Goal: Information Seeking & Learning: Learn about a topic

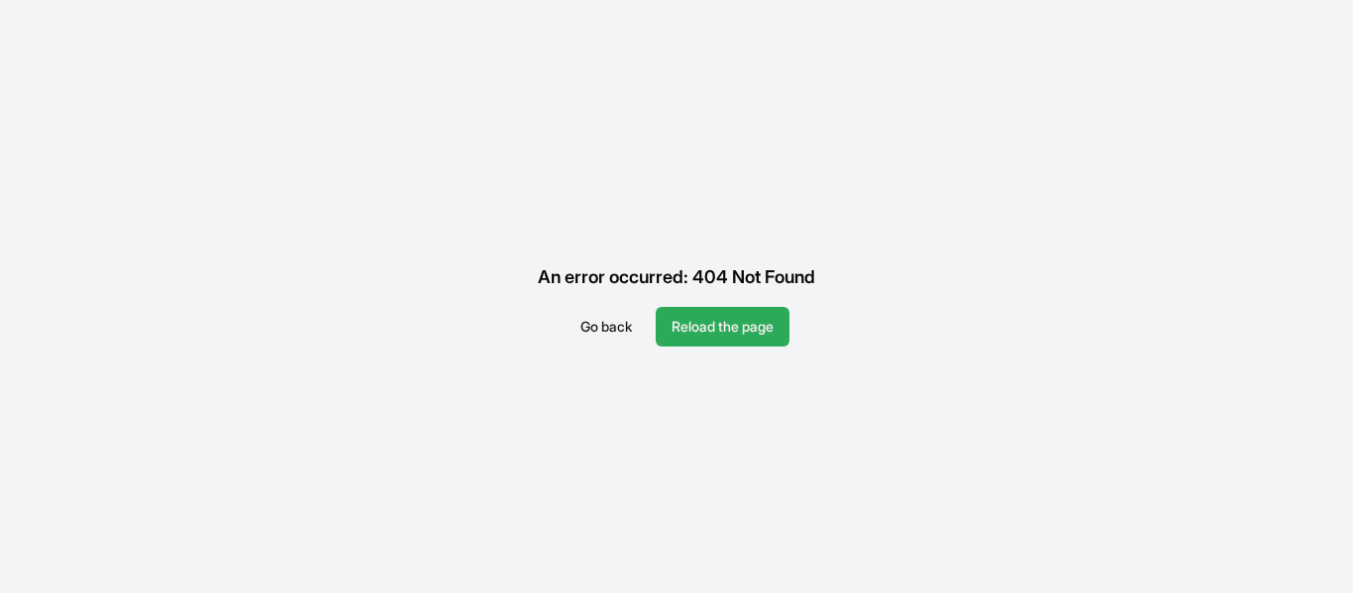
click at [700, 323] on button "Reload the page" at bounding box center [723, 327] width 134 height 40
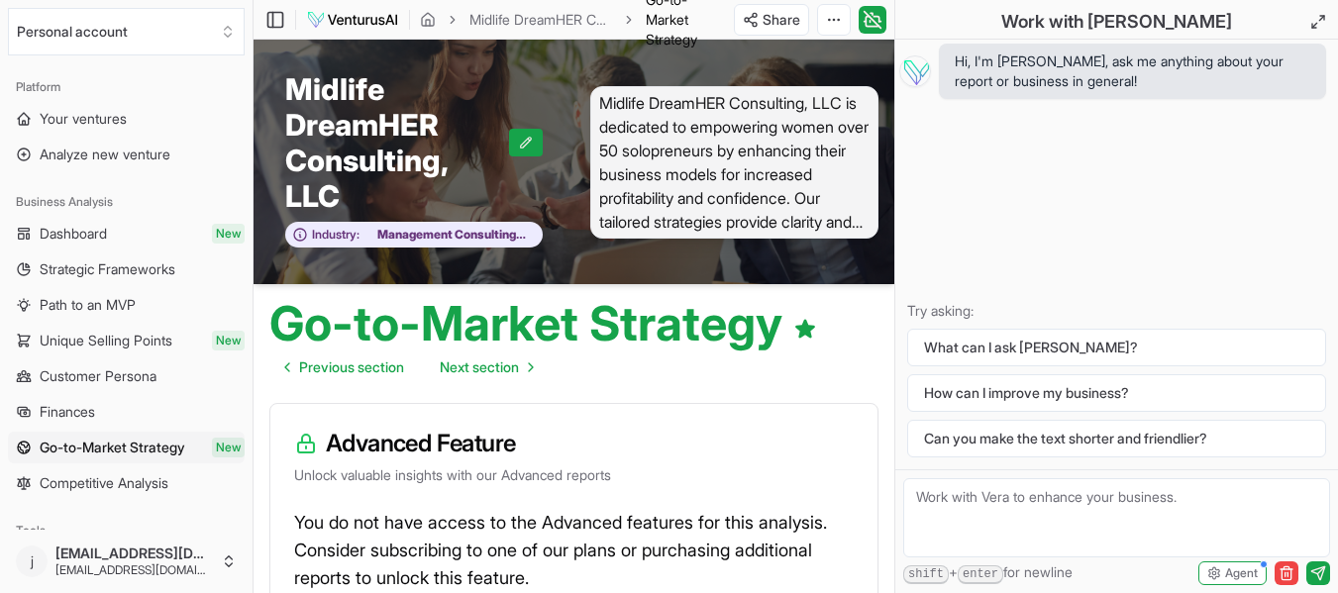
scroll to position [89, 0]
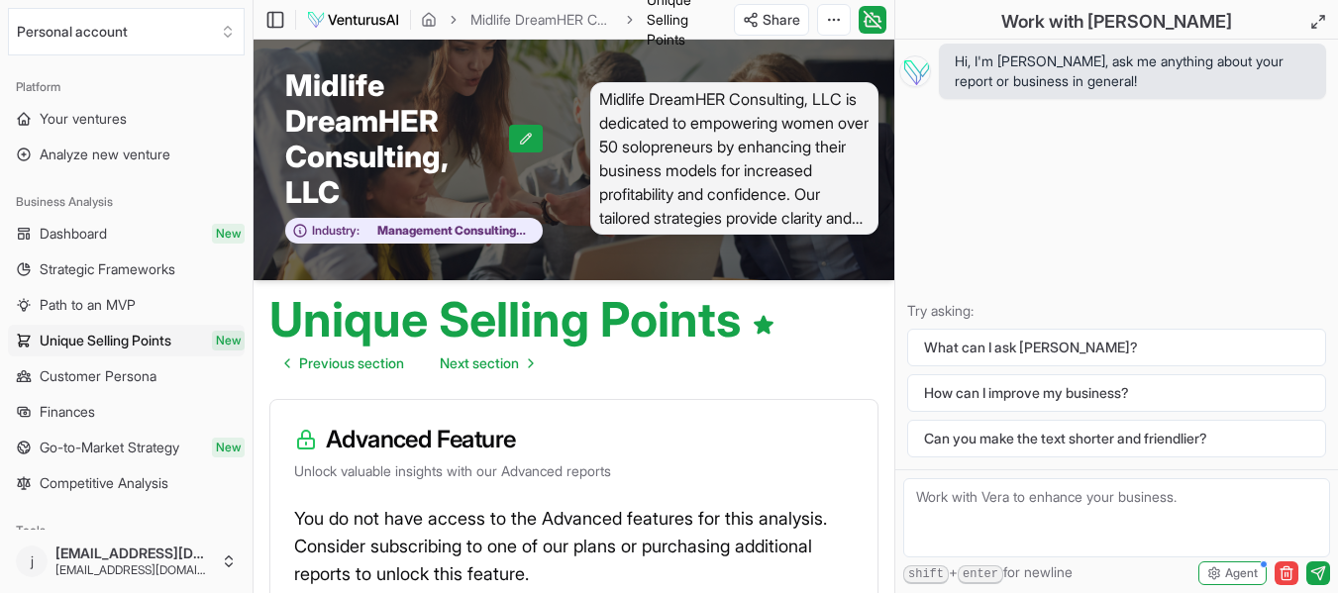
scroll to position [95, 0]
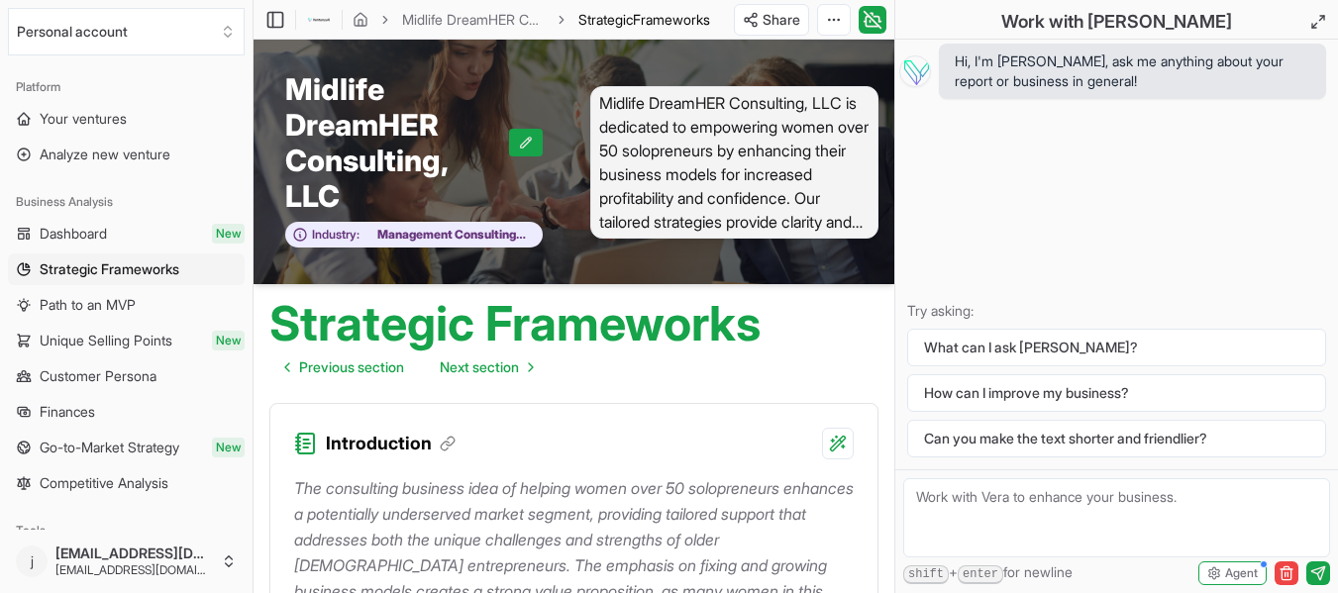
scroll to position [5942, 0]
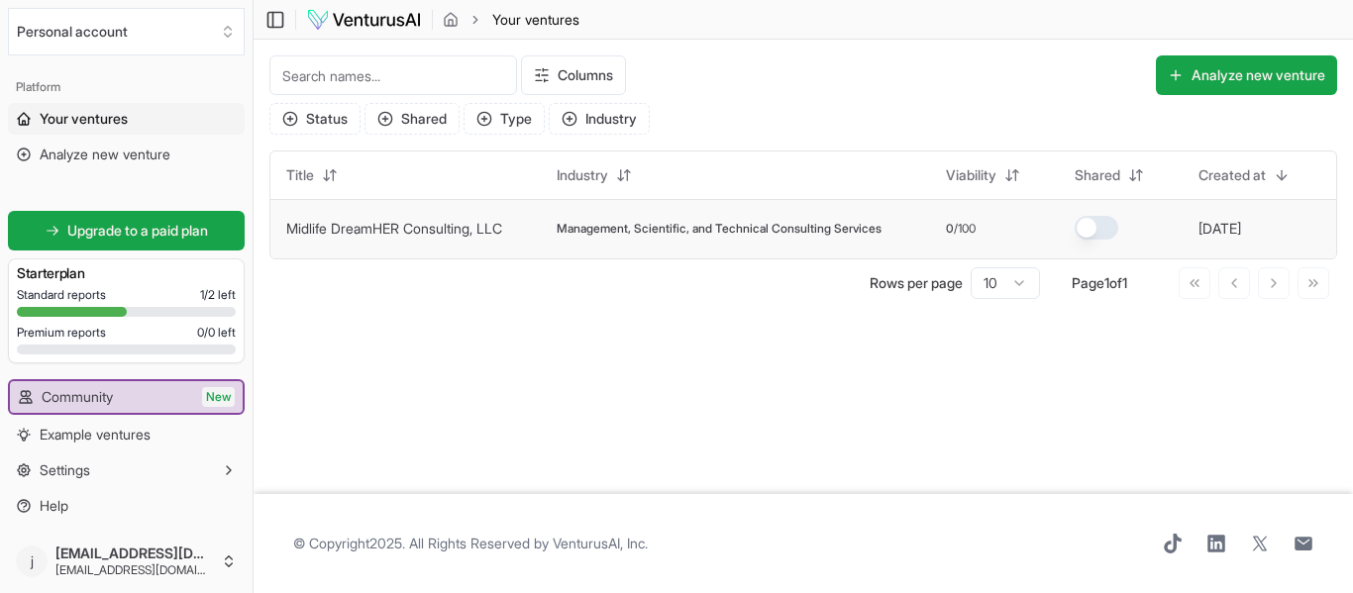
click at [423, 226] on link "Midlife DreamHER Consulting, LLC" at bounding box center [394, 228] width 216 height 17
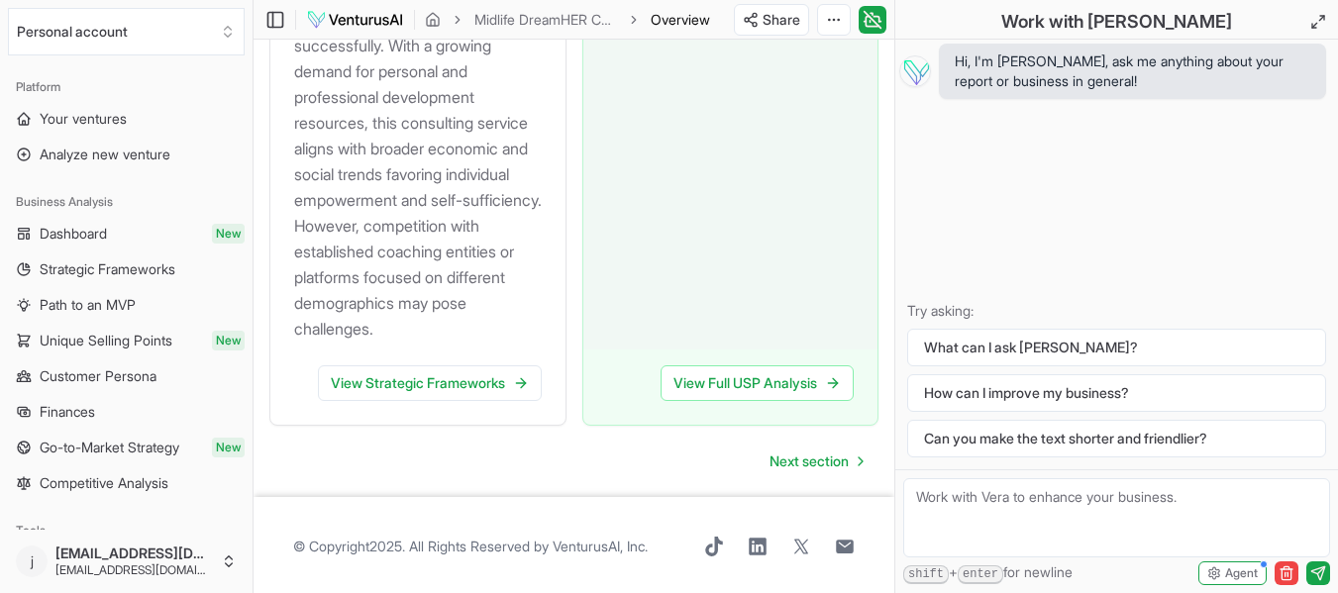
scroll to position [2961, 0]
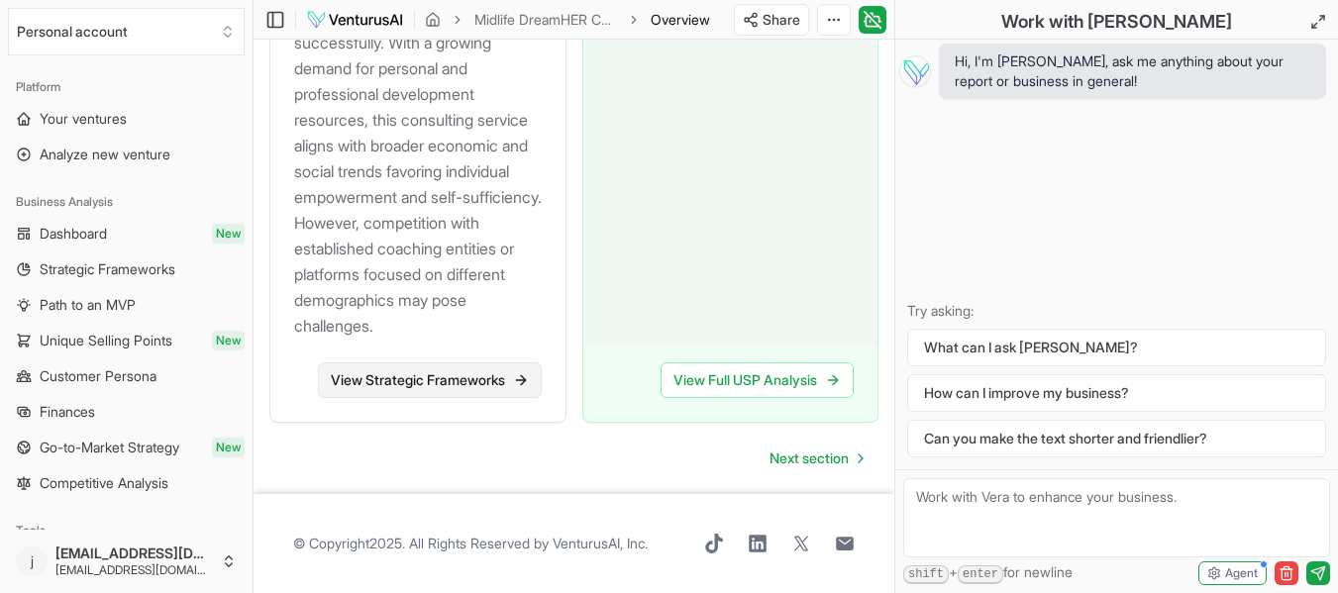
click at [399, 377] on link "View Strategic Frameworks" at bounding box center [430, 380] width 224 height 36
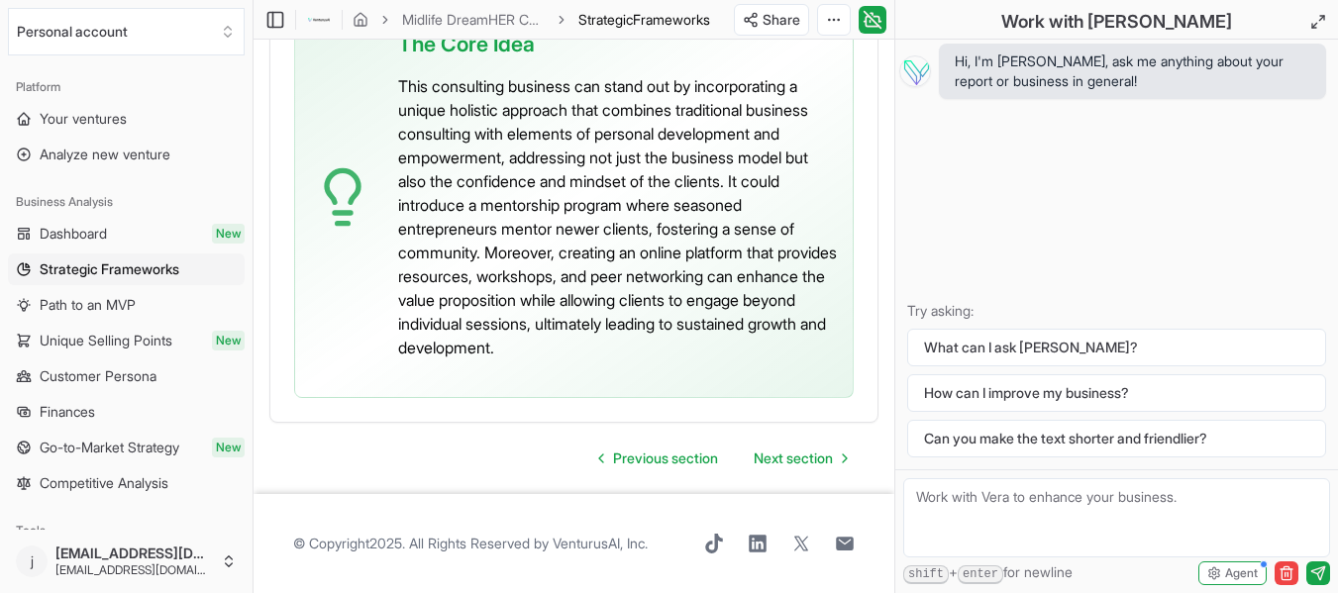
scroll to position [6007, 0]
click at [793, 457] on span "Next section" at bounding box center [793, 459] width 79 height 20
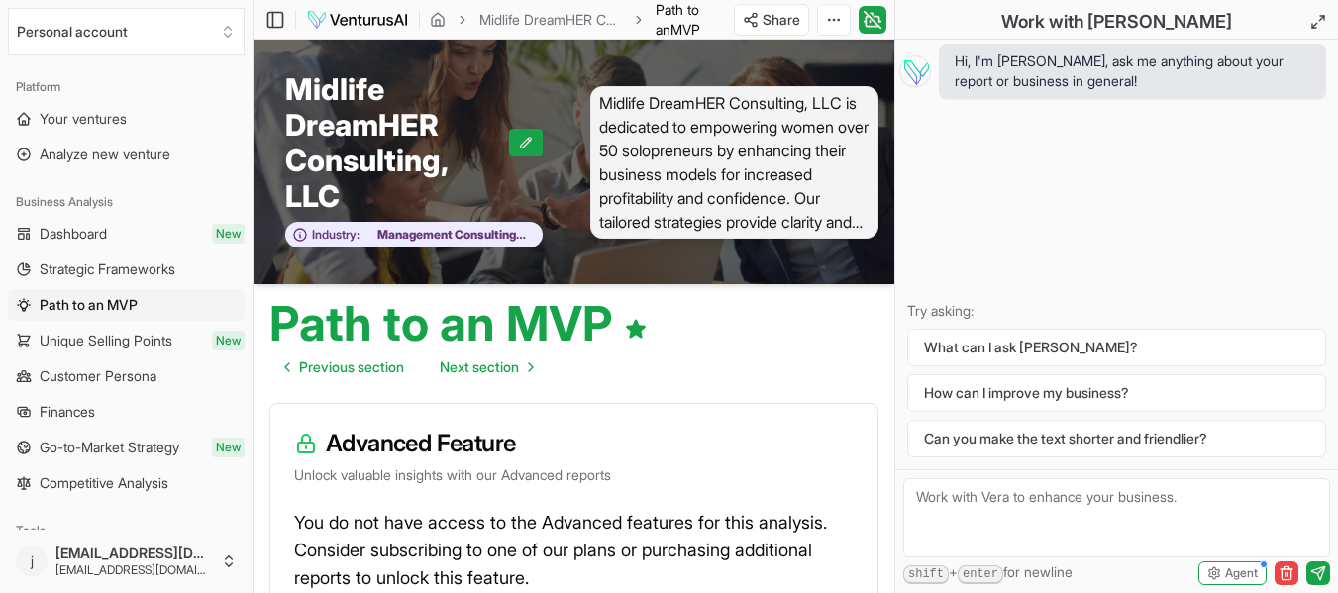
scroll to position [392, 0]
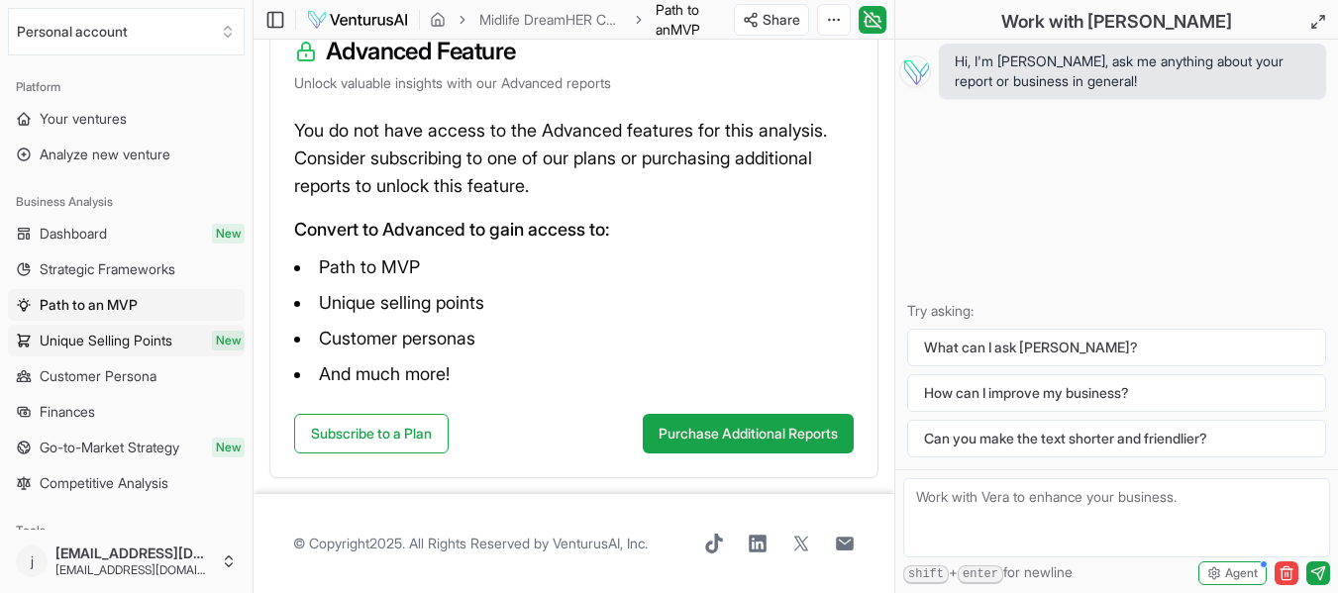
click at [102, 342] on span "Unique Selling Points" at bounding box center [106, 341] width 133 height 20
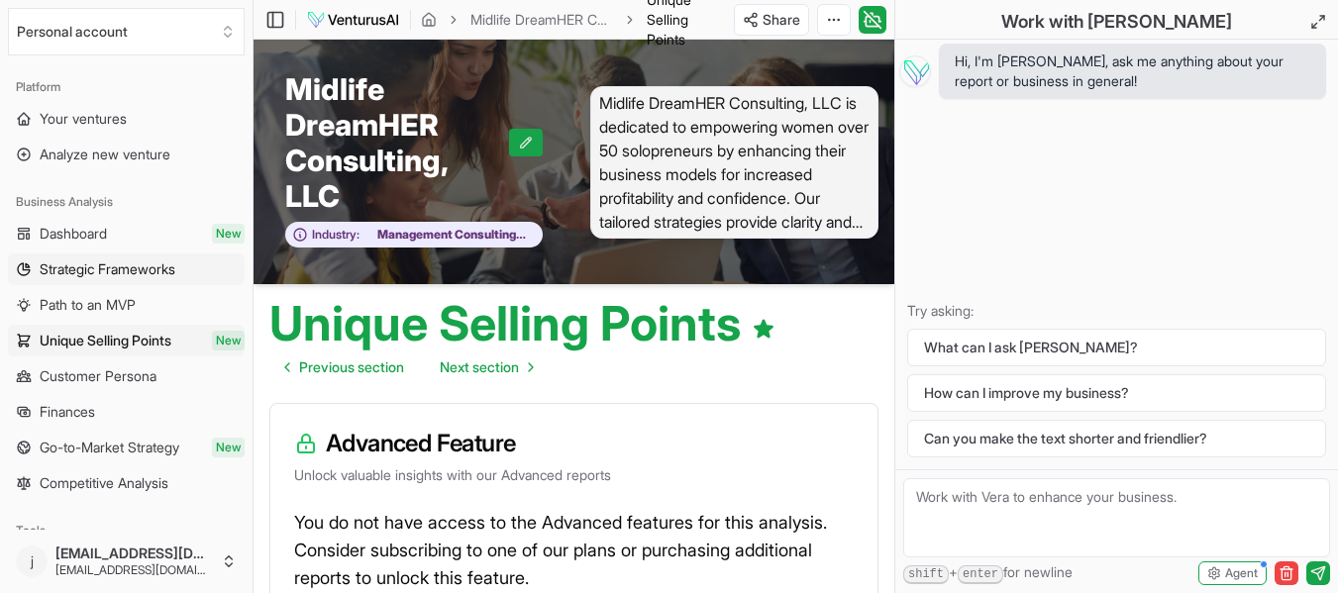
click at [68, 264] on span "Strategic Frameworks" at bounding box center [108, 269] width 136 height 20
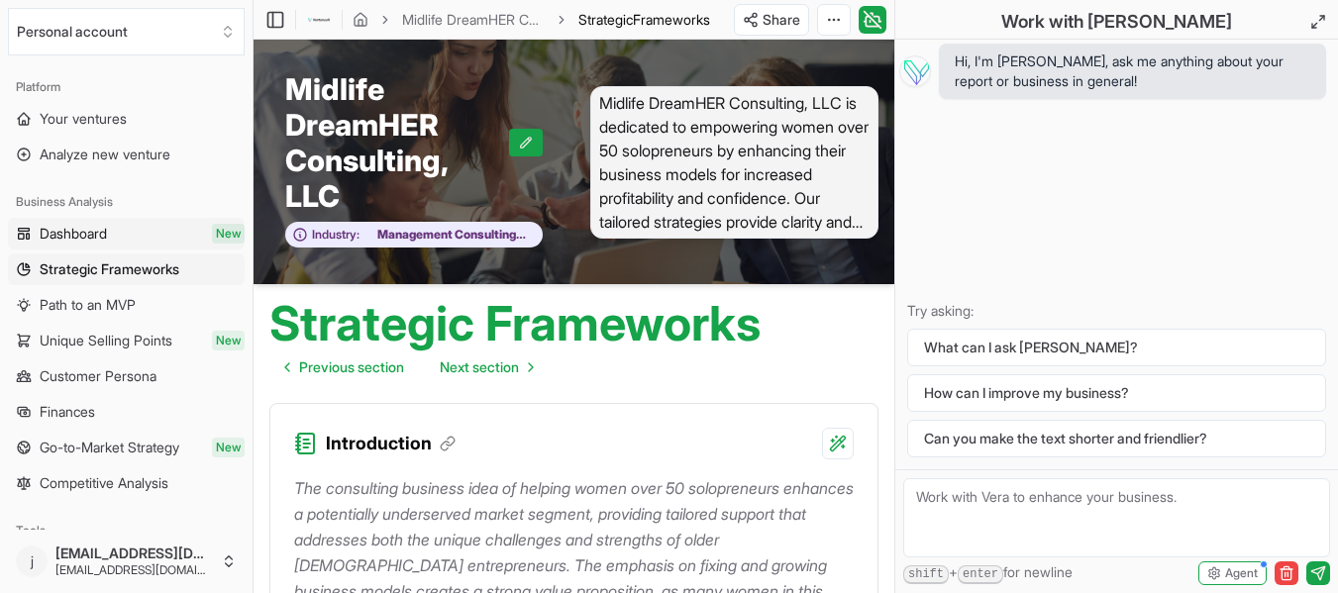
click at [74, 235] on span "Dashboard" at bounding box center [73, 234] width 67 height 20
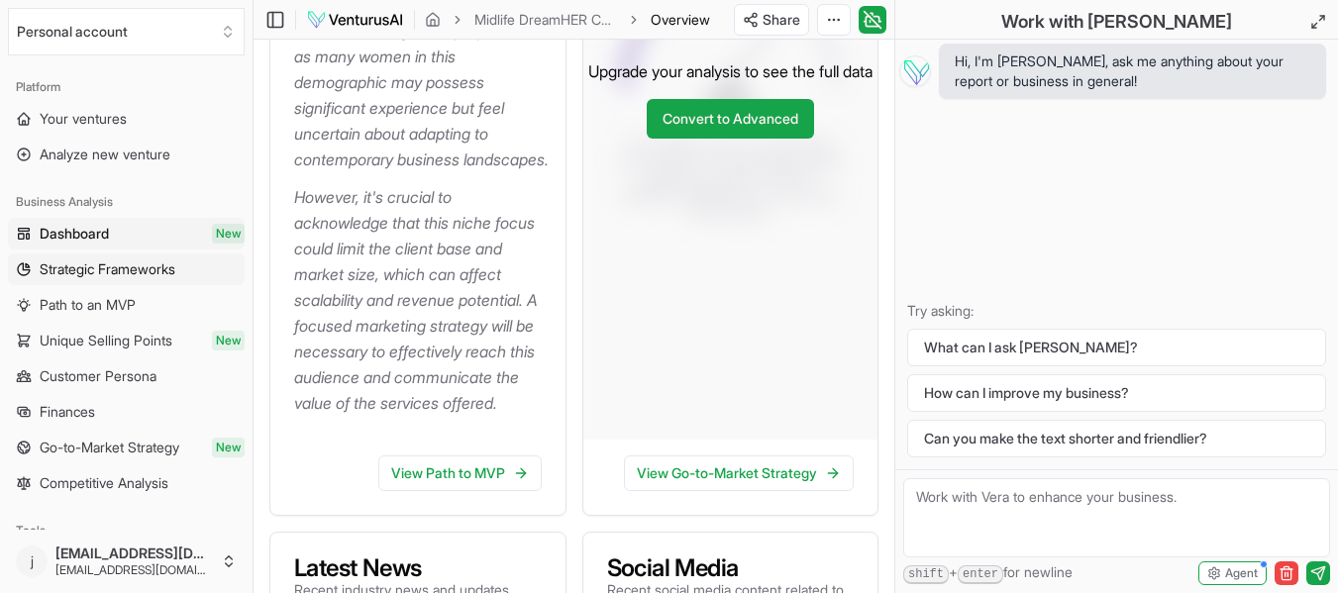
scroll to position [386, 0]
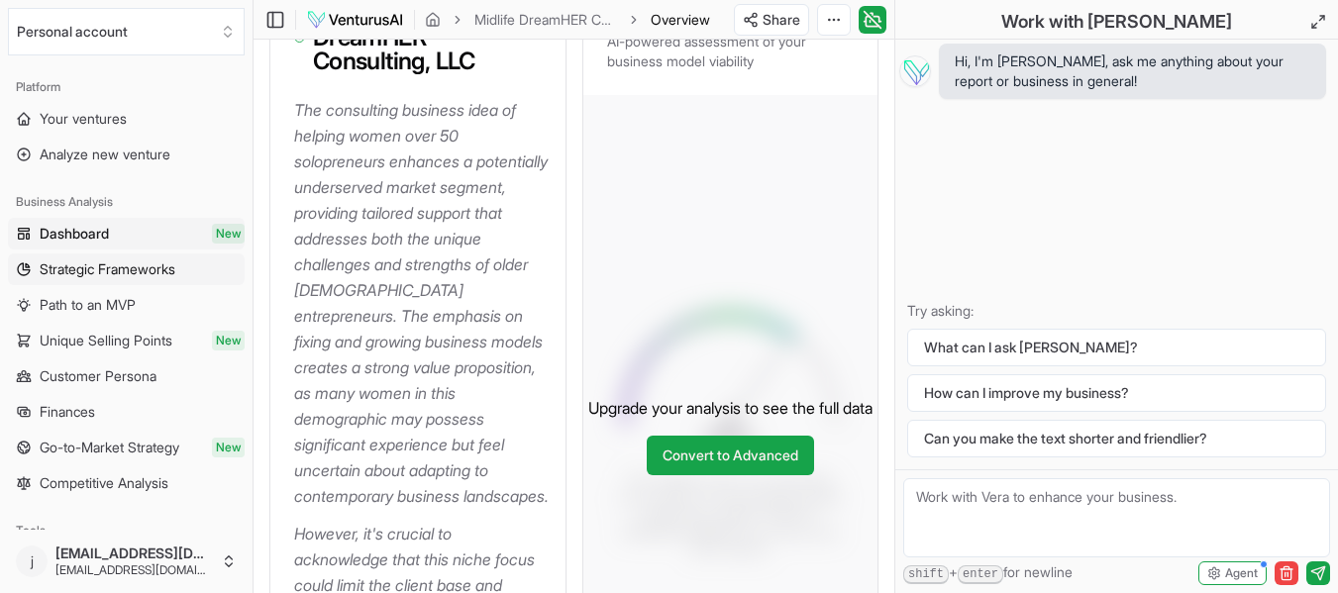
click at [87, 269] on span "Strategic Frameworks" at bounding box center [108, 269] width 136 height 20
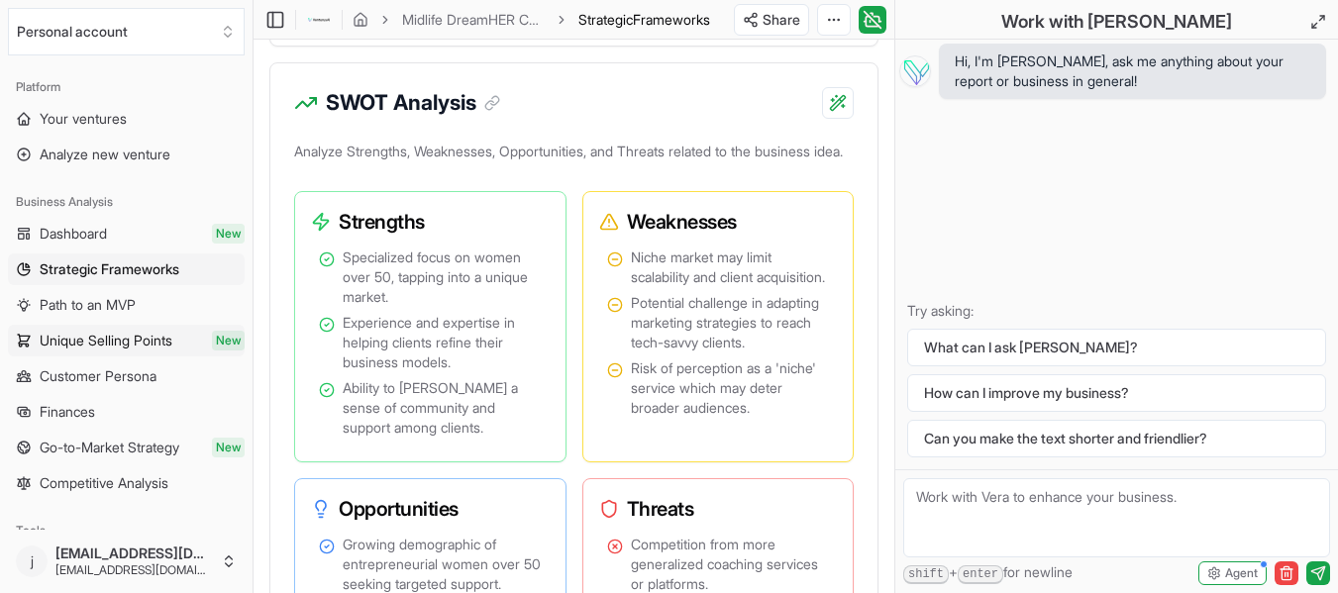
scroll to position [1684, 0]
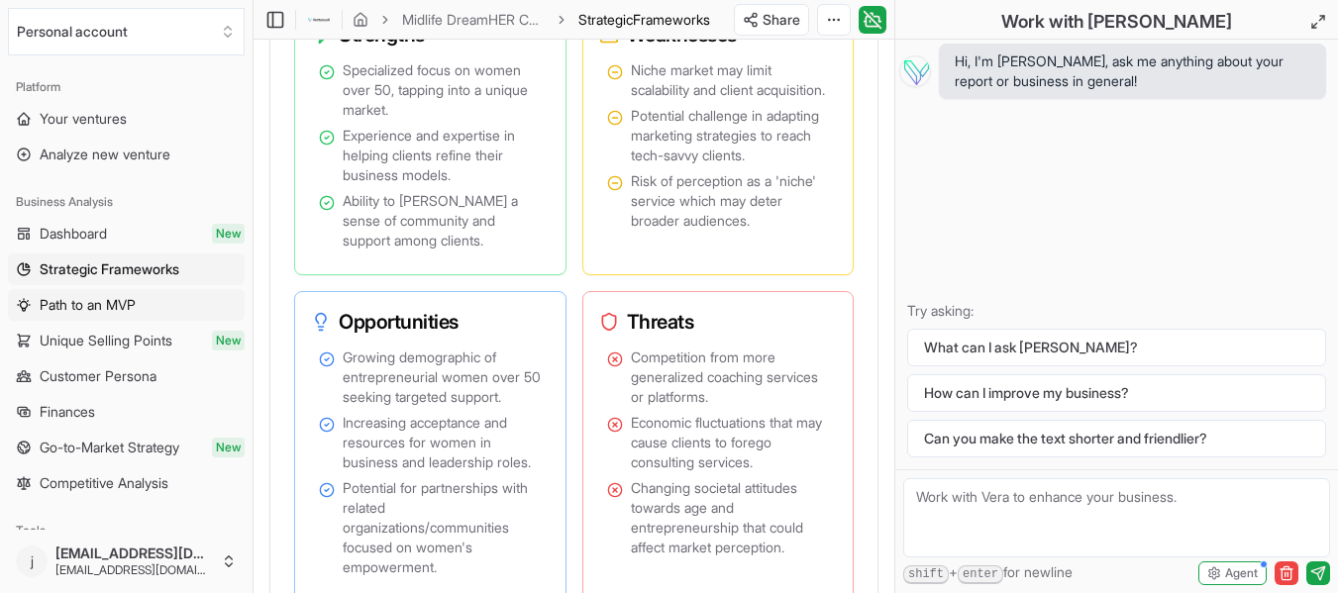
click at [82, 307] on span "Path to an MVP" at bounding box center [88, 305] width 96 height 20
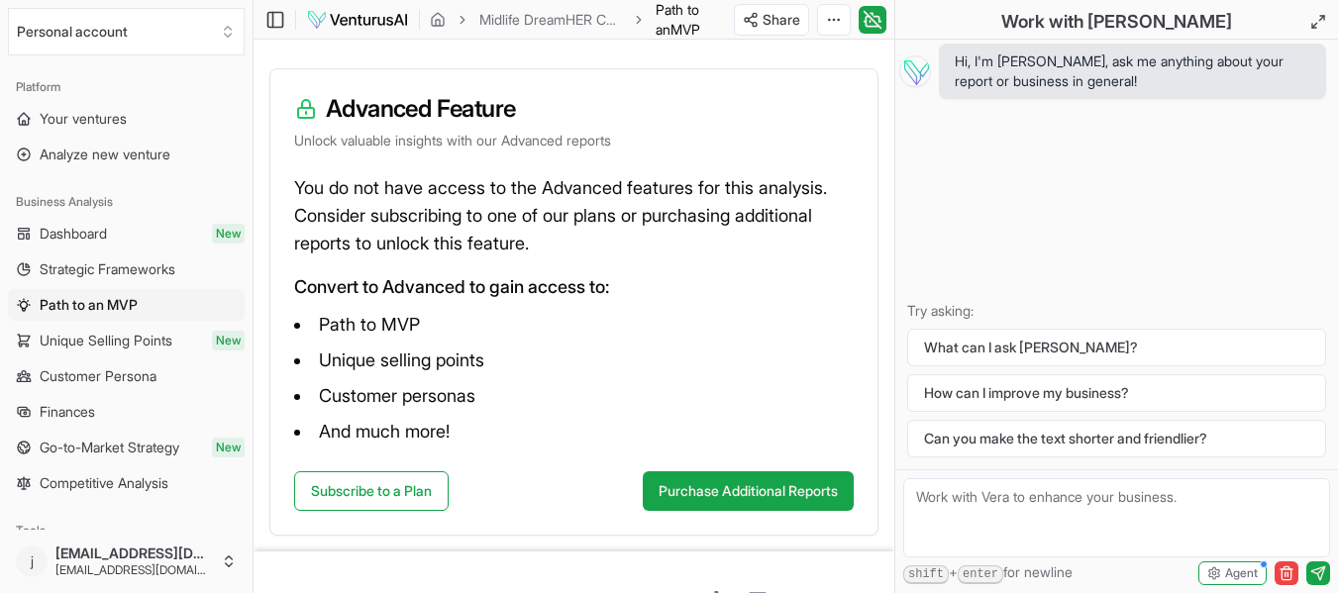
scroll to position [392, 0]
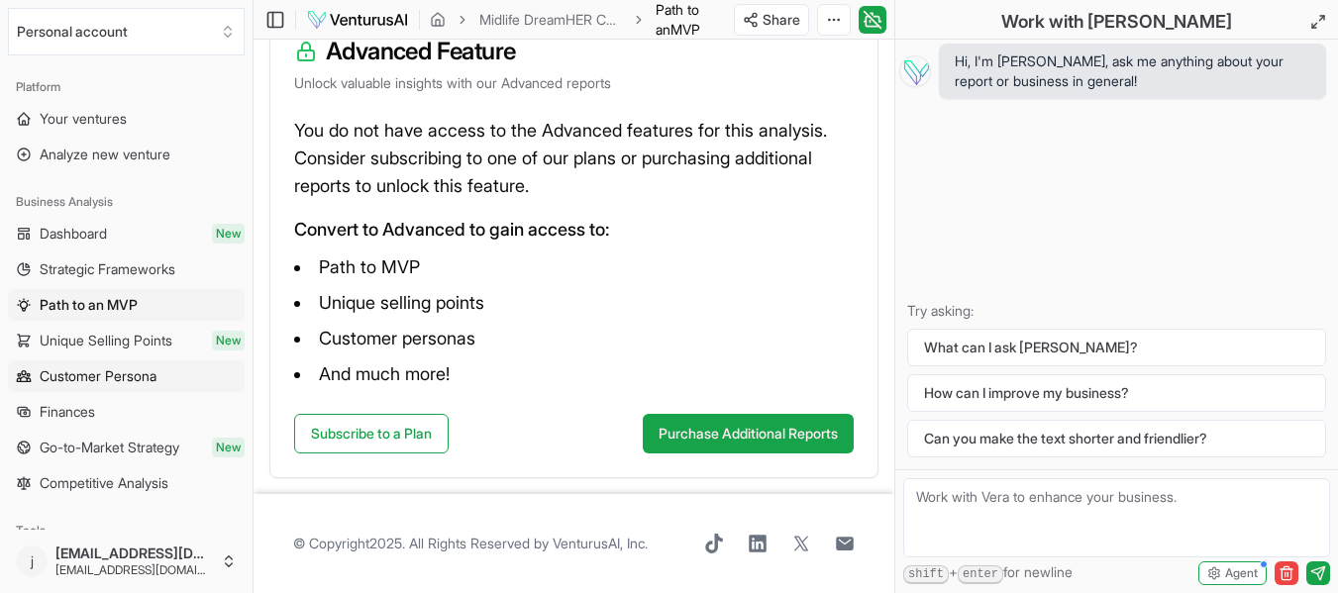
click at [84, 374] on span "Customer Persona" at bounding box center [98, 376] width 117 height 20
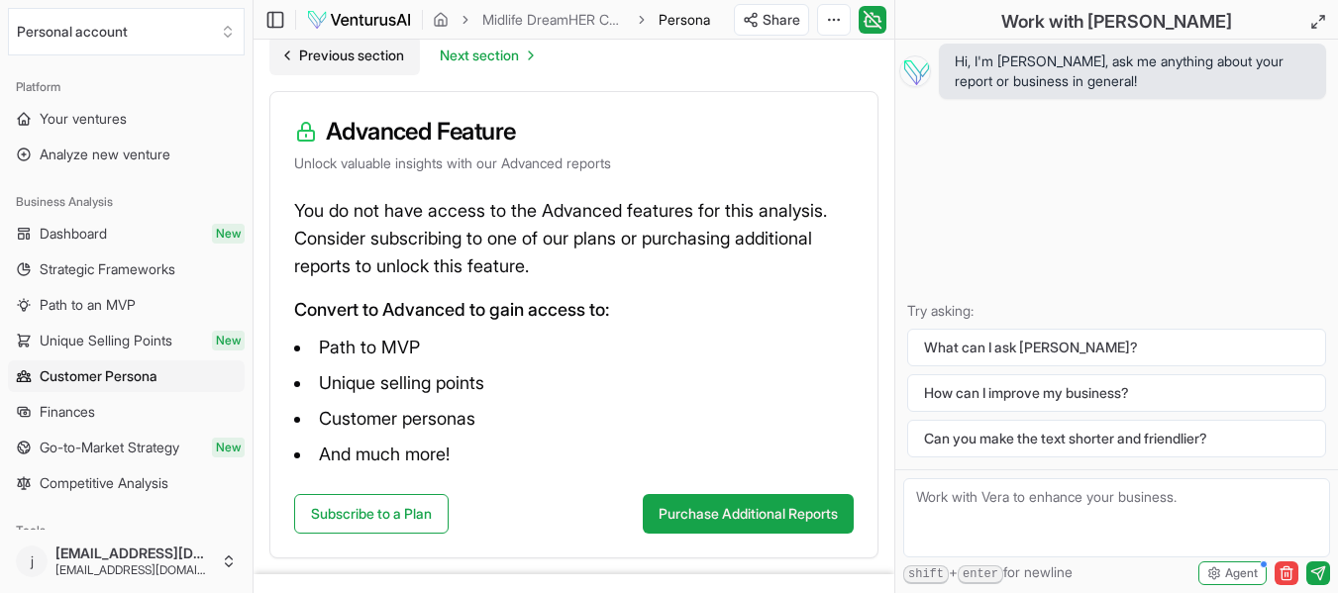
scroll to position [392, 0]
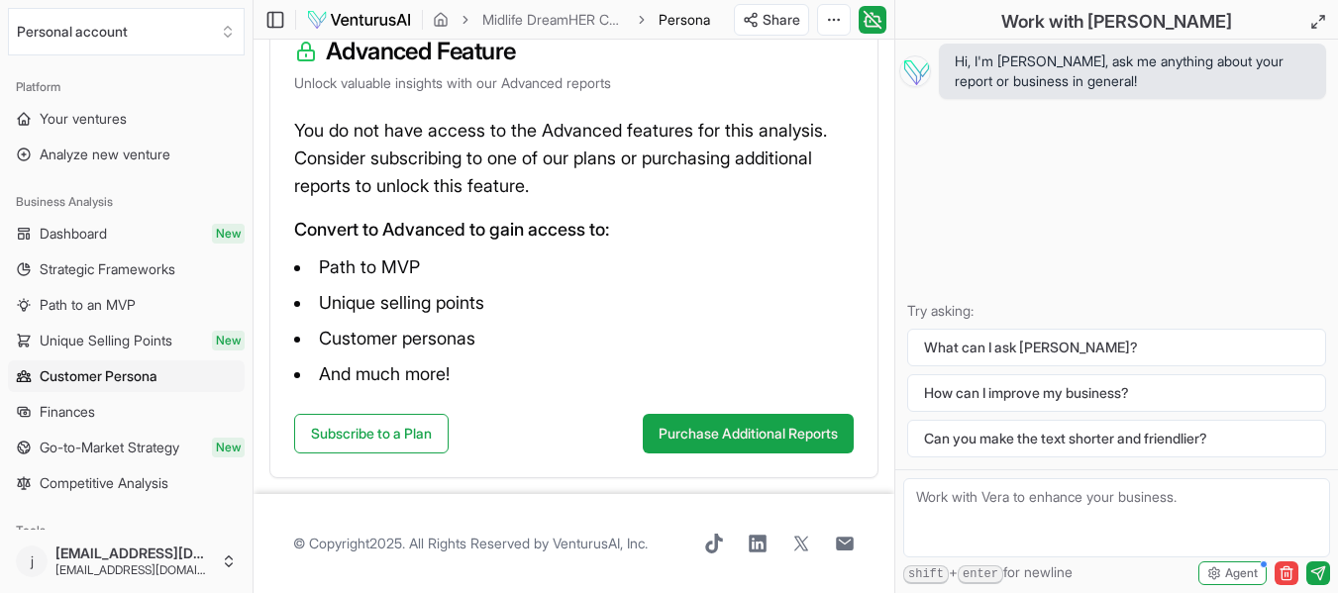
click at [68, 409] on span "Finances" at bounding box center [67, 412] width 55 height 20
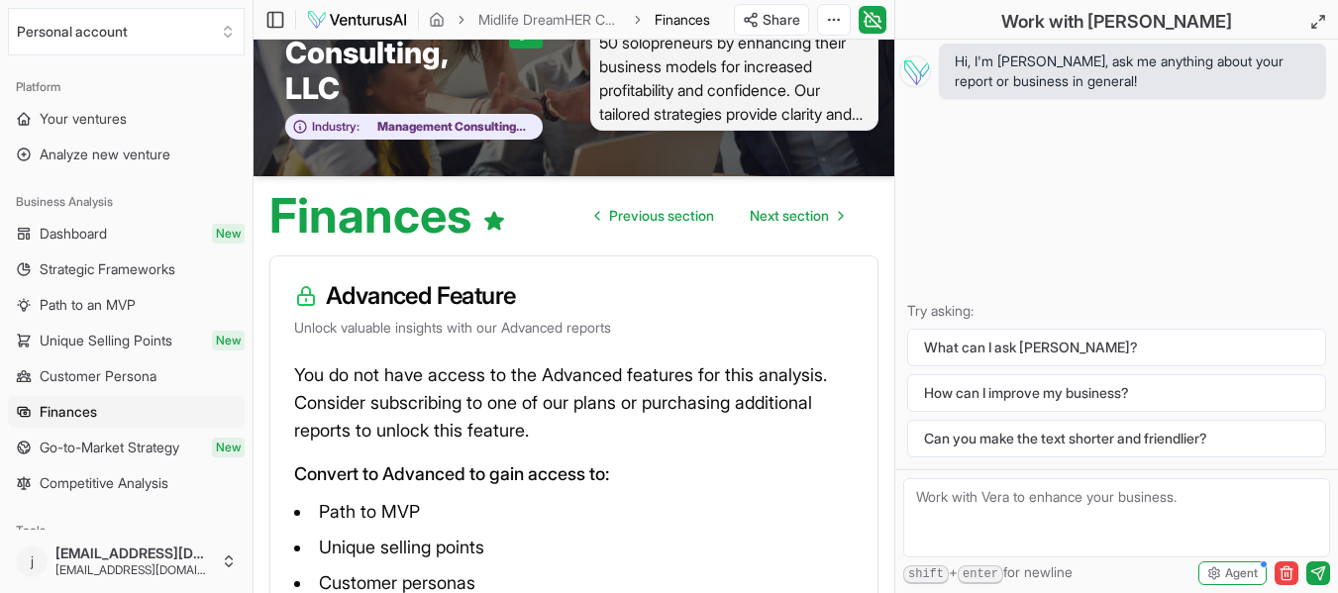
scroll to position [353, 0]
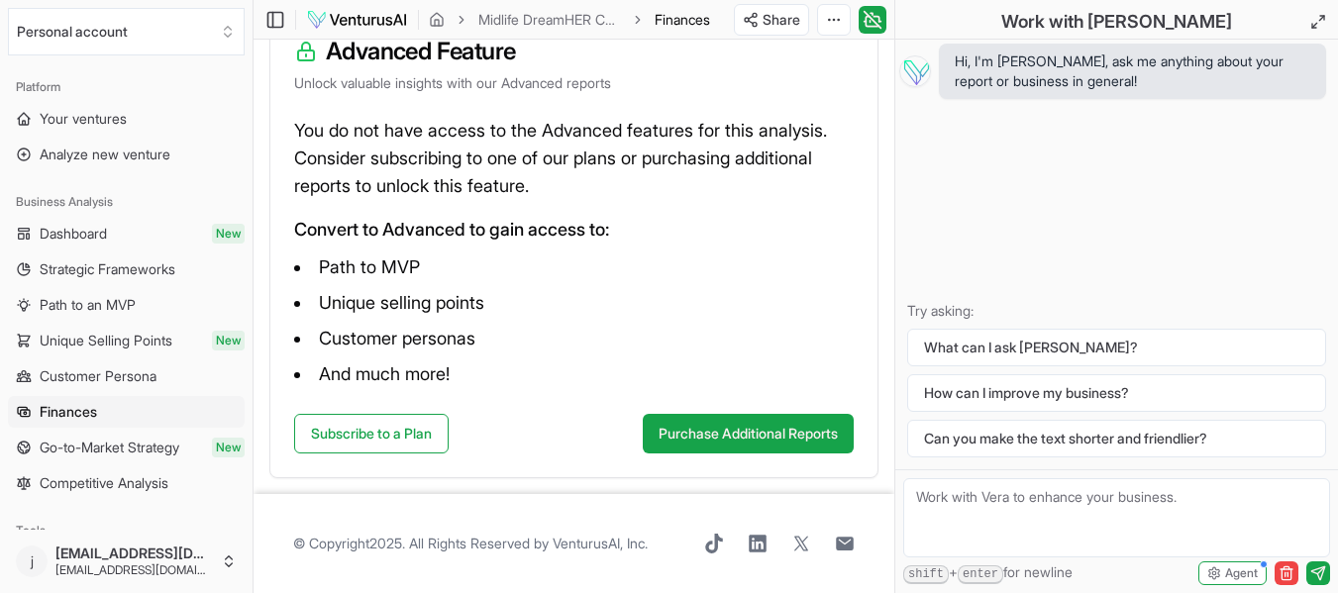
click at [64, 444] on span "Go-to-Market Strategy" at bounding box center [110, 448] width 140 height 20
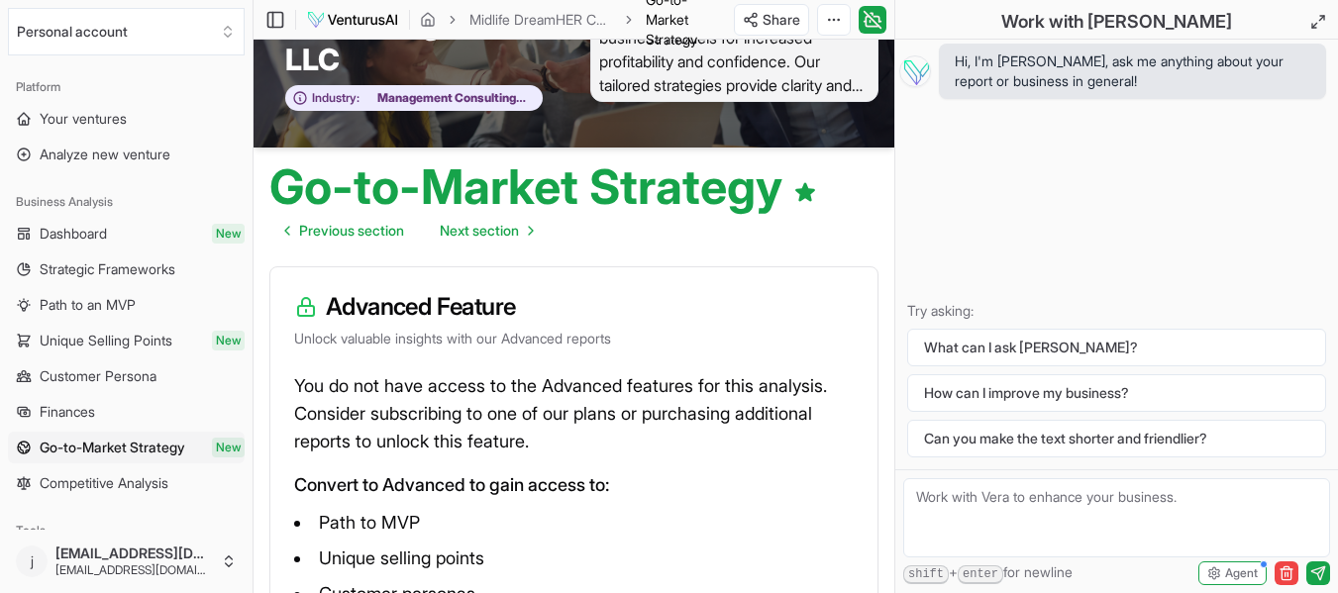
scroll to position [392, 0]
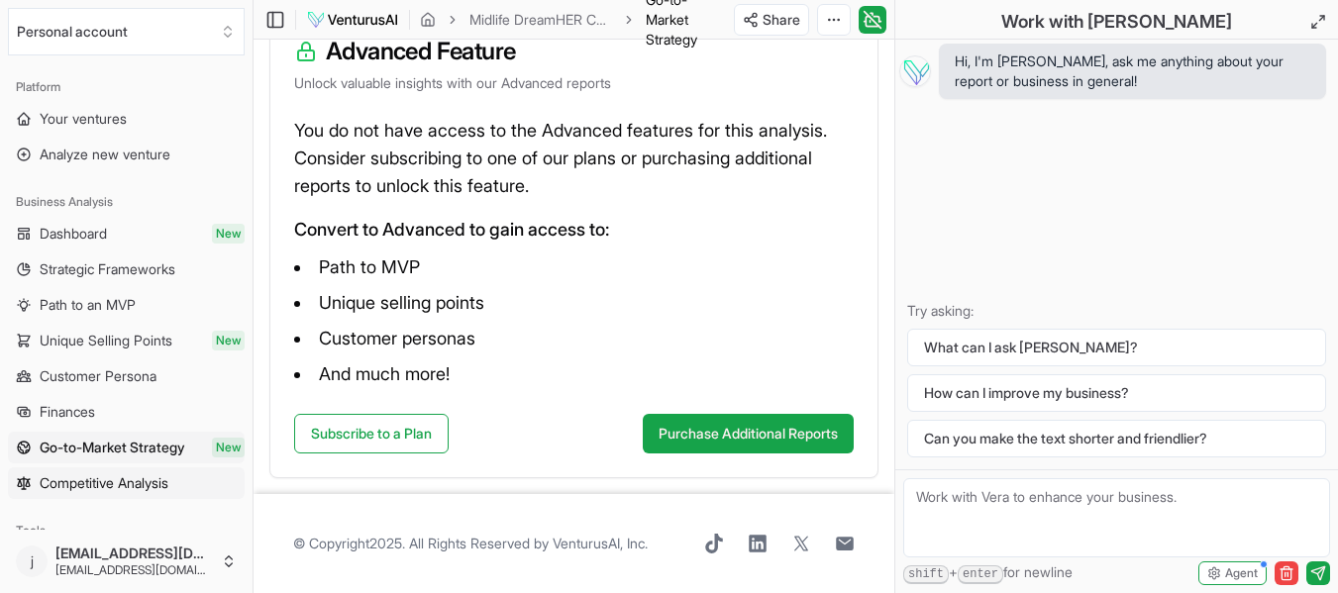
click at [101, 481] on span "Competitive Analysis" at bounding box center [104, 483] width 129 height 20
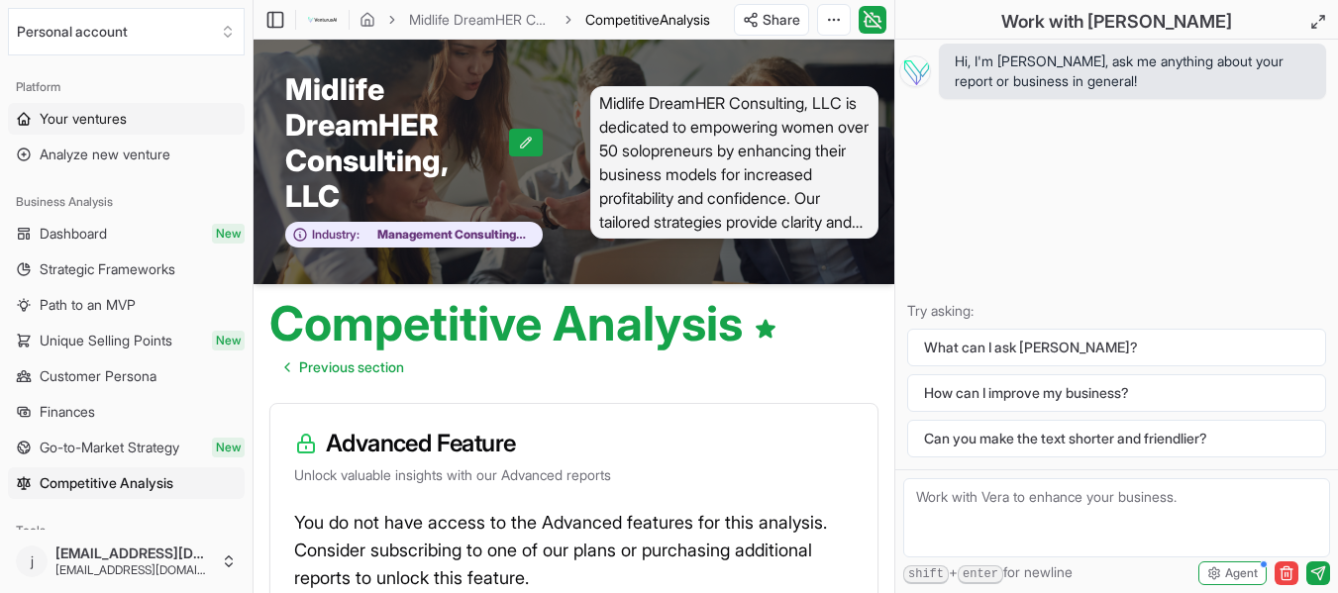
click at [73, 119] on span "Your ventures" at bounding box center [83, 119] width 87 height 20
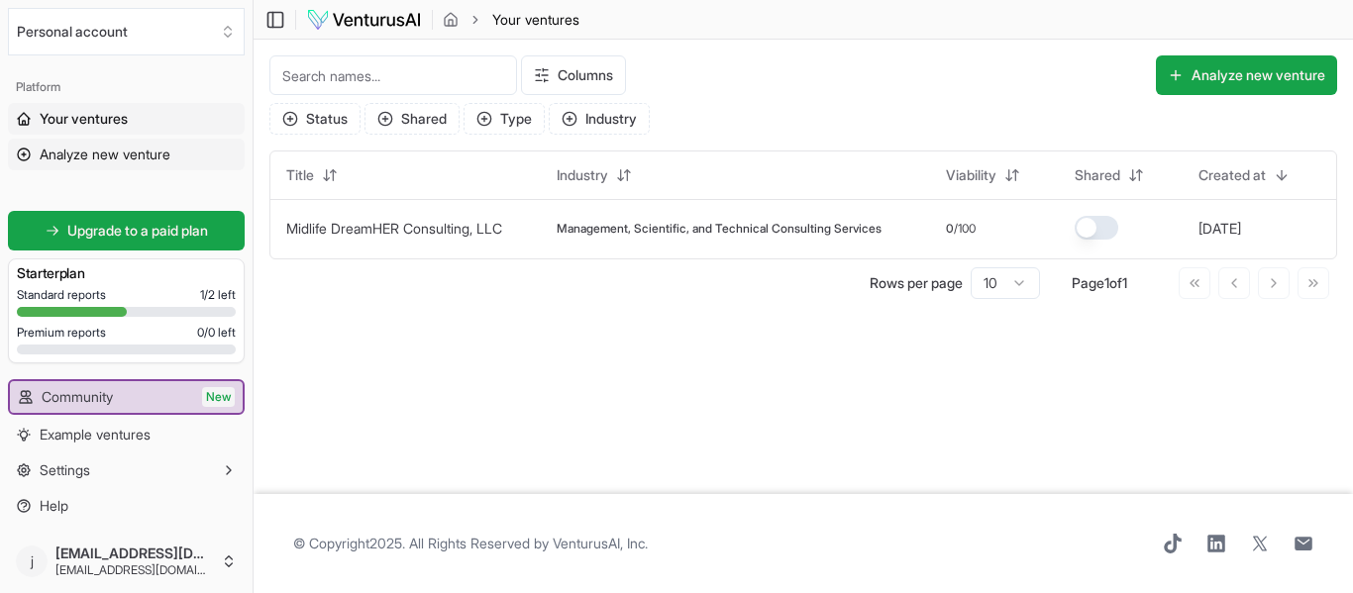
click at [114, 154] on span "Analyze new venture" at bounding box center [105, 155] width 131 height 20
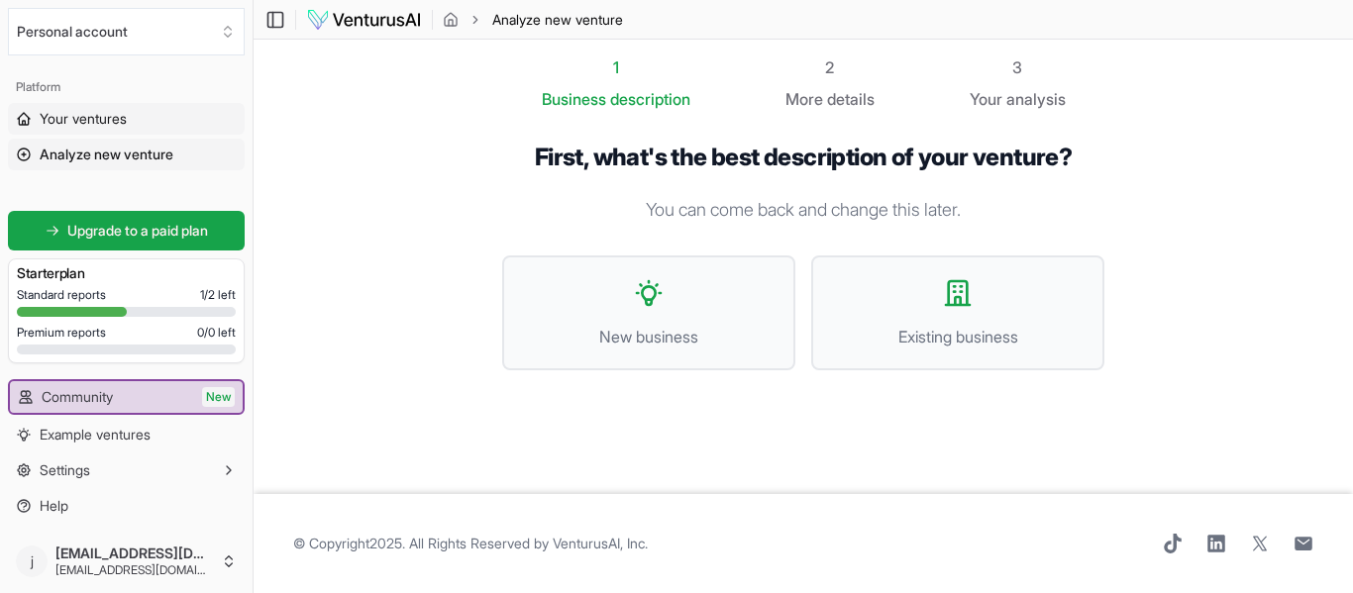
click at [96, 118] on span "Your ventures" at bounding box center [83, 119] width 87 height 20
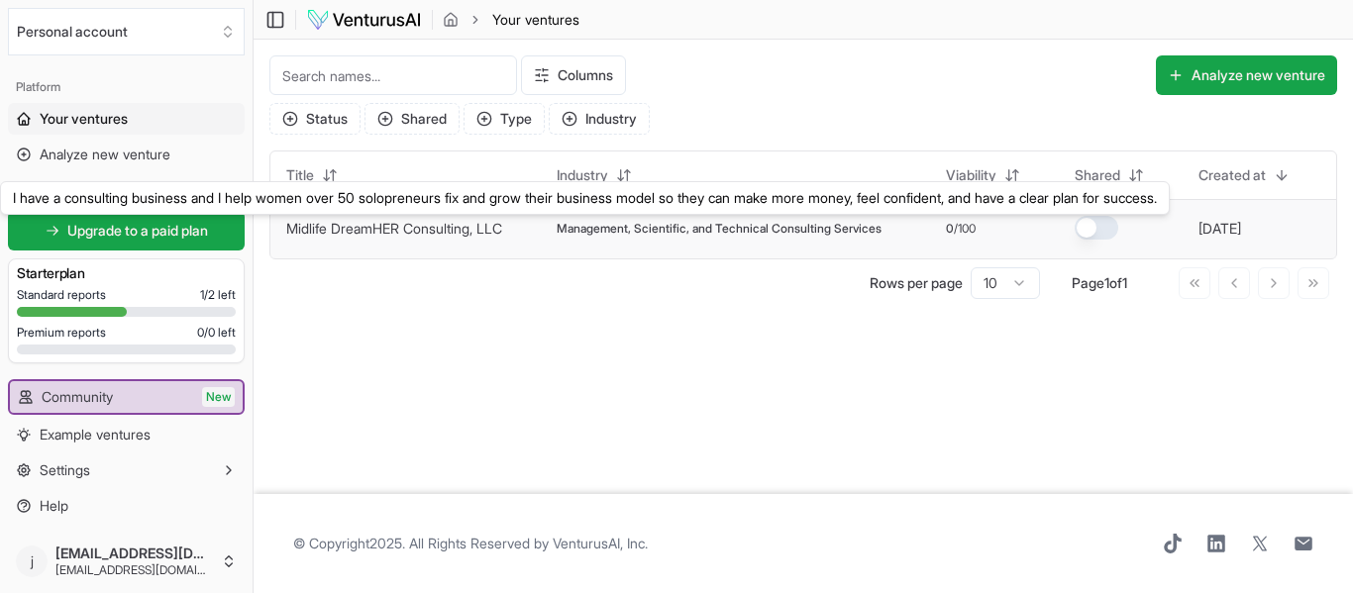
click at [462, 220] on link "Midlife DreamHER Consulting, LLC" at bounding box center [394, 228] width 216 height 17
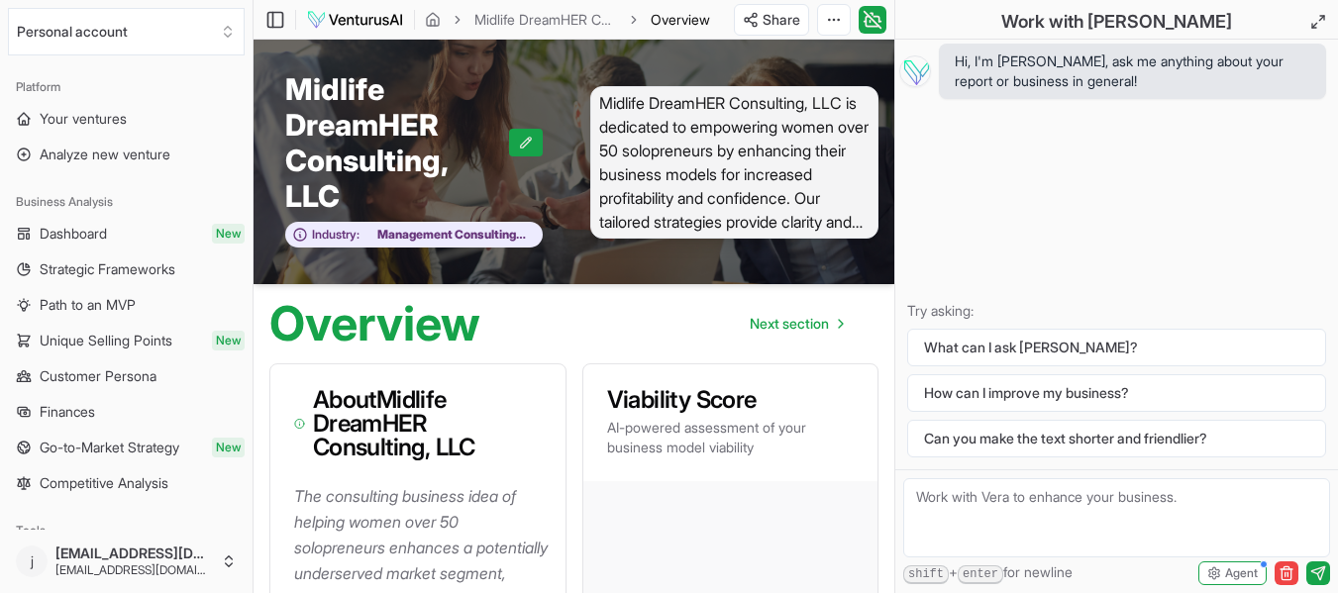
click at [708, 173] on span "Midlife DreamHER Consulting, LLC is dedicated to empowering women over 50 solop…" at bounding box center [734, 162] width 289 height 153
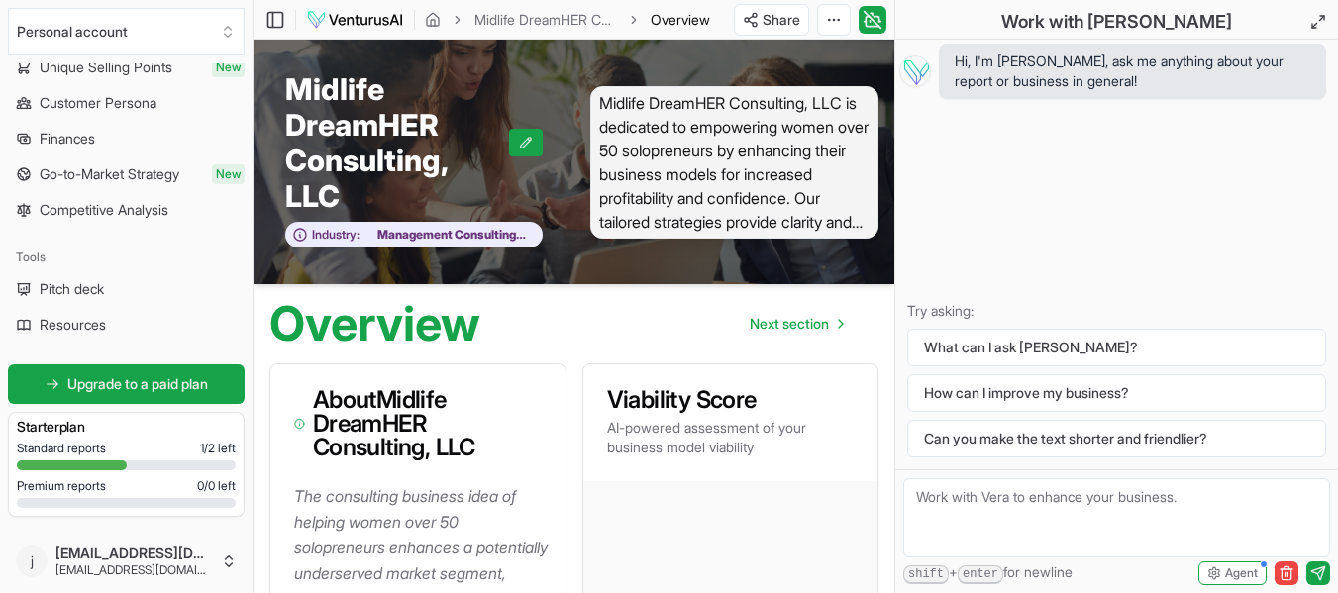
scroll to position [427, 0]
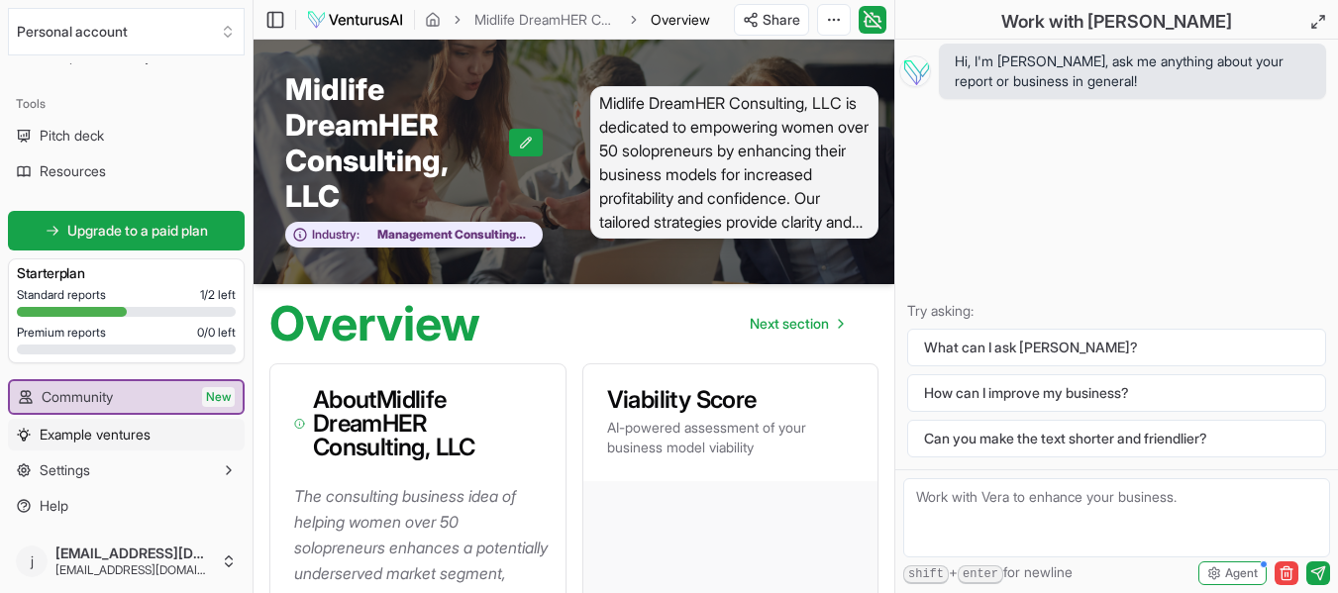
click at [102, 431] on span "Example ventures" at bounding box center [95, 435] width 111 height 20
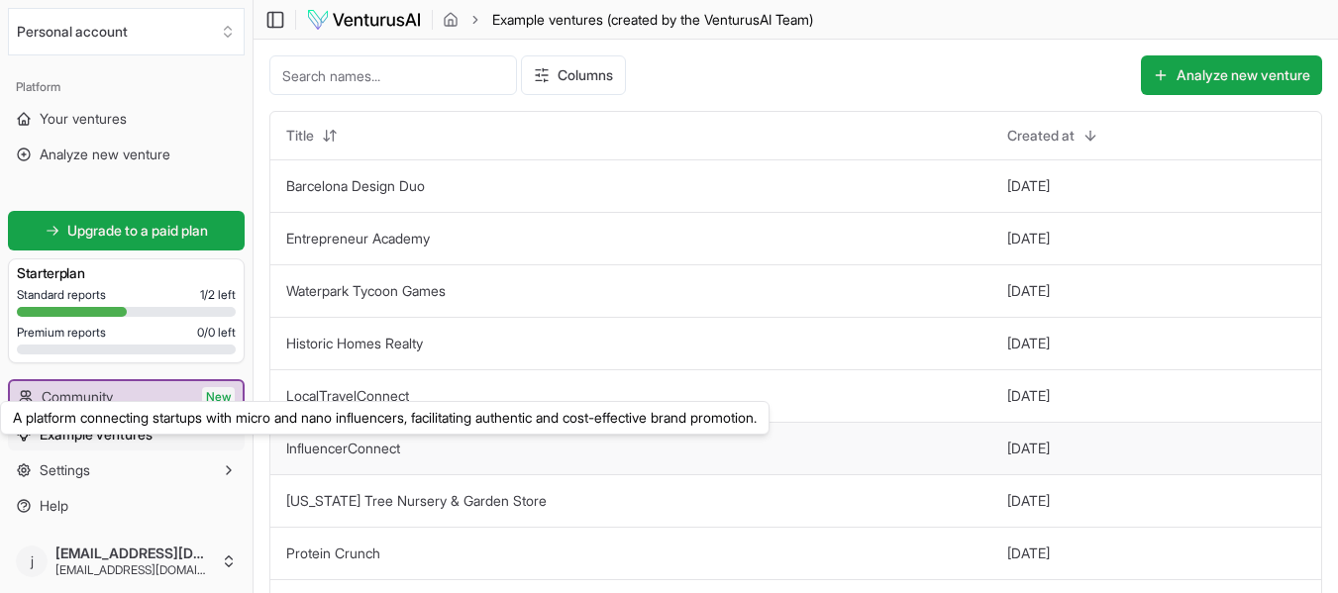
click at [375, 444] on link "InfluencerConnect" at bounding box center [343, 448] width 114 height 17
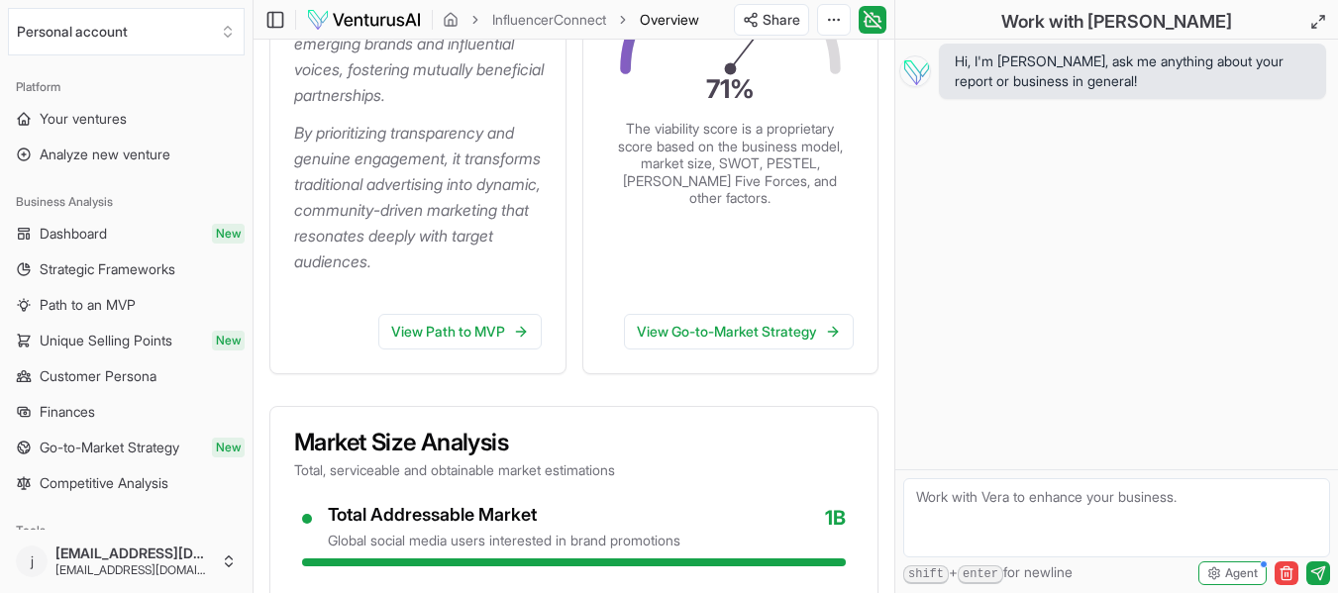
scroll to position [567, 0]
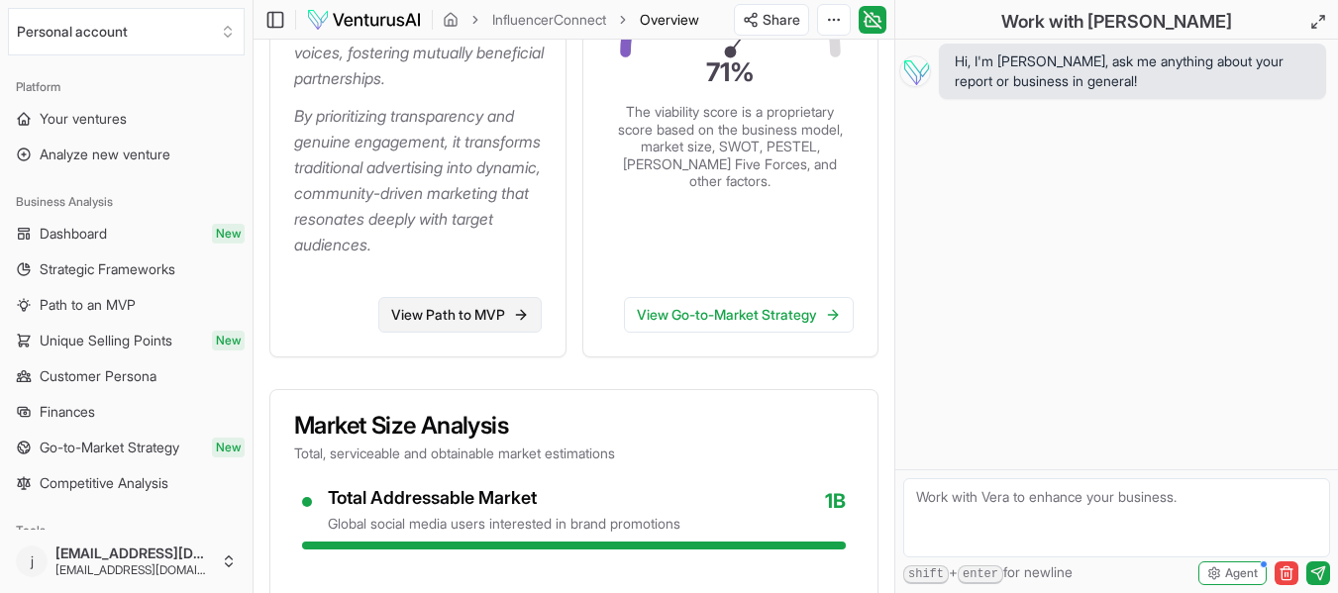
click at [462, 333] on link "View Path to MVP" at bounding box center [459, 315] width 163 height 36
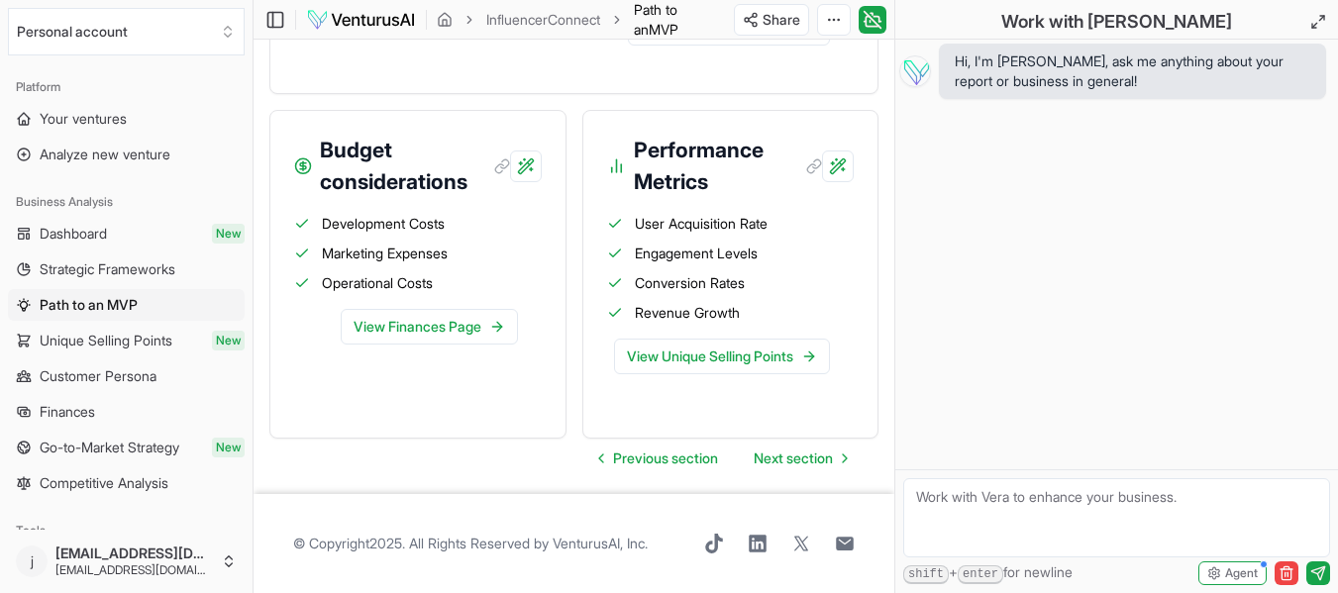
scroll to position [2461, 0]
click at [775, 455] on span "Next section" at bounding box center [793, 459] width 79 height 20
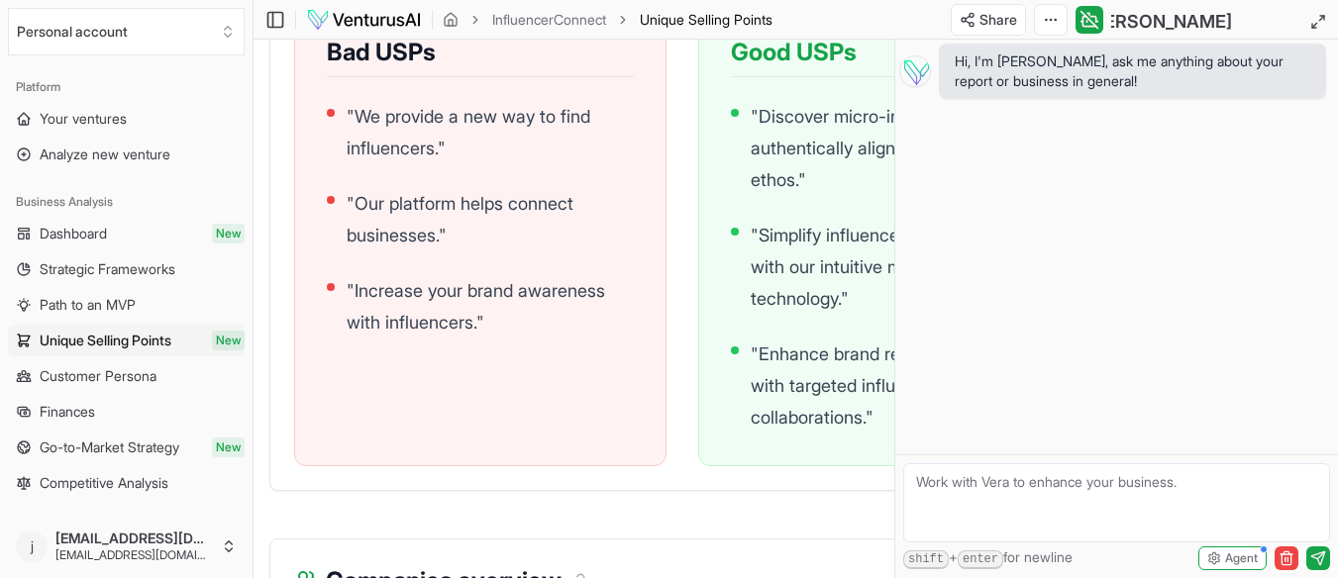
scroll to position [2476, 0]
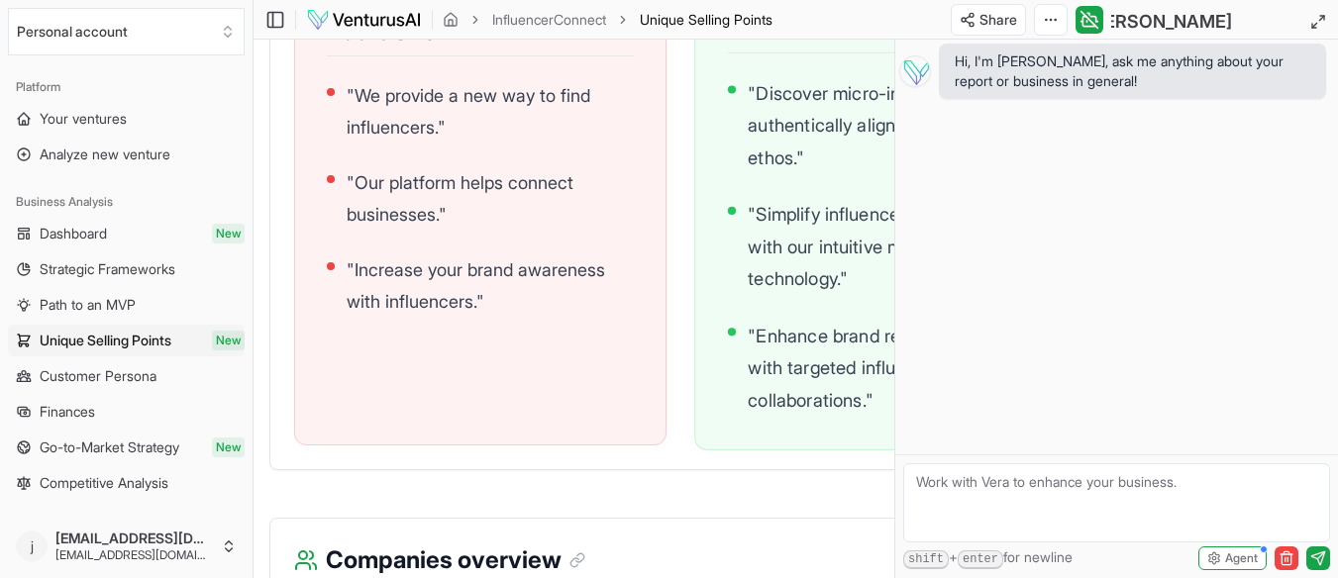
click at [781, 341] on ul "" Discover micro-influencers who authentically align with your brand ethos. " "…" at bounding box center [884, 247] width 313 height 340
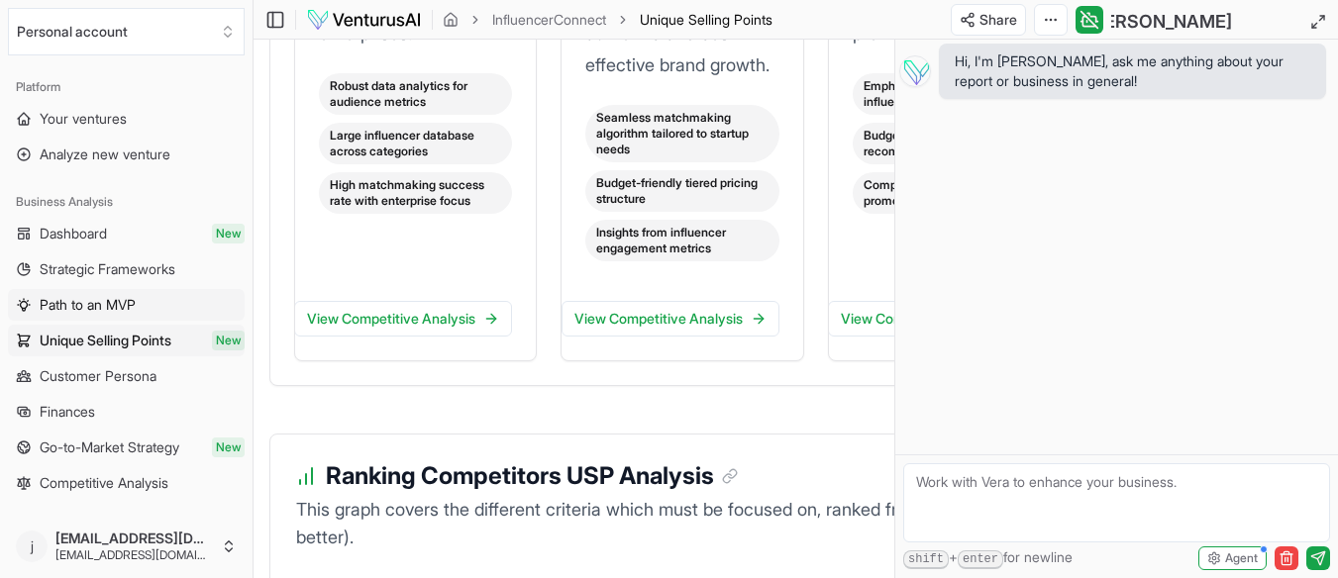
scroll to position [2671, 0]
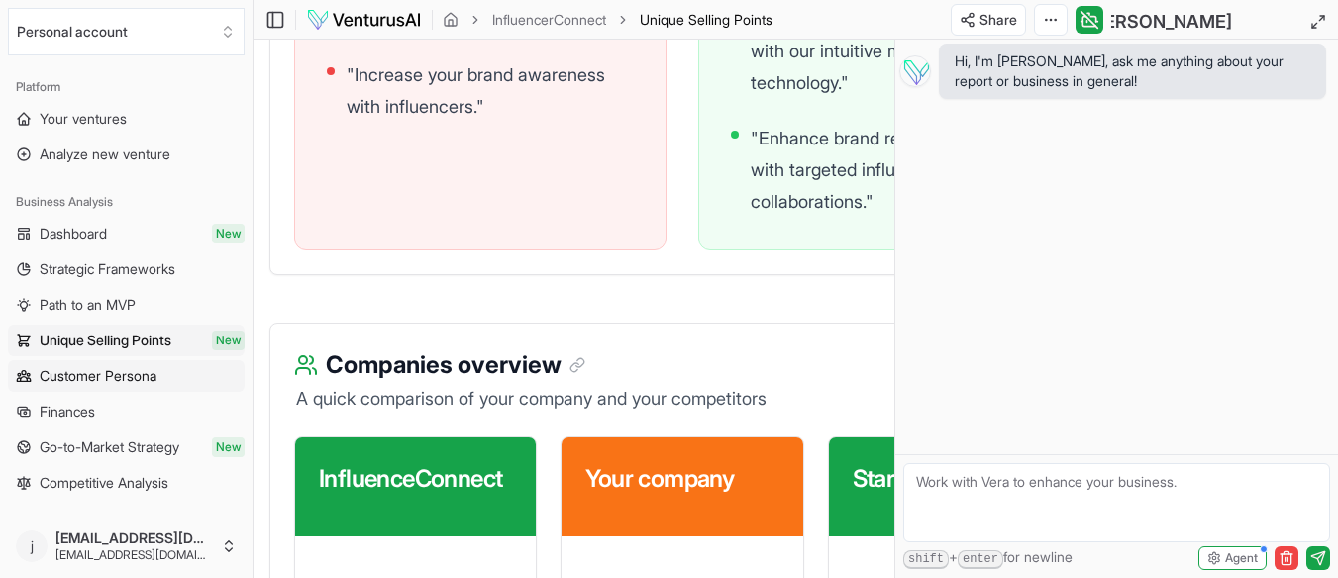
click at [74, 375] on span "Customer Persona" at bounding box center [98, 376] width 117 height 20
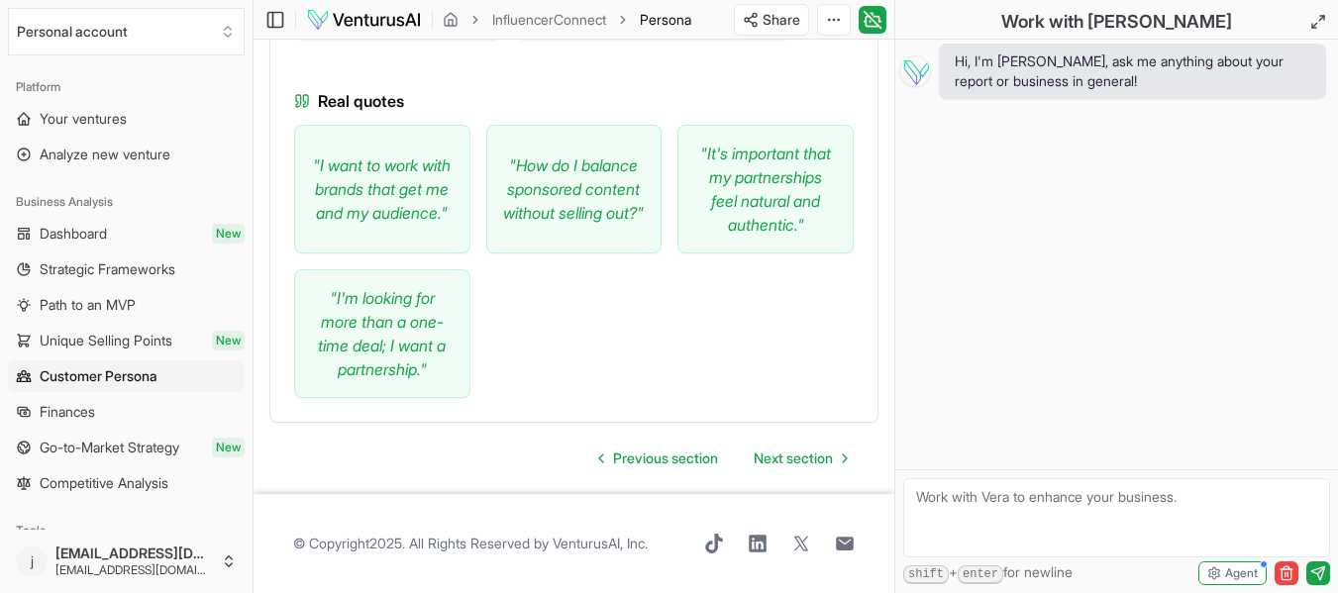
scroll to position [3051, 0]
click at [77, 415] on span "Finances" at bounding box center [67, 412] width 55 height 20
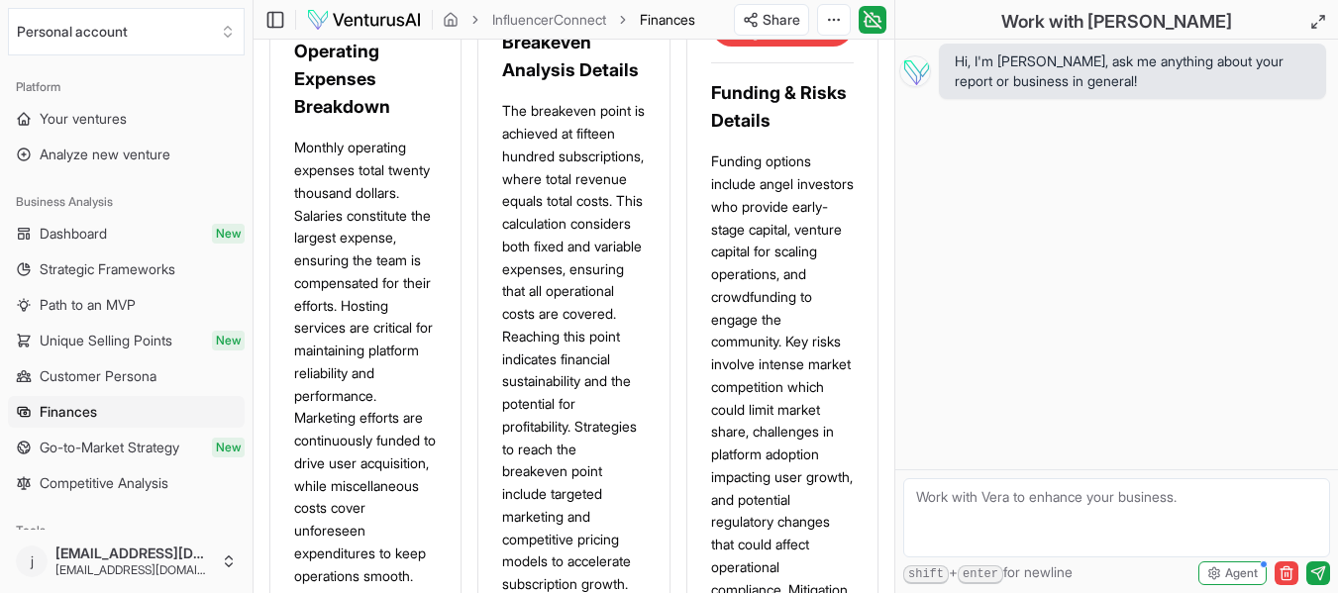
scroll to position [2773, 0]
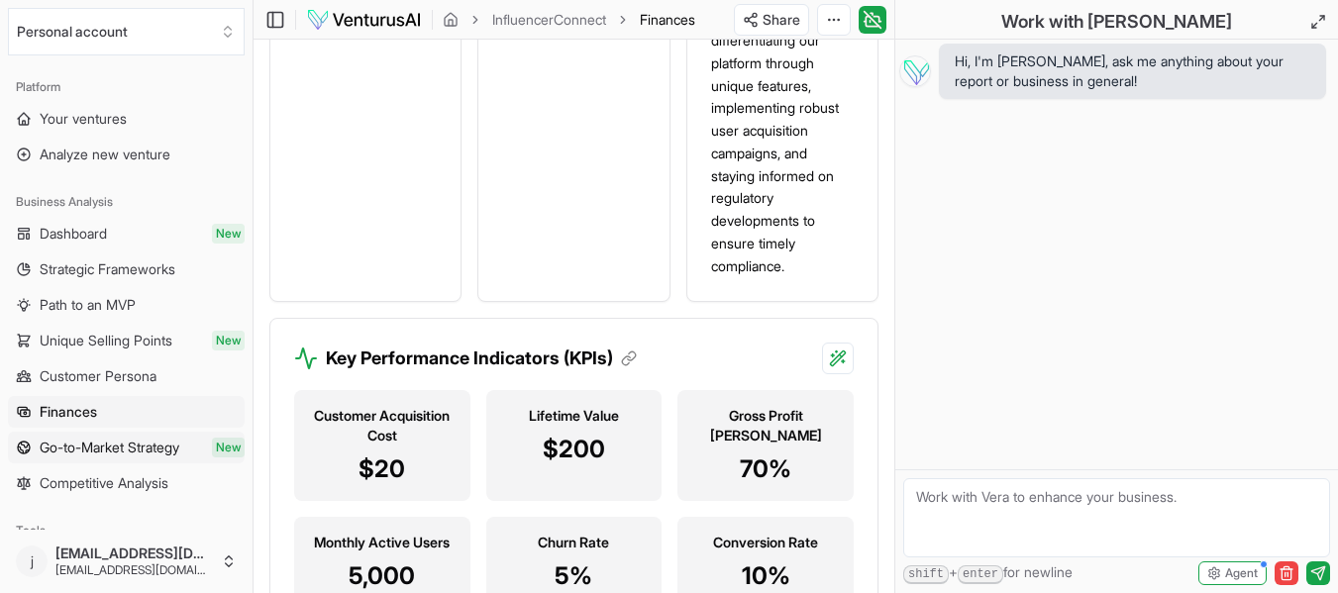
click at [88, 446] on span "Go-to-Market Strategy" at bounding box center [110, 448] width 140 height 20
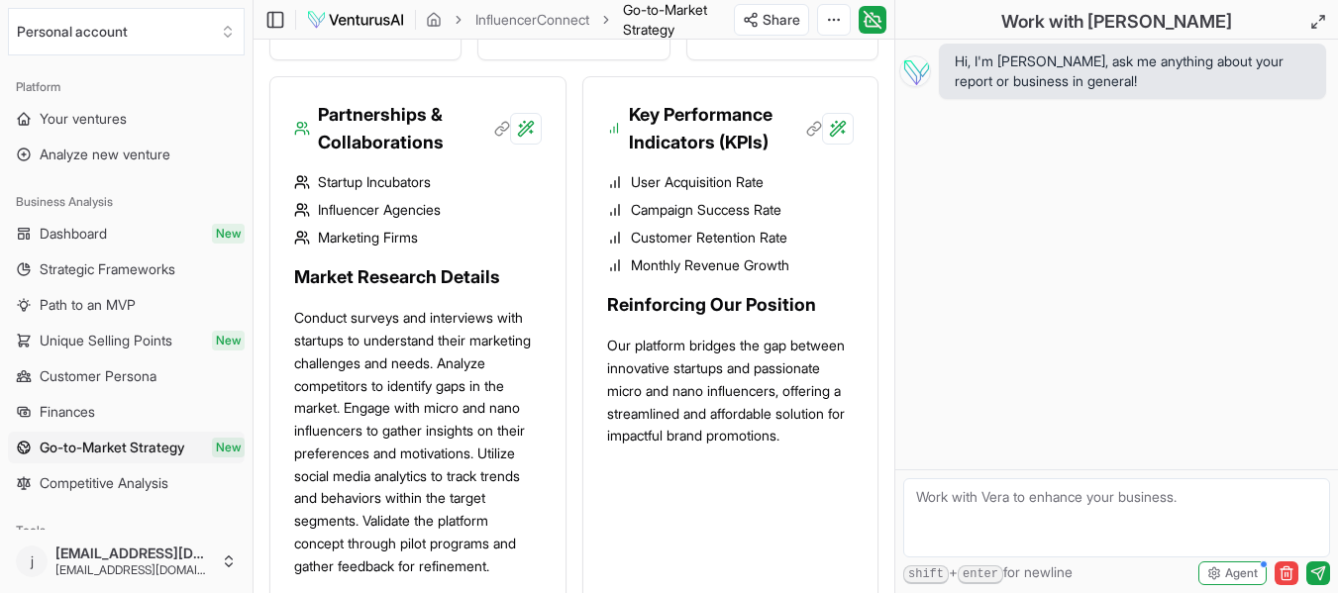
scroll to position [3268, 0]
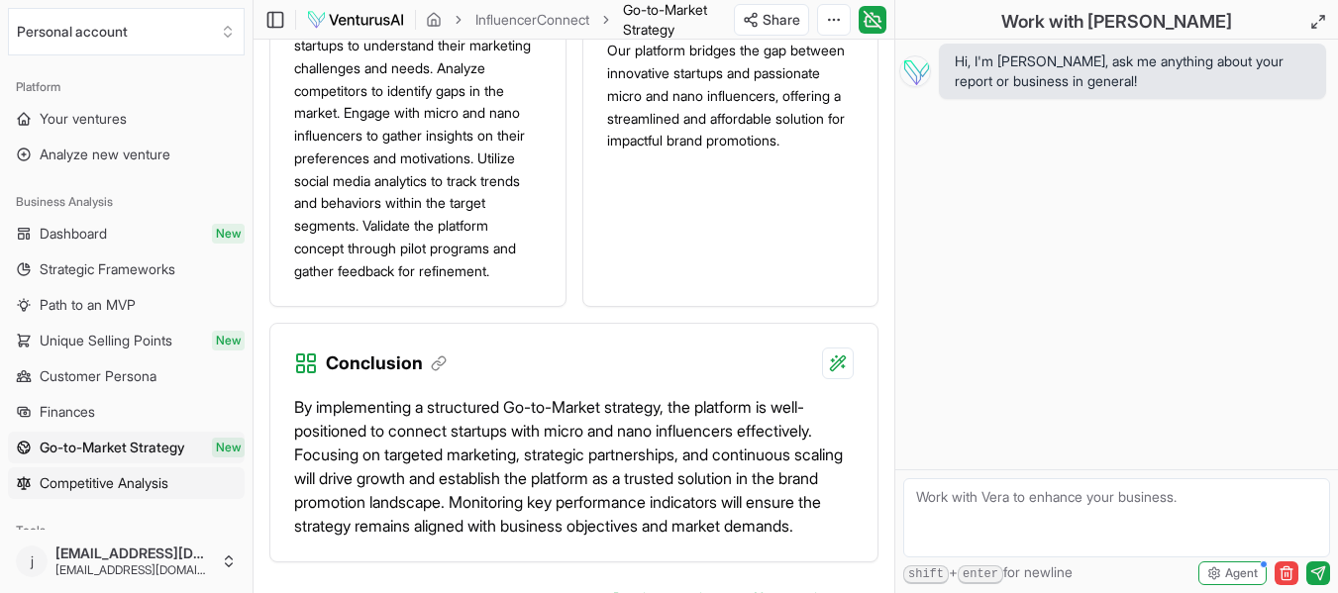
click at [67, 484] on span "Competitive Analysis" at bounding box center [104, 483] width 129 height 20
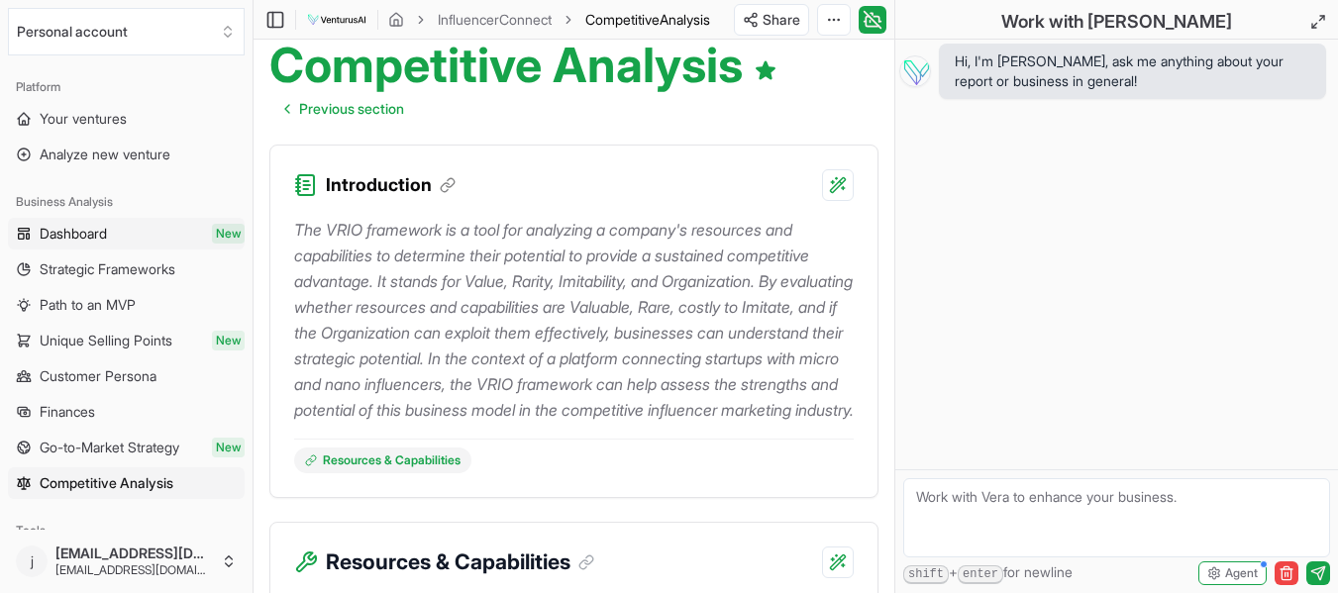
click at [134, 232] on link "Dashboard New" at bounding box center [126, 234] width 237 height 32
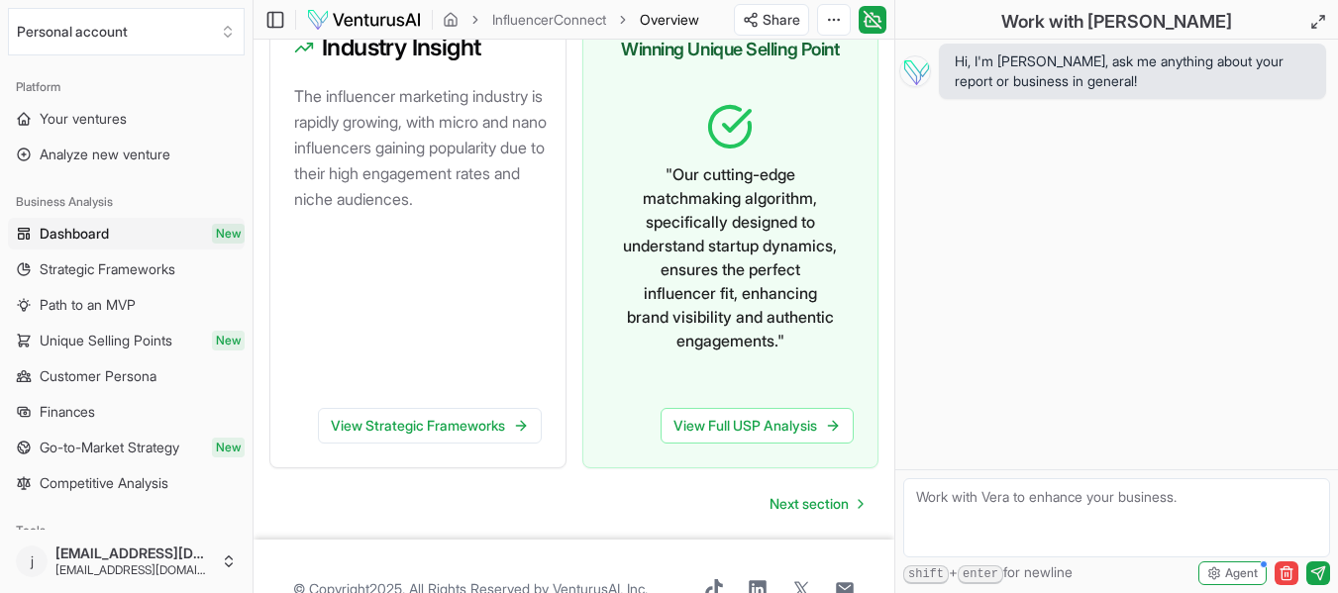
scroll to position [1558, 0]
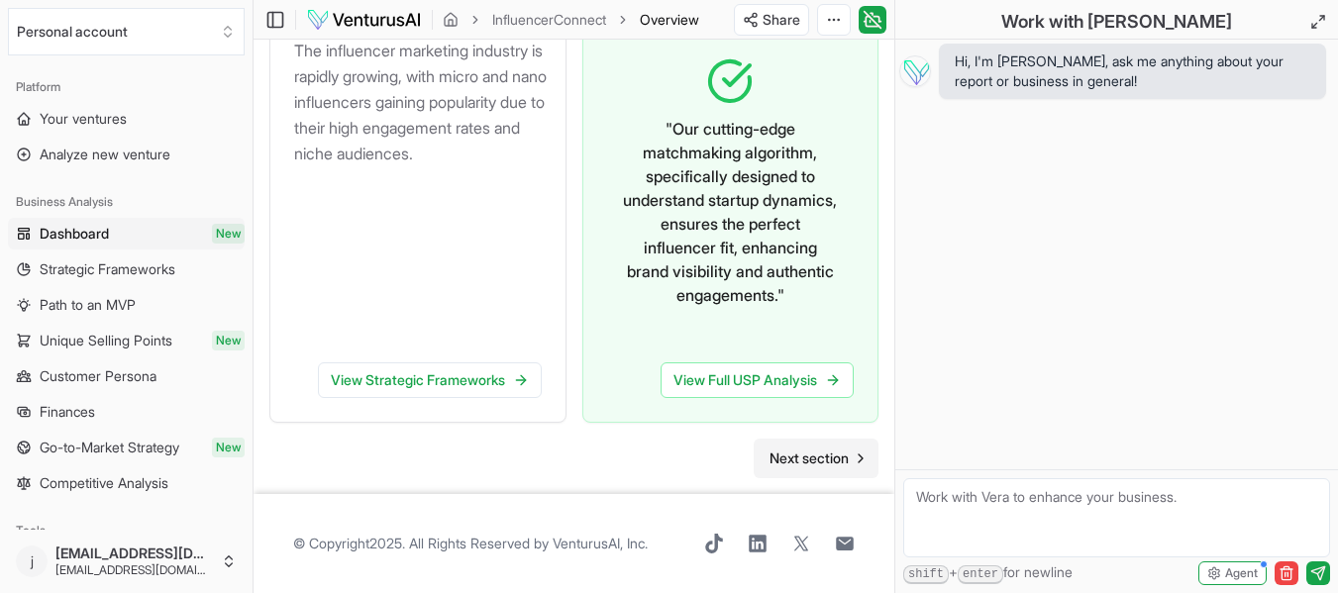
click at [796, 456] on span "Next section" at bounding box center [808, 459] width 79 height 20
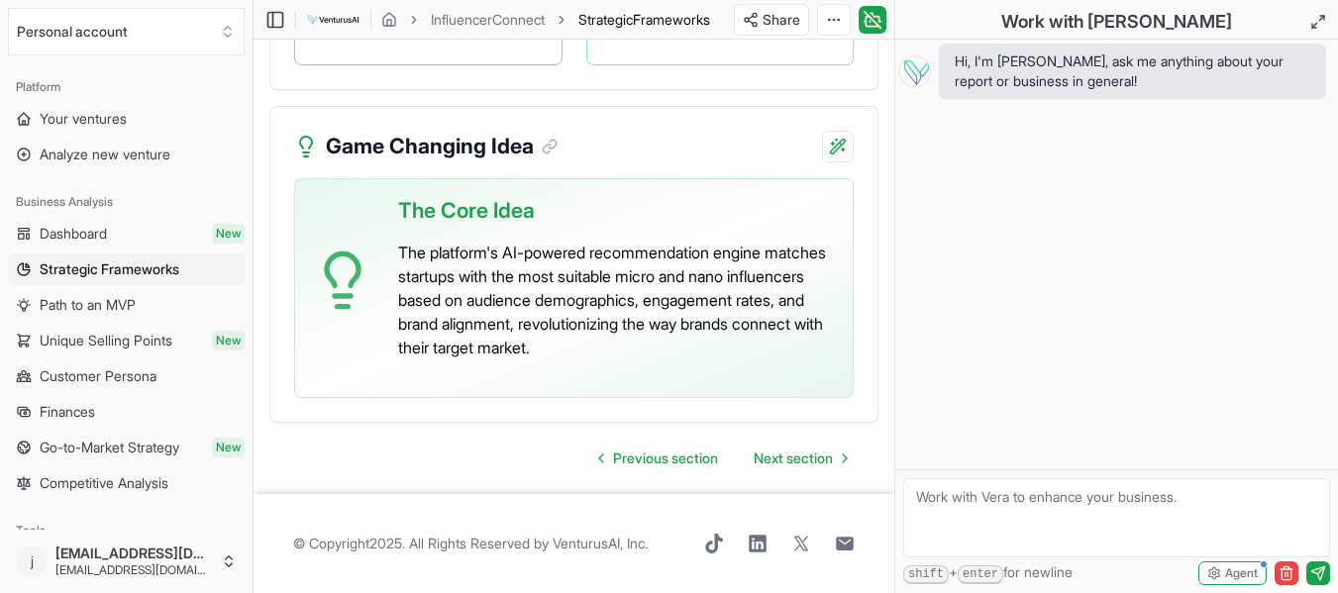
scroll to position [5584, 0]
drag, startPoint x: 816, startPoint y: 457, endPoint x: 803, endPoint y: 455, distance: 13.0
click at [816, 457] on span "Next section" at bounding box center [793, 459] width 79 height 20
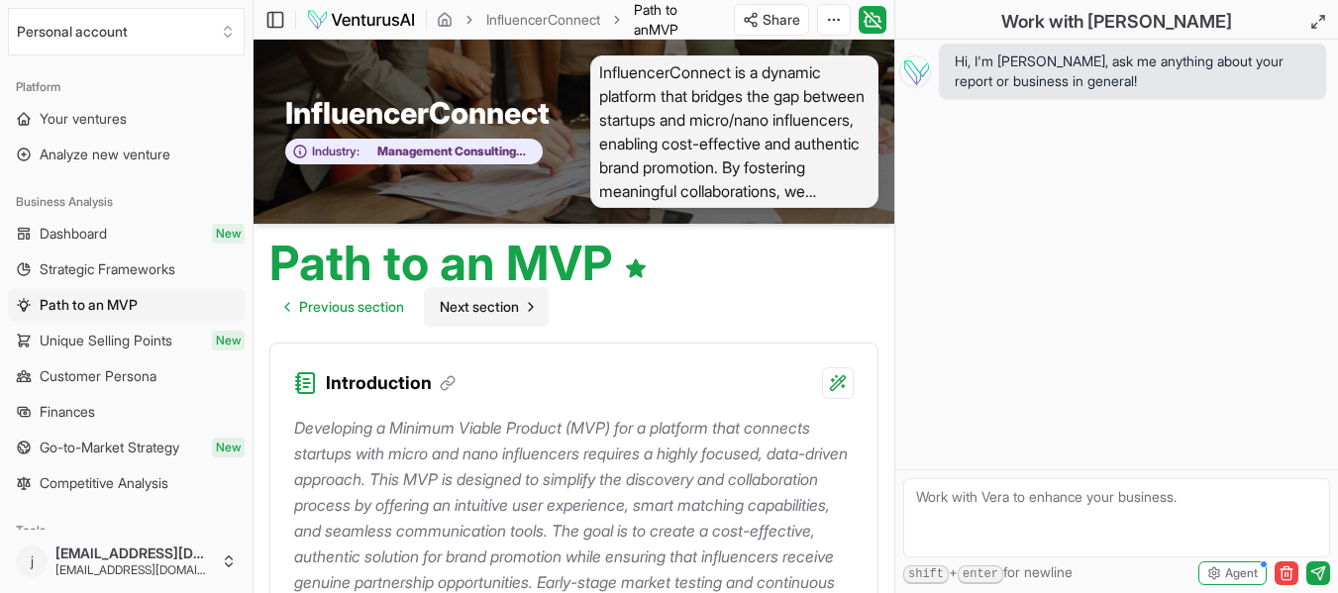
click at [491, 303] on span "Next section" at bounding box center [479, 307] width 79 height 20
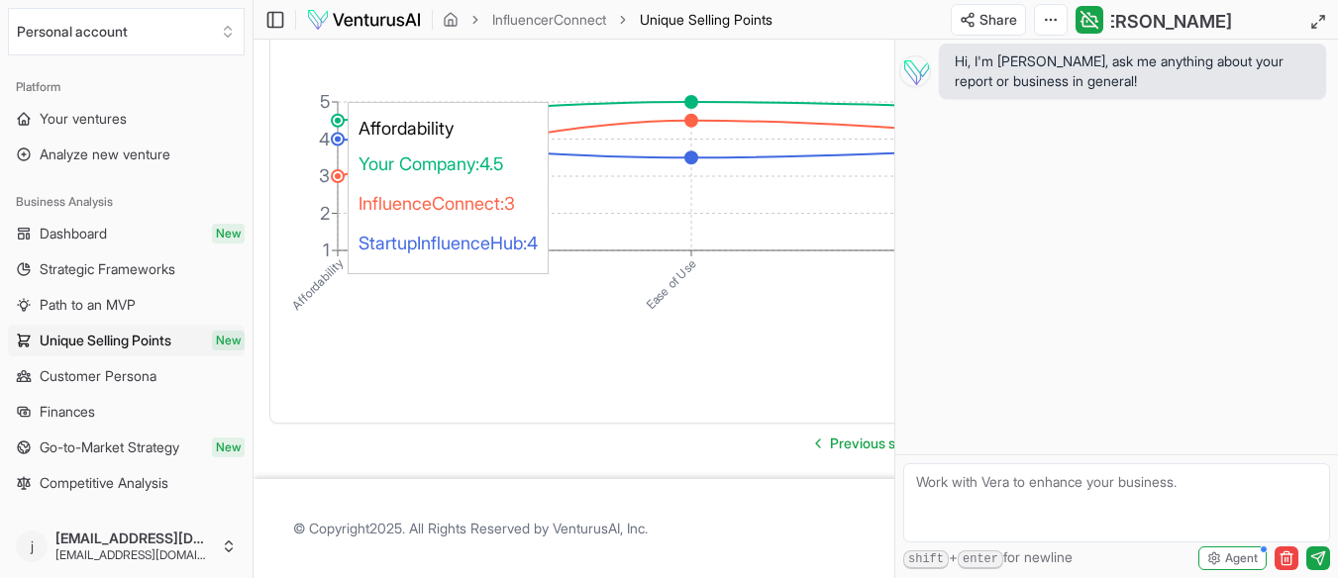
scroll to position [4057, 0]
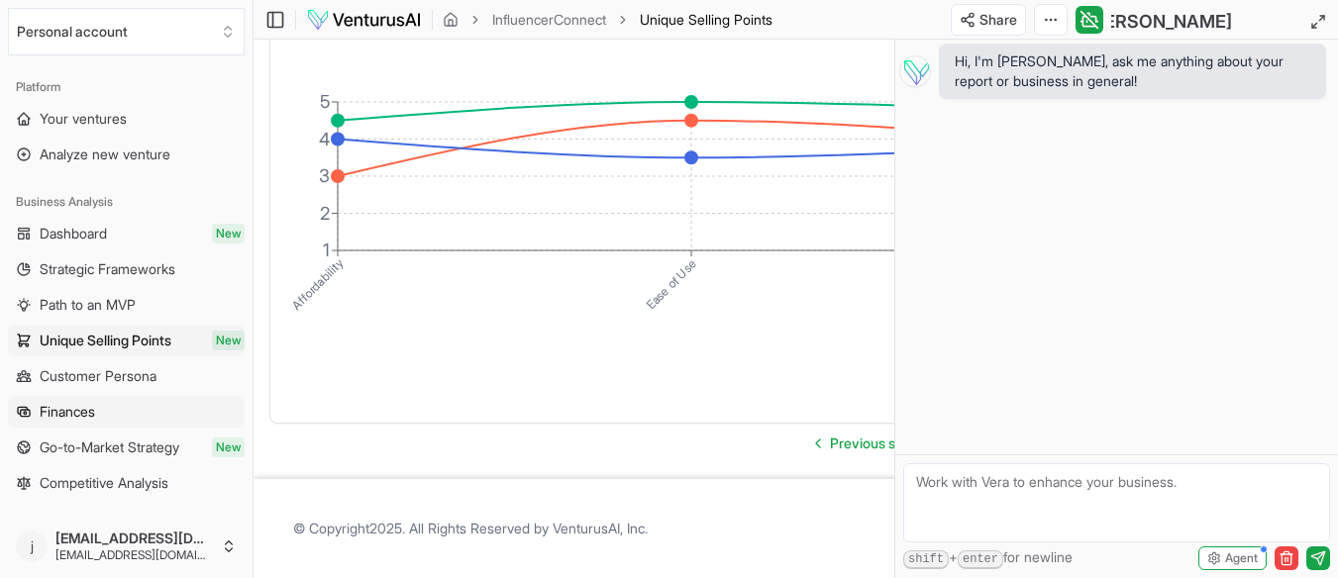
click at [61, 415] on span "Finances" at bounding box center [67, 412] width 55 height 20
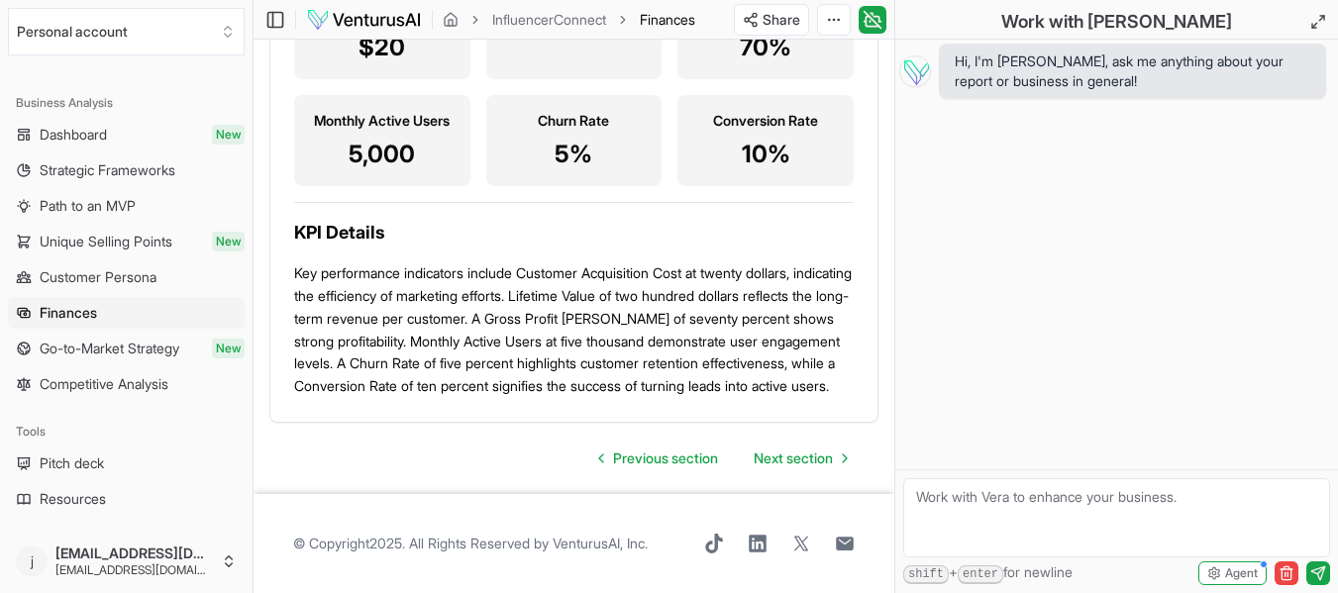
scroll to position [3436, 0]
click at [788, 455] on span "Next section" at bounding box center [793, 459] width 79 height 20
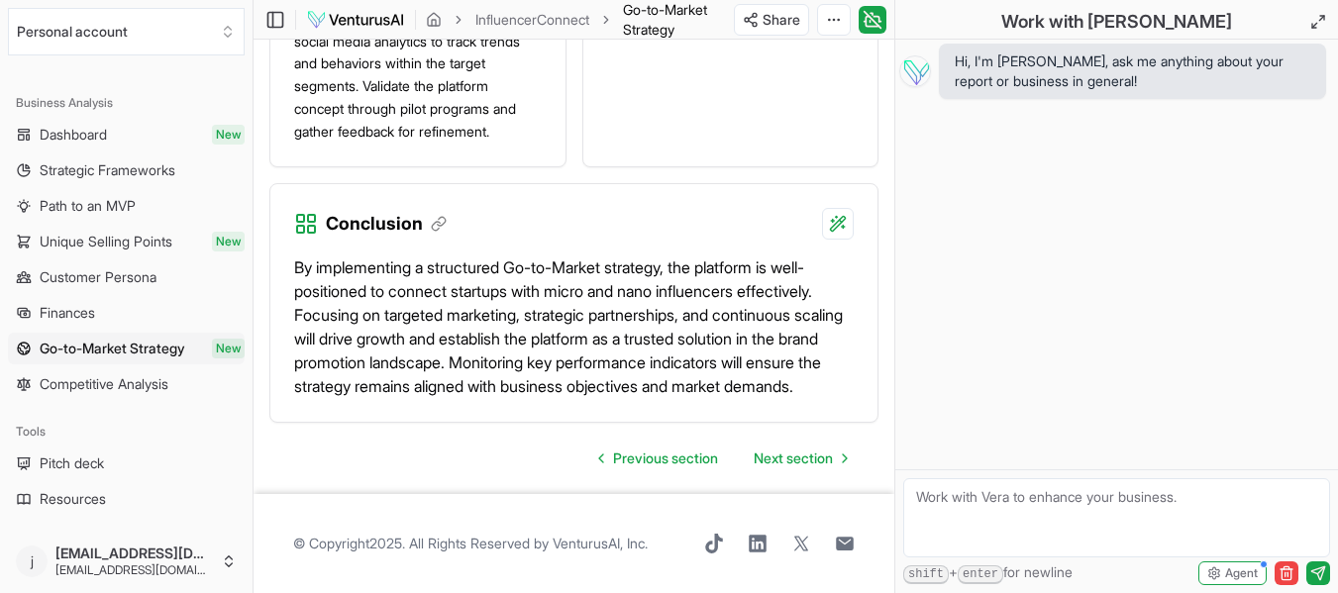
scroll to position [3711, 0]
click at [775, 457] on span "Next section" at bounding box center [793, 459] width 79 height 20
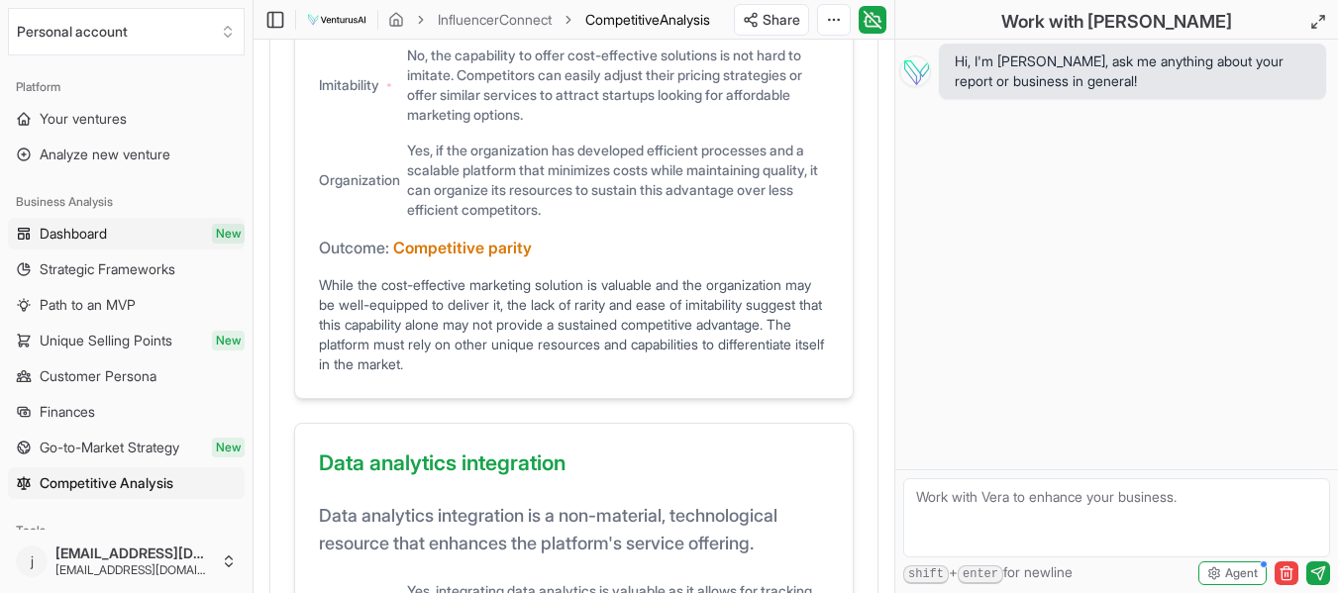
click at [58, 237] on span "Dashboard" at bounding box center [73, 234] width 67 height 20
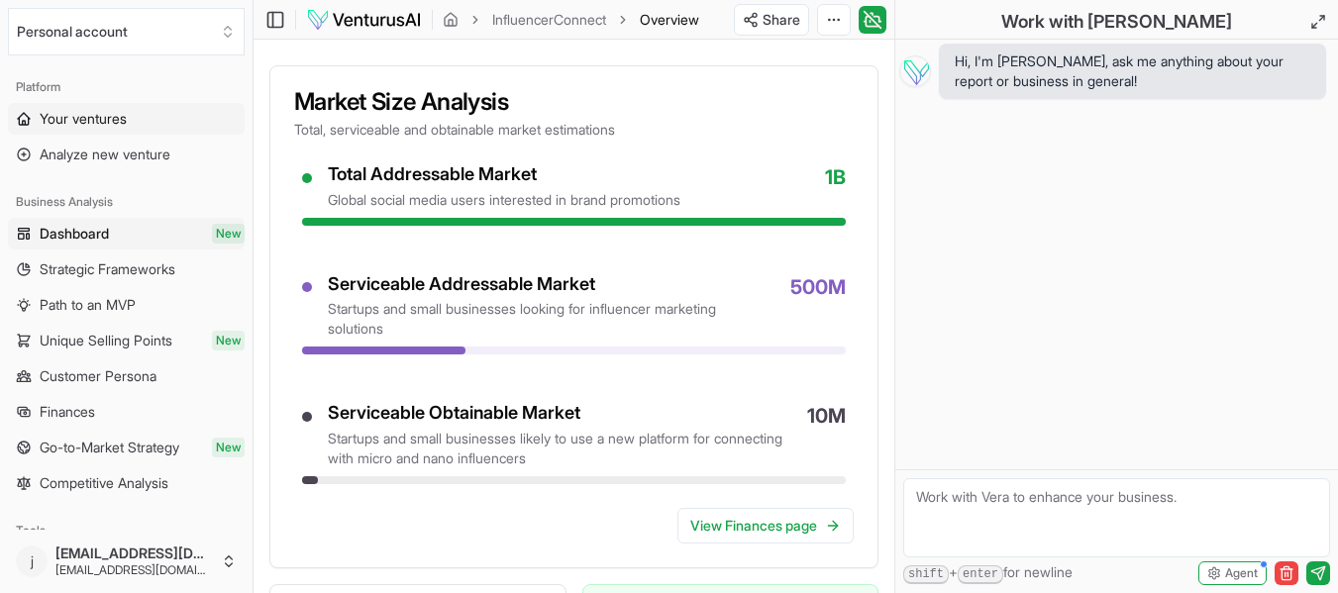
click at [79, 121] on span "Your ventures" at bounding box center [83, 119] width 87 height 20
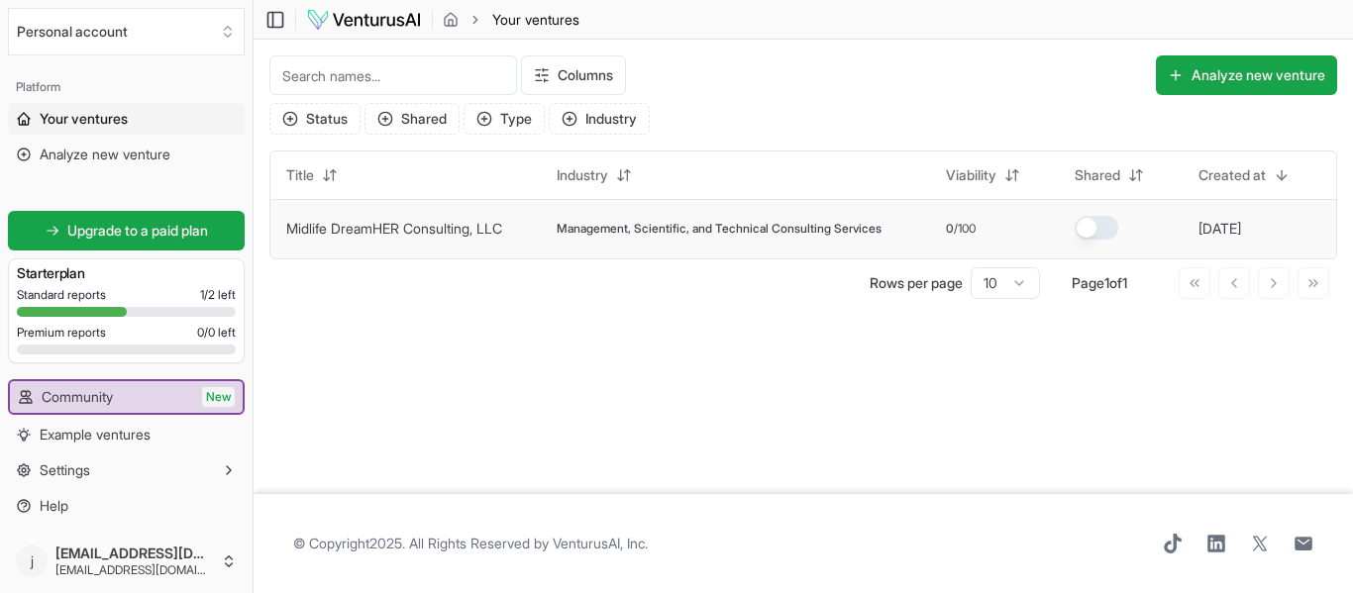
click at [351, 228] on link "Midlife DreamHER Consulting, LLC" at bounding box center [394, 228] width 216 height 17
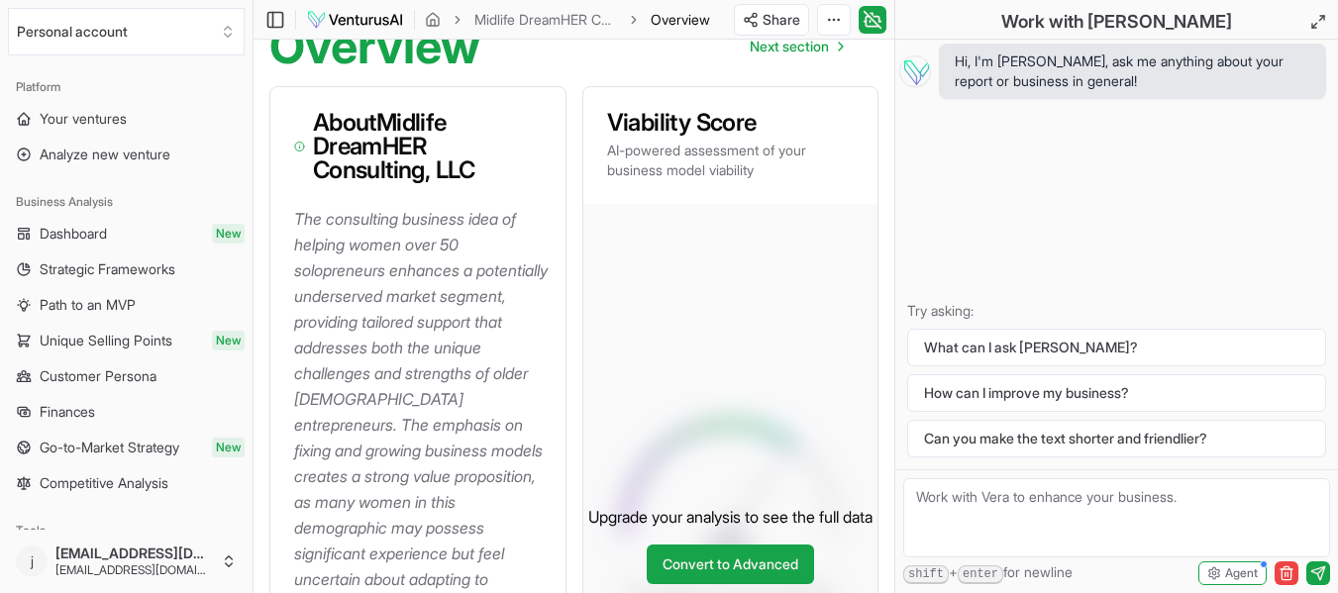
scroll to position [297, 0]
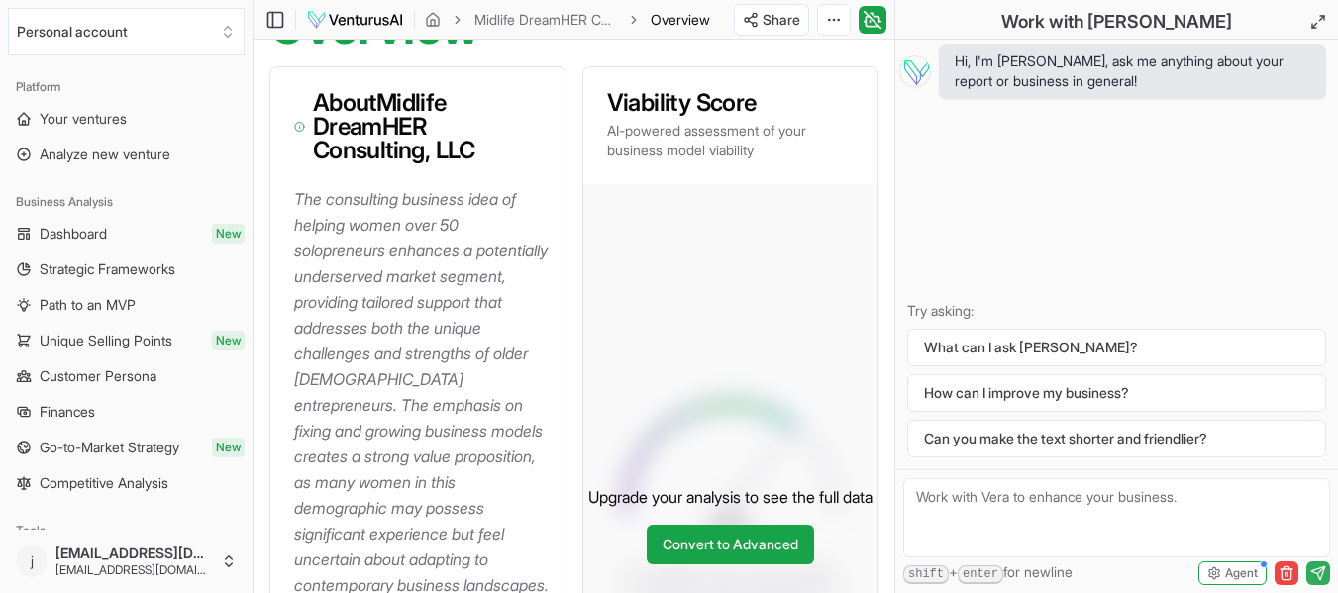
click at [1320, 571] on icon "submit" at bounding box center [1320, 569] width 7 height 7
click at [1195, 284] on div "Hi, I'm Vera, ask me anything about your report or business in general! Try ask…" at bounding box center [1116, 255] width 443 height 430
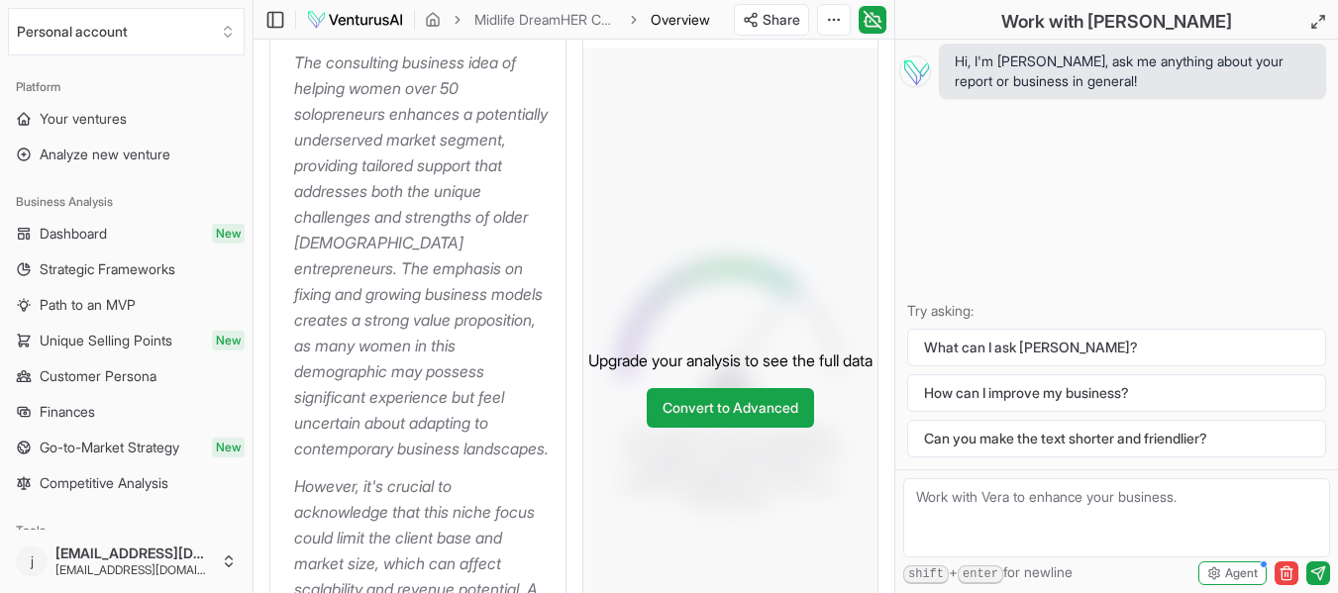
scroll to position [198, 0]
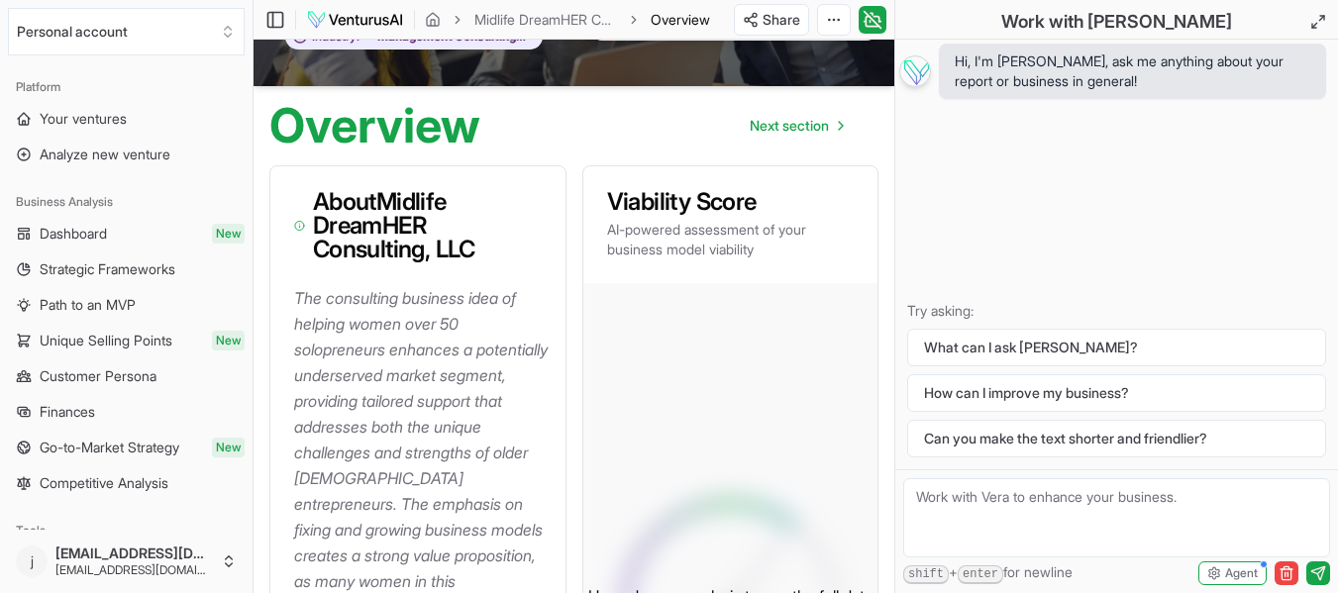
click at [906, 58] on div "Hi, I'm Vera, ask me anything about your report or business in general!" at bounding box center [1116, 71] width 435 height 55
click at [1143, 22] on h2 "Work with Vera" at bounding box center [1116, 22] width 231 height 28
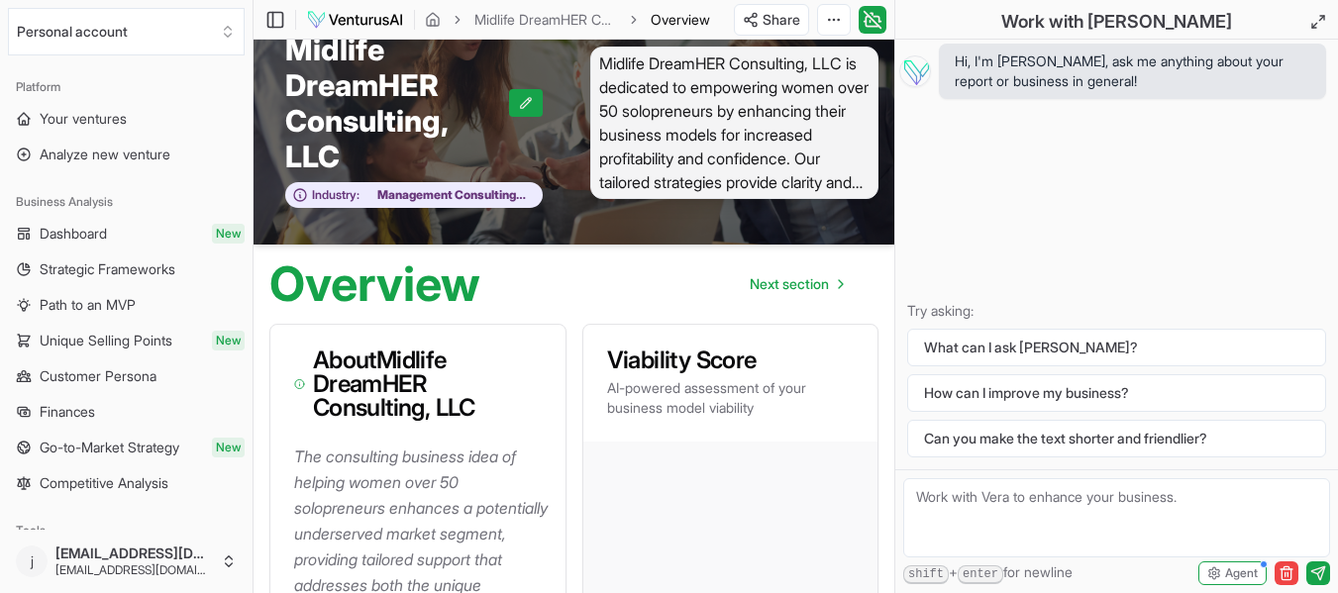
scroll to position [0, 0]
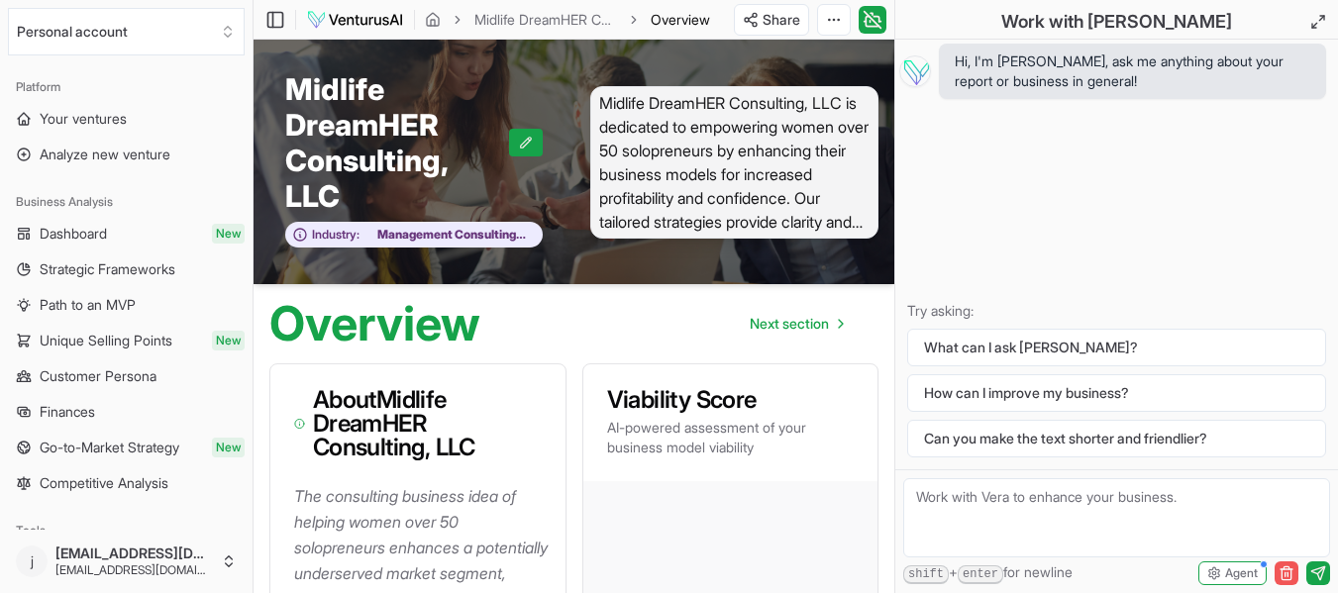
click at [1287, 575] on line "button" at bounding box center [1287, 574] width 0 height 4
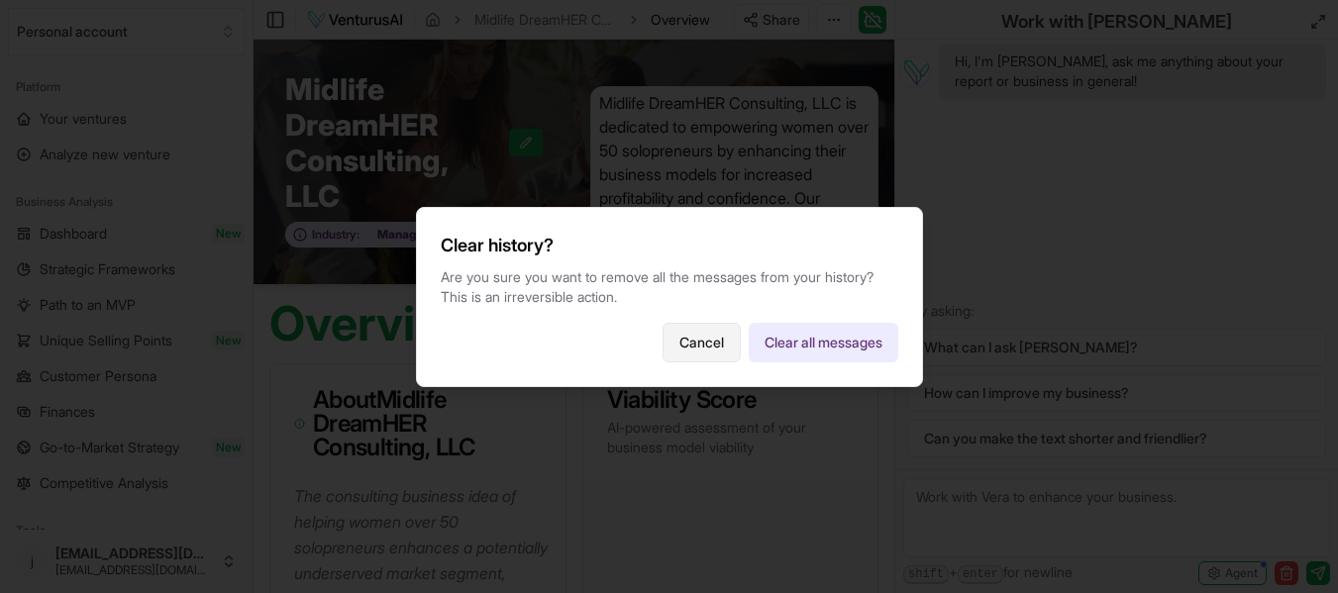
click at [694, 347] on button "Cancel" at bounding box center [702, 343] width 78 height 40
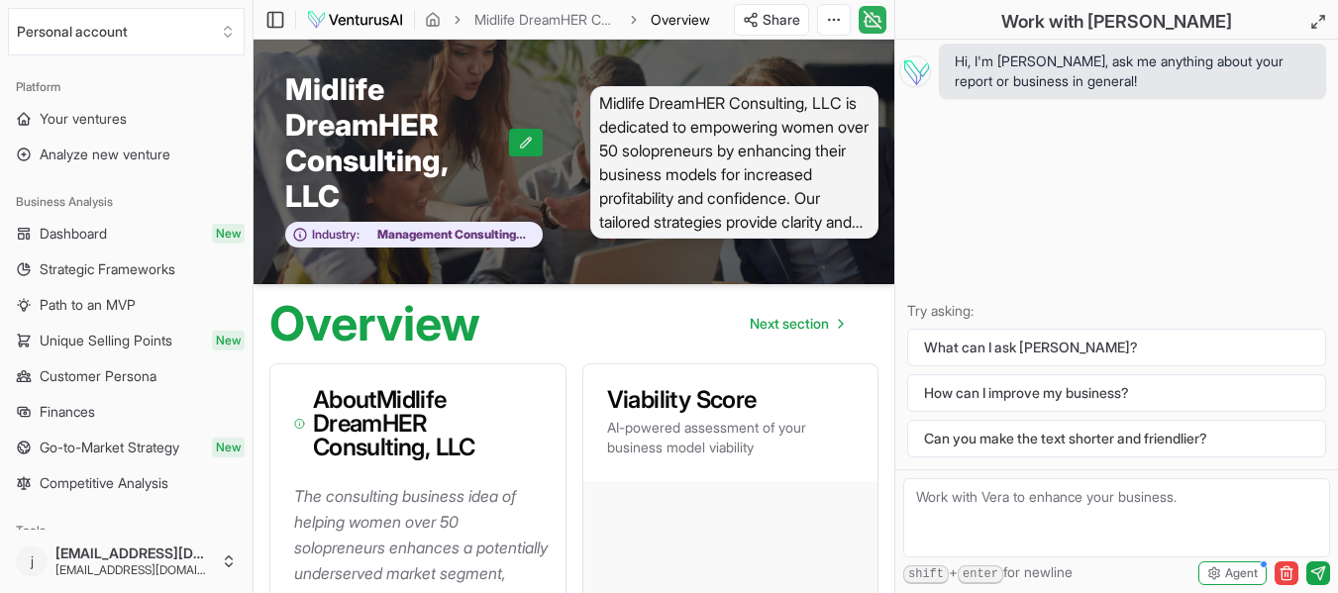
click at [871, 19] on icon at bounding box center [873, 19] width 17 height 17
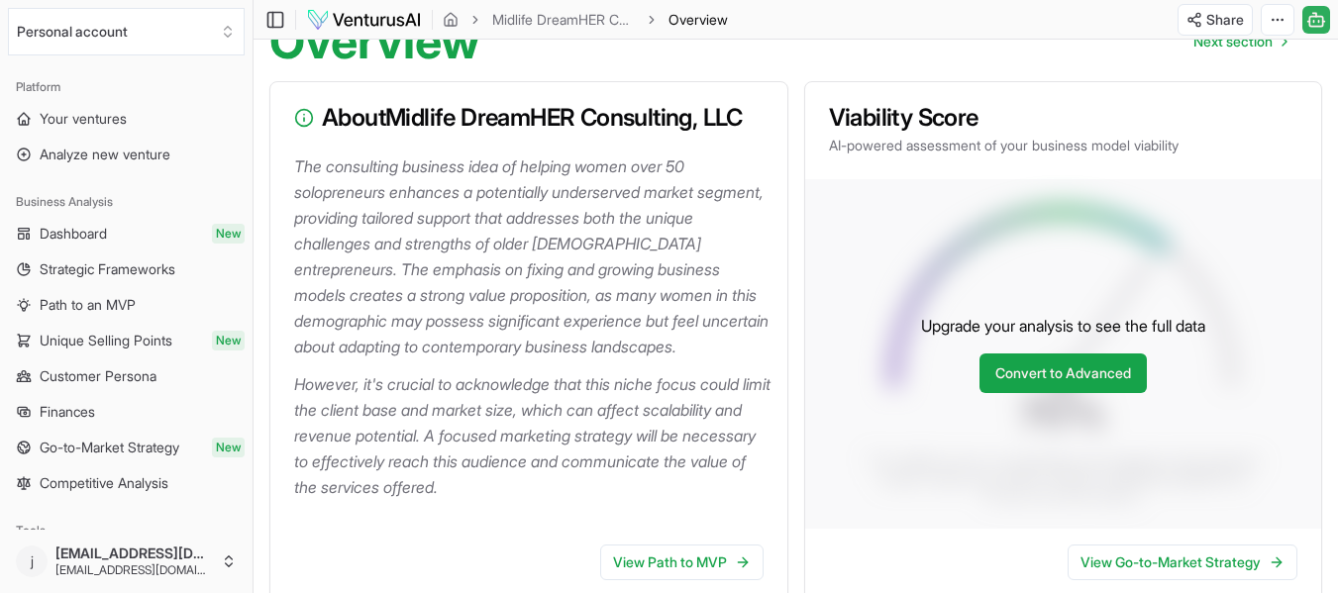
scroll to position [396, 0]
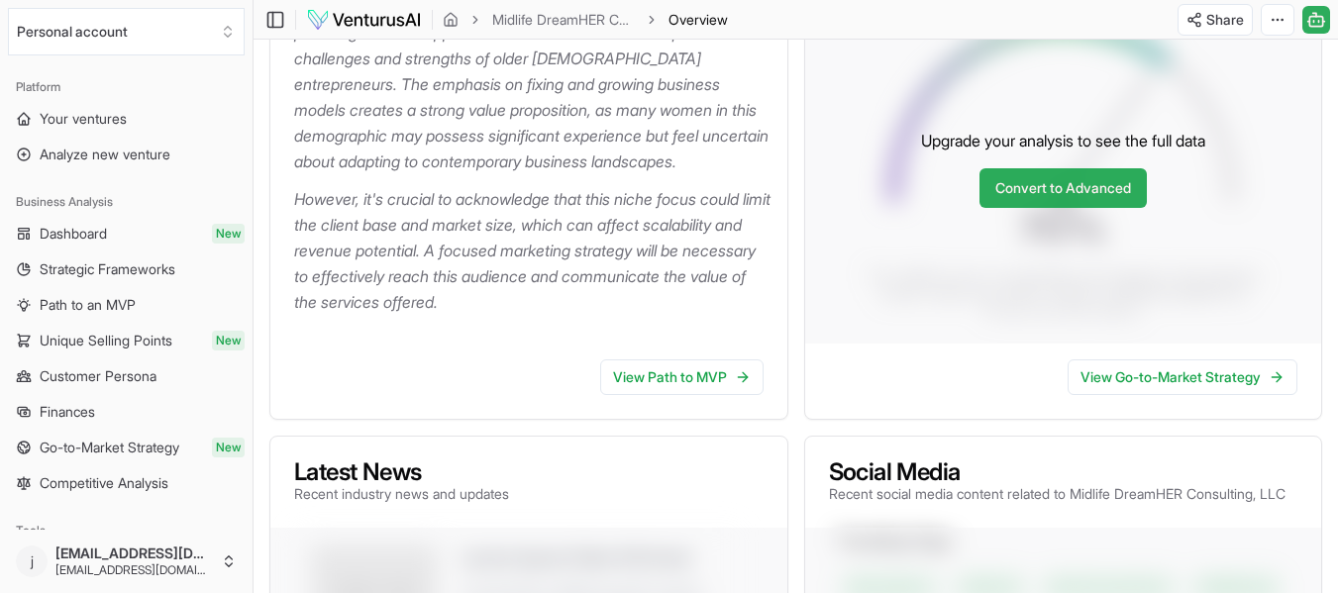
click at [1014, 199] on link "Convert to Advanced" at bounding box center [1062, 188] width 167 height 40
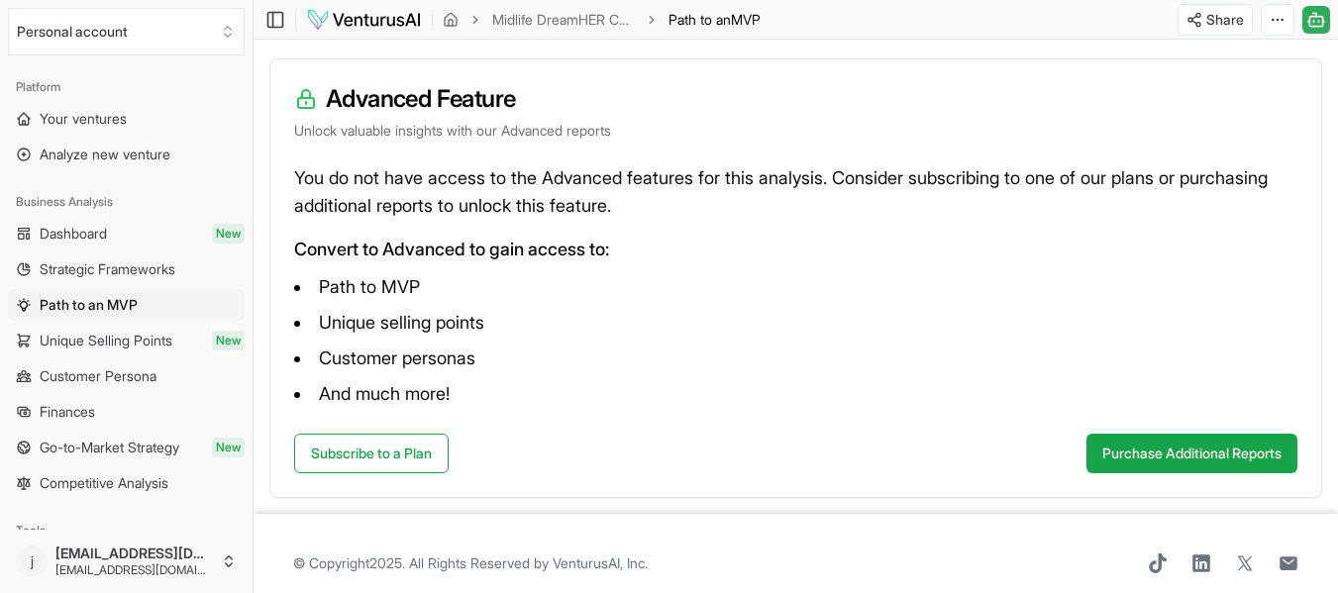
scroll to position [254, 0]
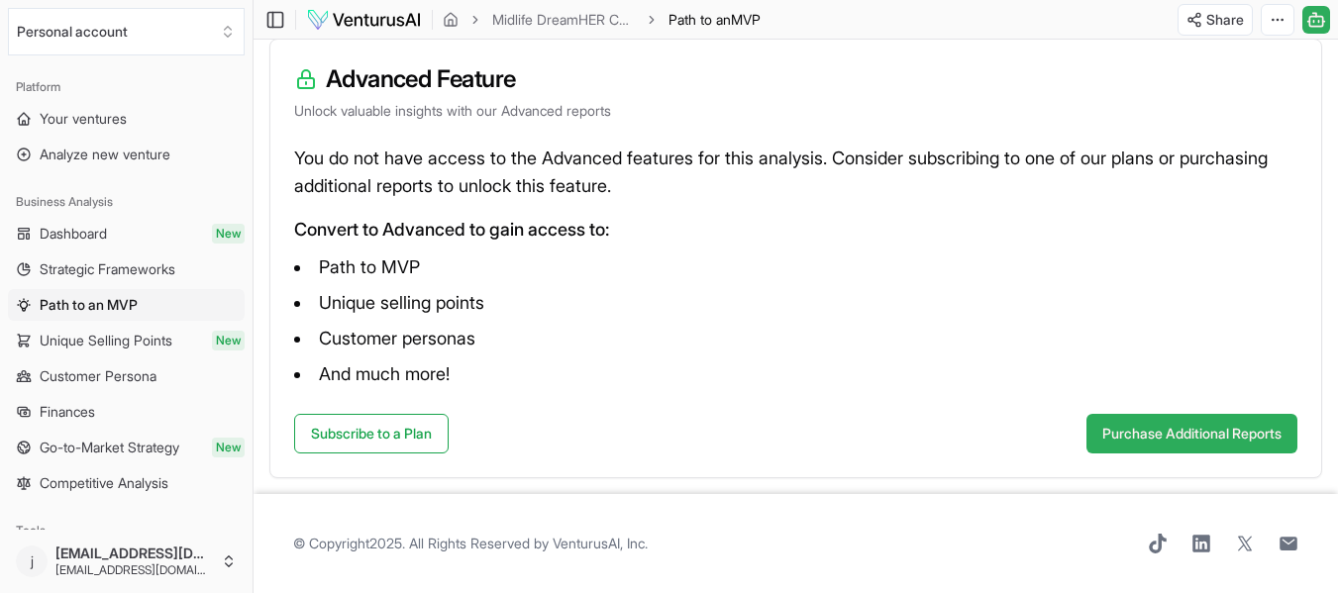
click at [1139, 420] on button "Purchase Additional Reports" at bounding box center [1191, 434] width 211 height 40
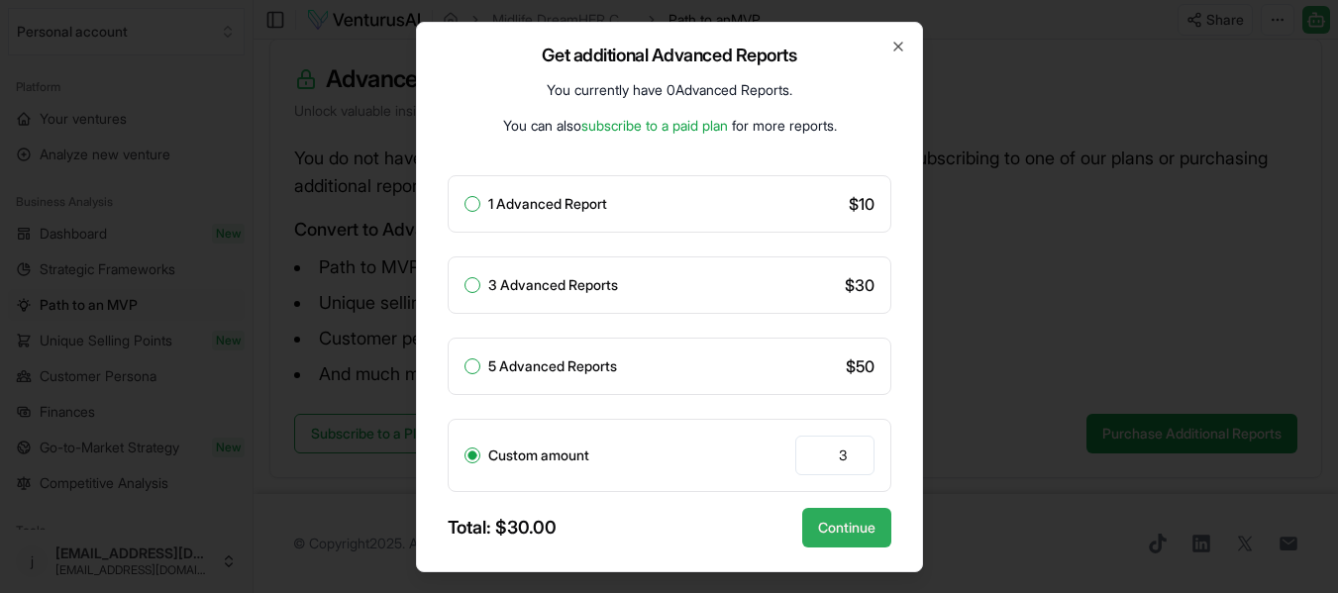
click at [842, 527] on button "Continue" at bounding box center [846, 528] width 89 height 40
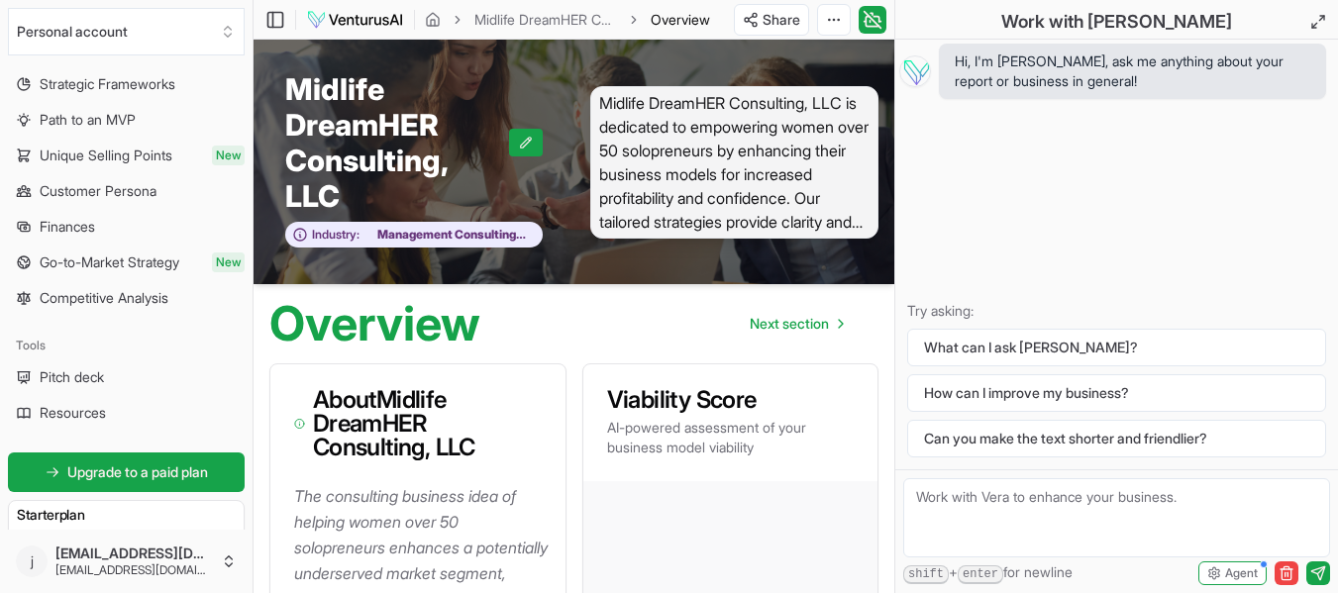
scroll to position [198, 0]
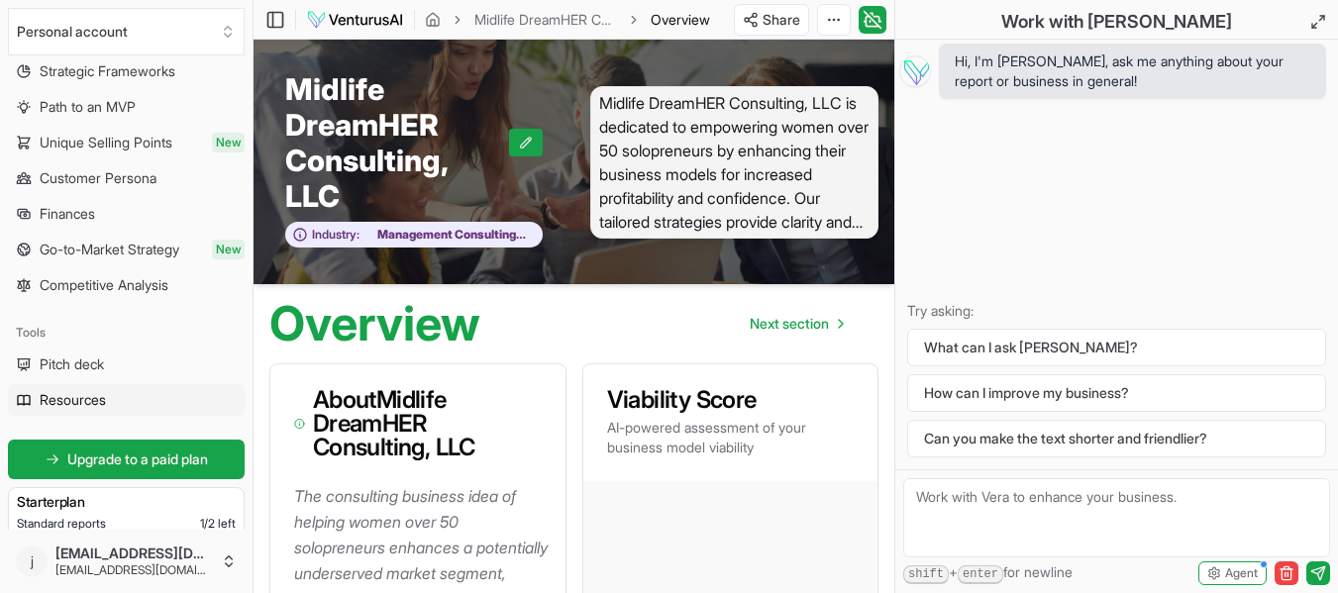
click at [86, 397] on span "Resources" at bounding box center [73, 400] width 66 height 20
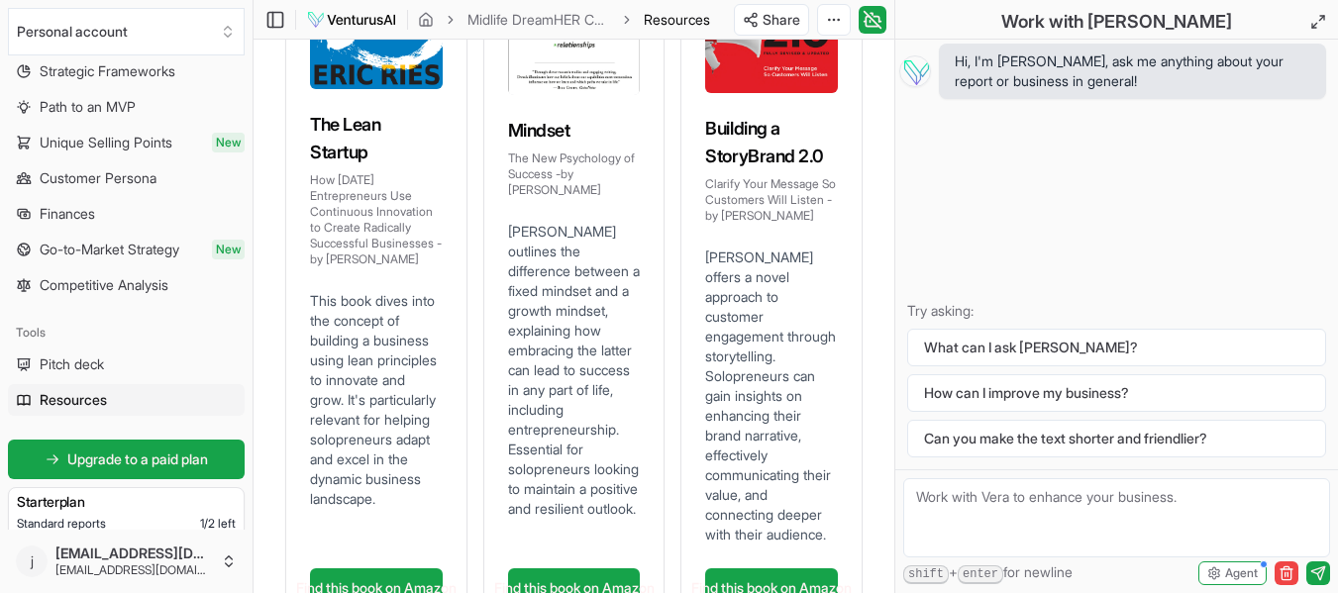
scroll to position [297, 0]
click at [876, 26] on icon at bounding box center [872, 21] width 13 height 10
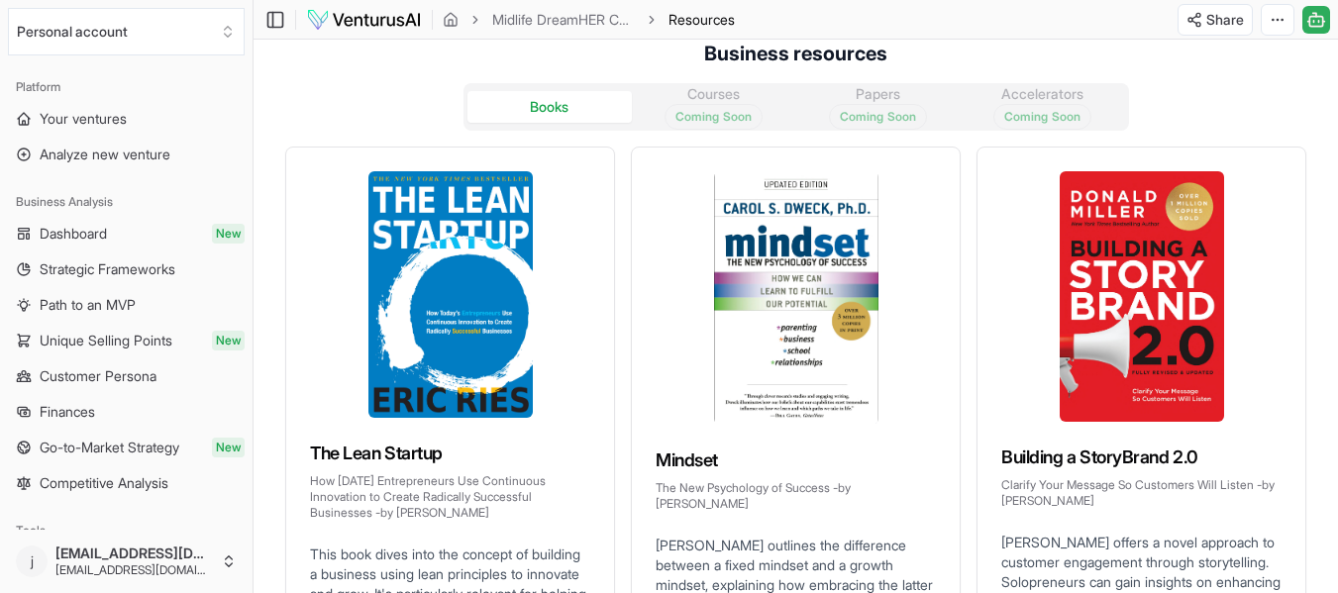
scroll to position [0, 0]
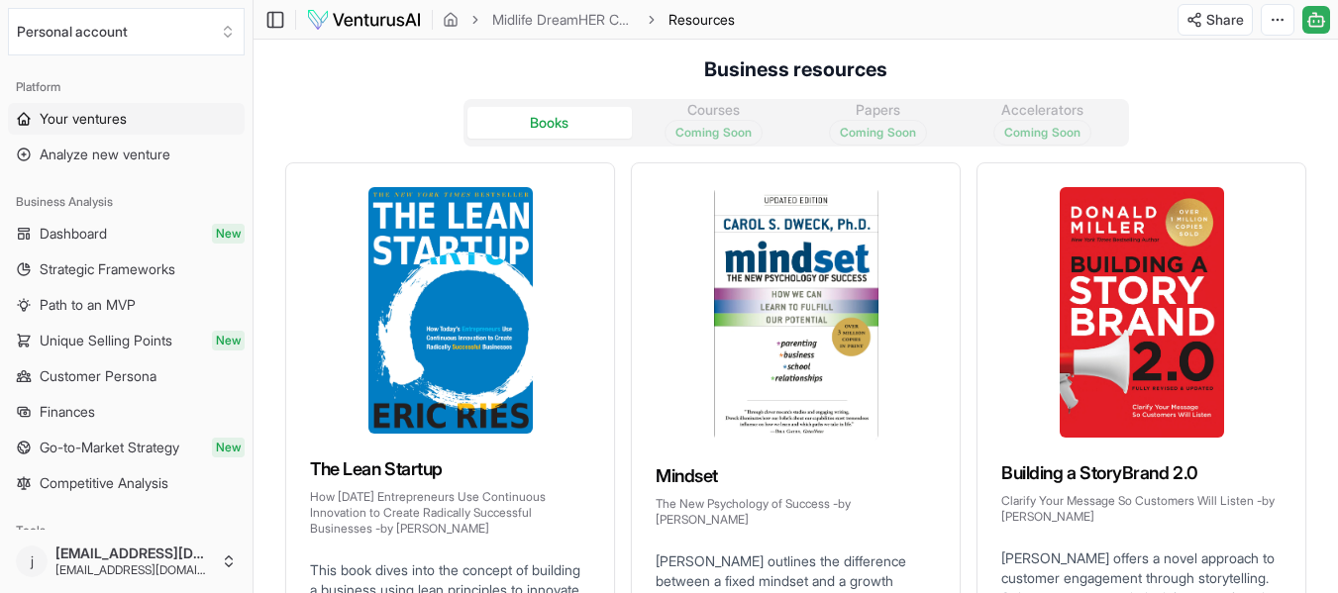
click at [84, 116] on span "Your ventures" at bounding box center [83, 119] width 87 height 20
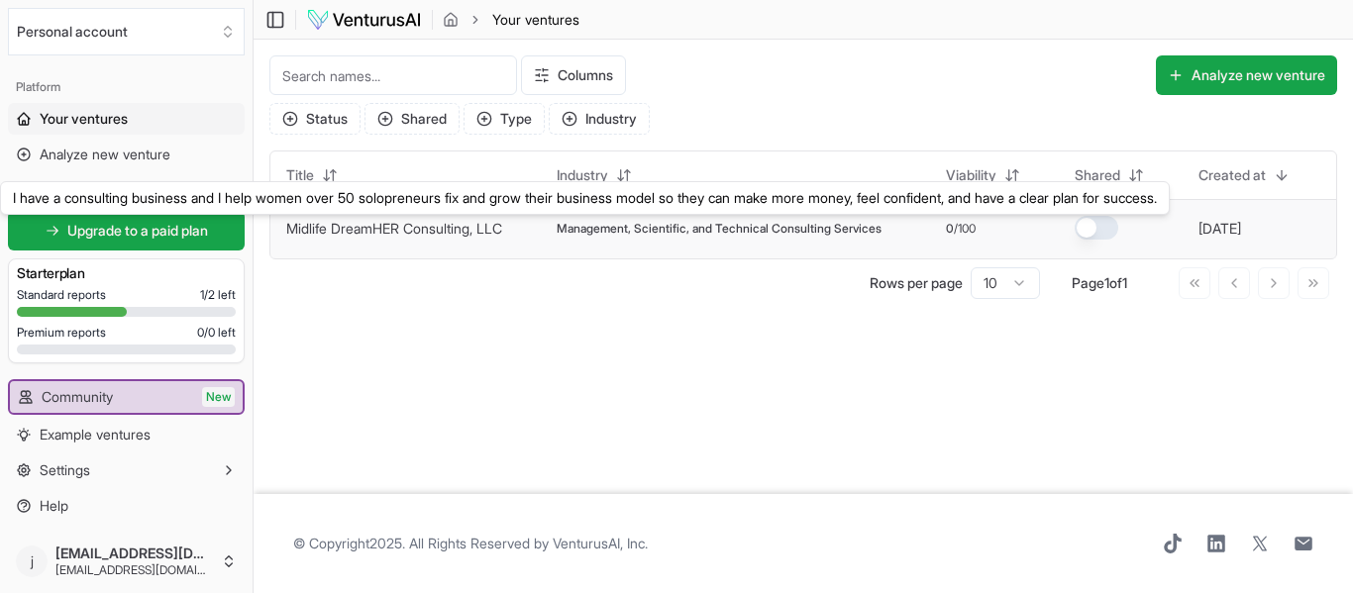
click at [431, 227] on link "Midlife DreamHER Consulting, LLC" at bounding box center [394, 228] width 216 height 17
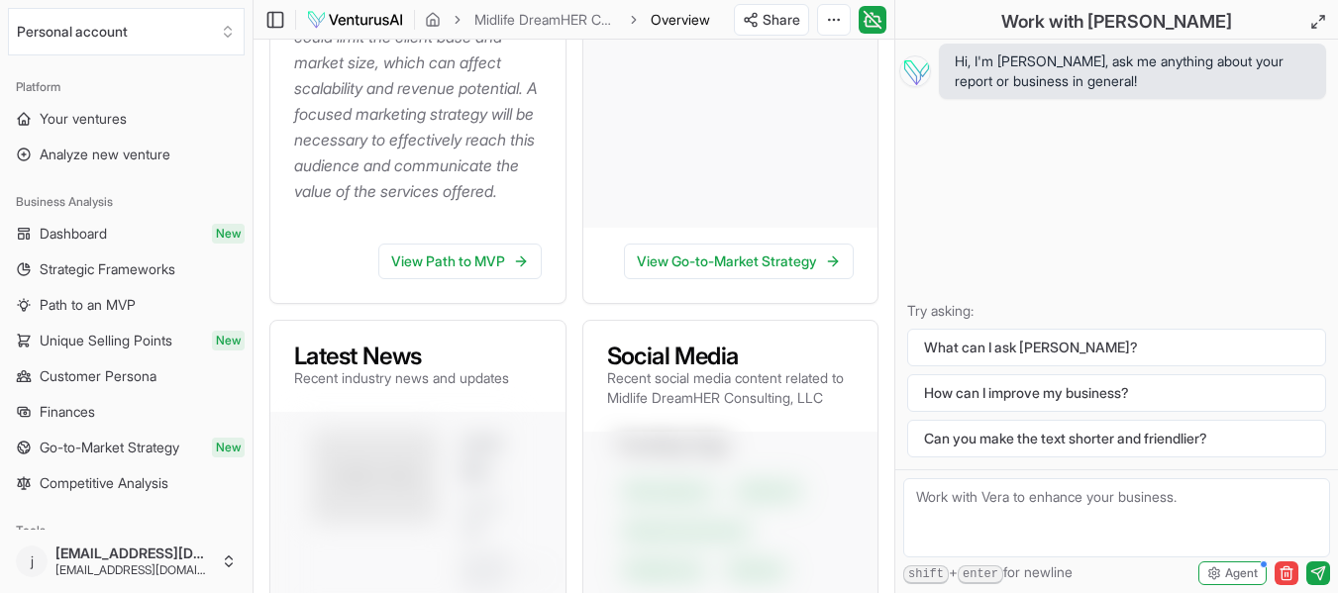
scroll to position [990, 0]
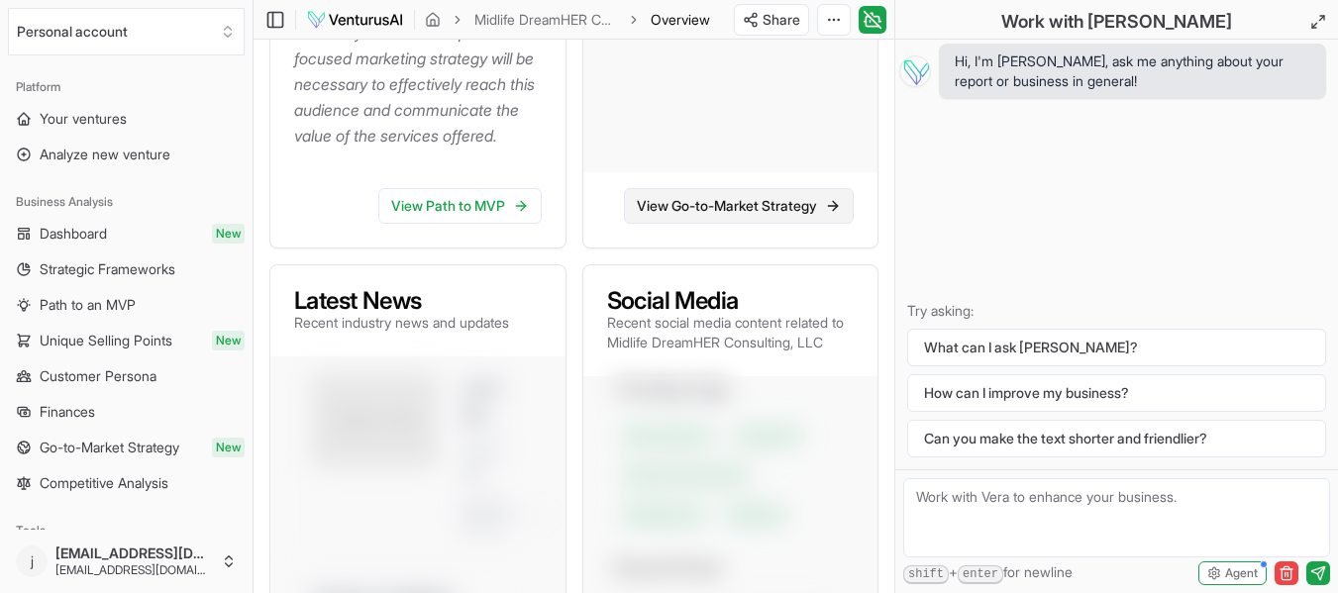
click at [670, 207] on link "View Go-to-Market Strategy" at bounding box center [739, 206] width 230 height 36
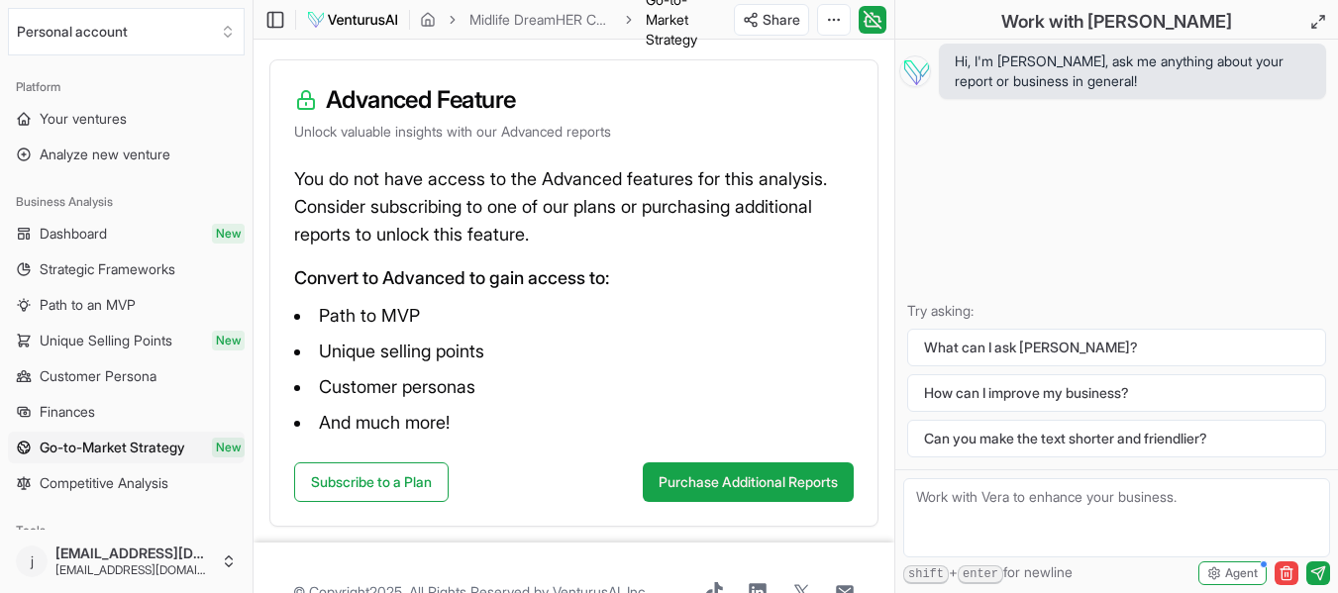
scroll to position [345, 0]
click at [730, 477] on button "Purchase Additional Reports" at bounding box center [748, 481] width 211 height 40
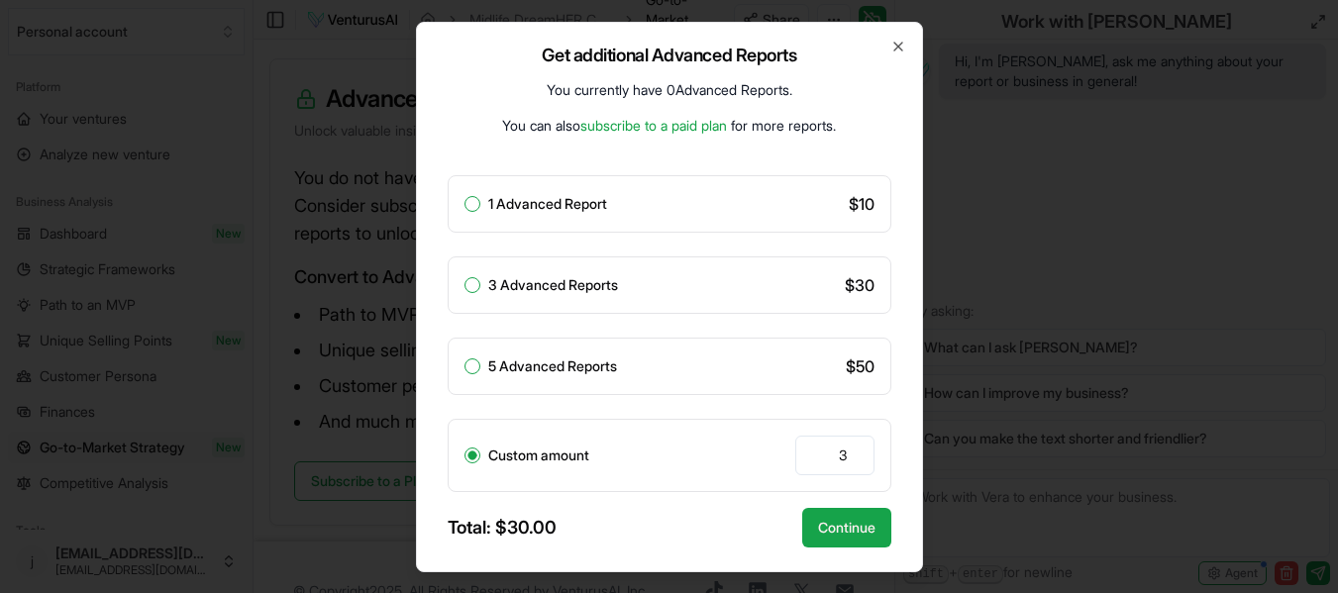
click at [636, 125] on link "subscribe to a paid plan" at bounding box center [653, 125] width 147 height 17
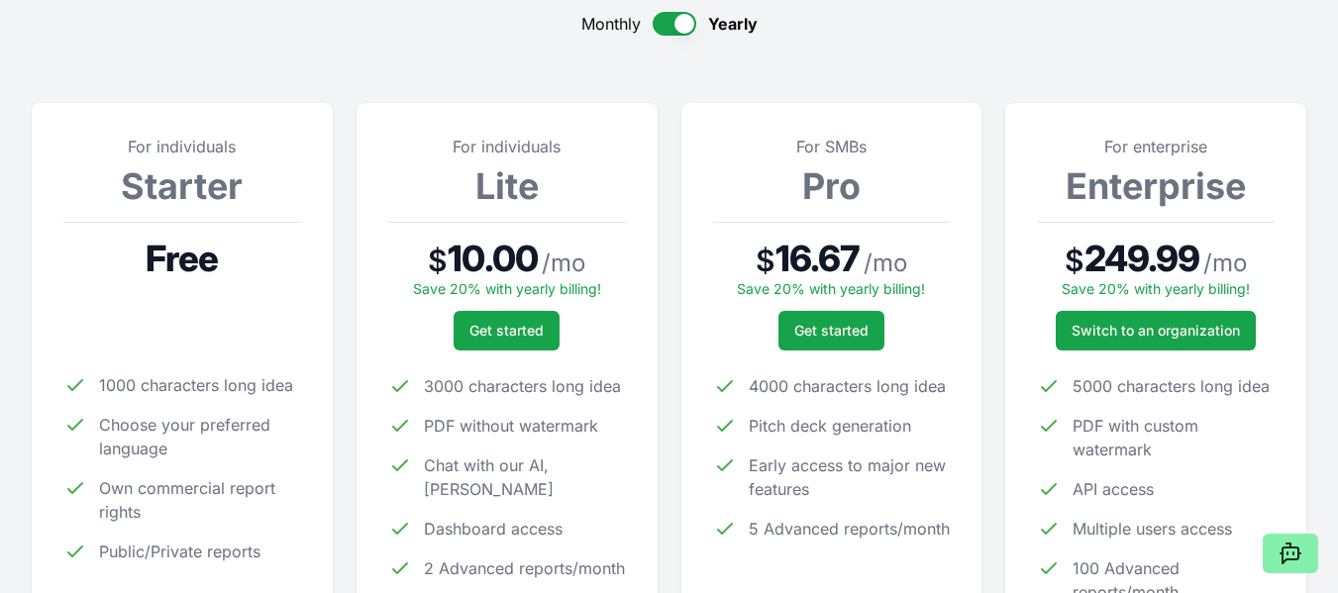
scroll to position [99, 0]
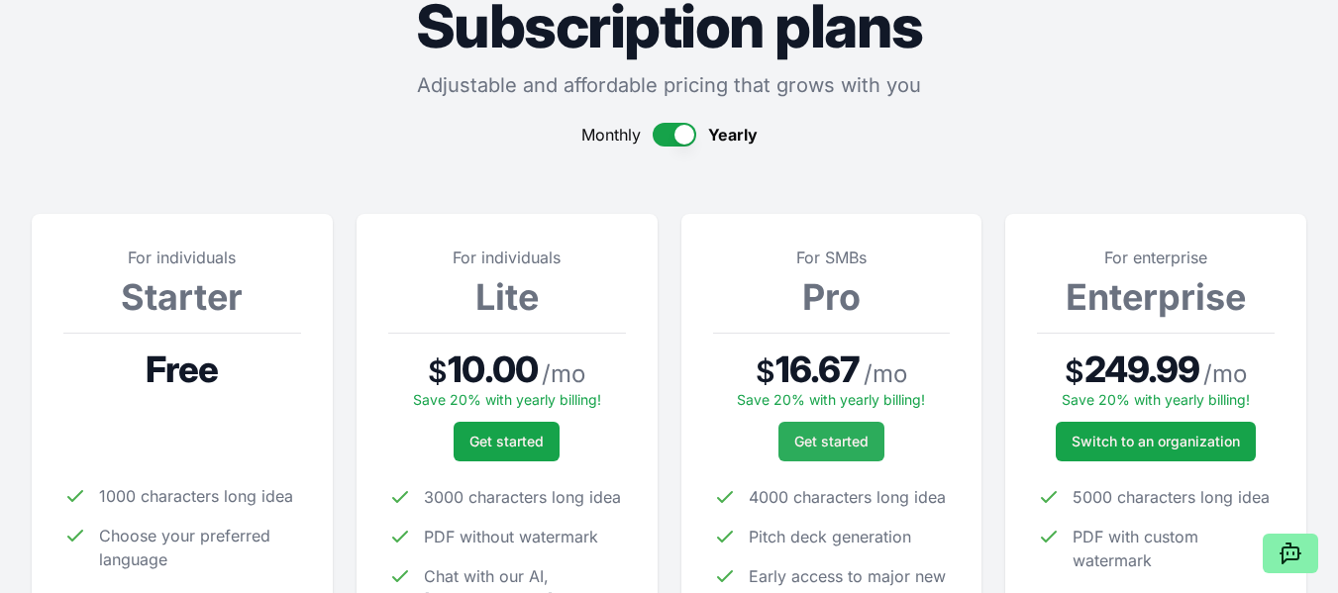
click at [834, 439] on span "Get started" at bounding box center [831, 442] width 74 height 20
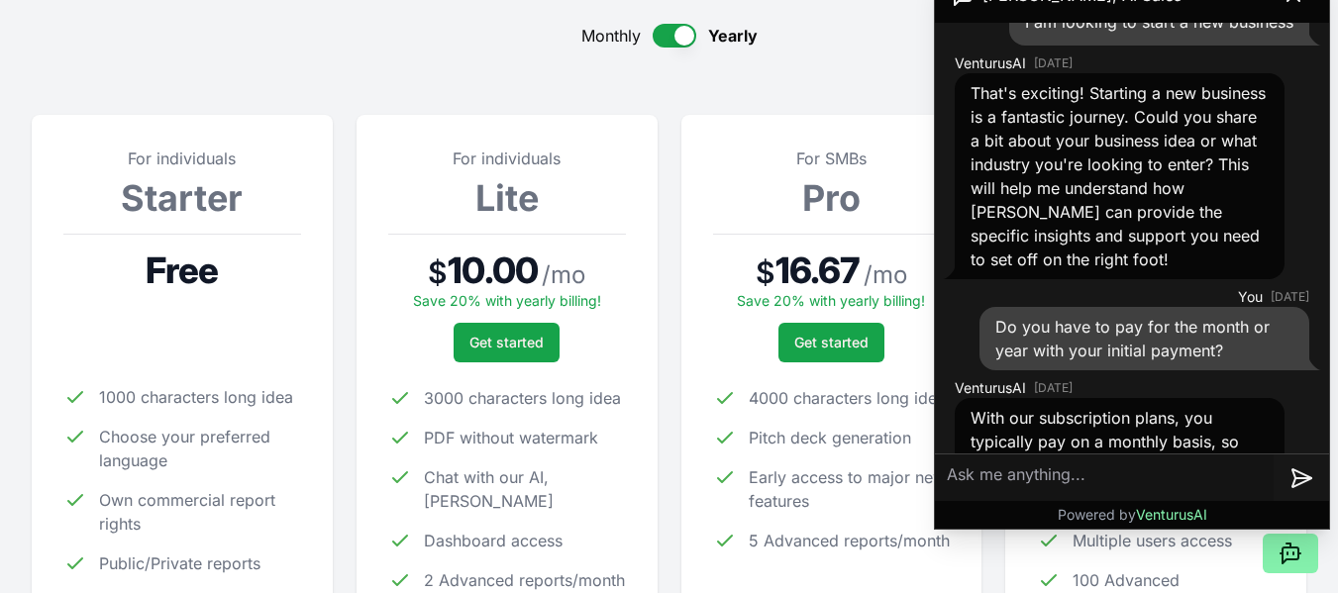
scroll to position [152, 0]
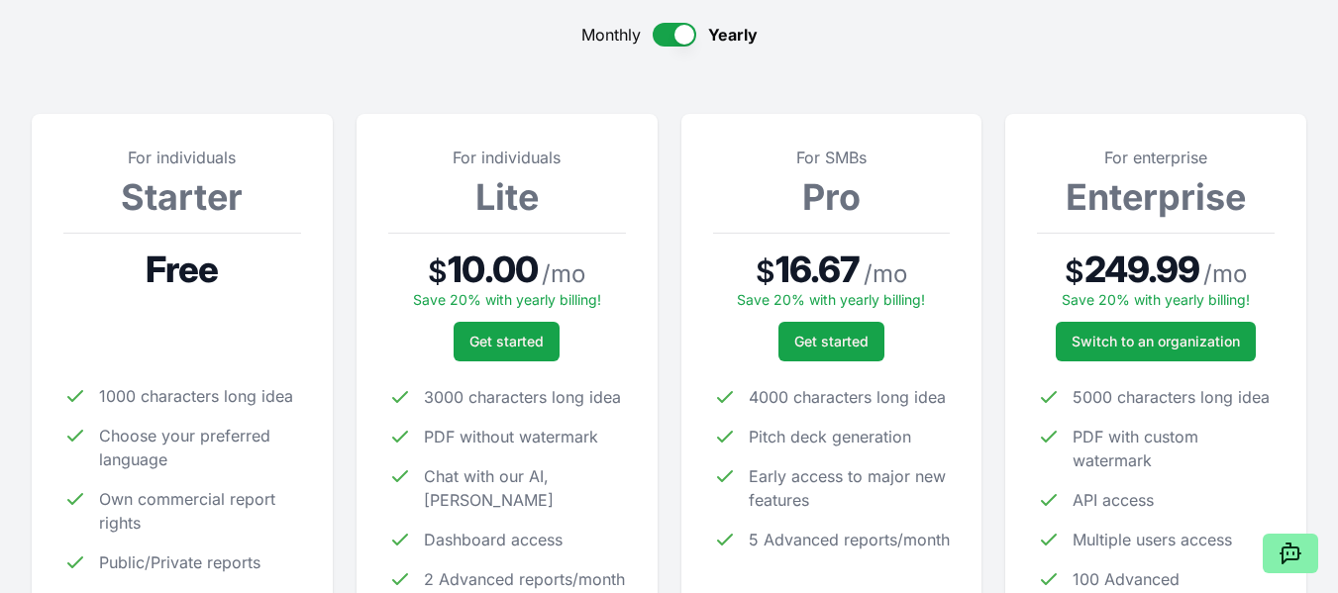
scroll to position [198, 0]
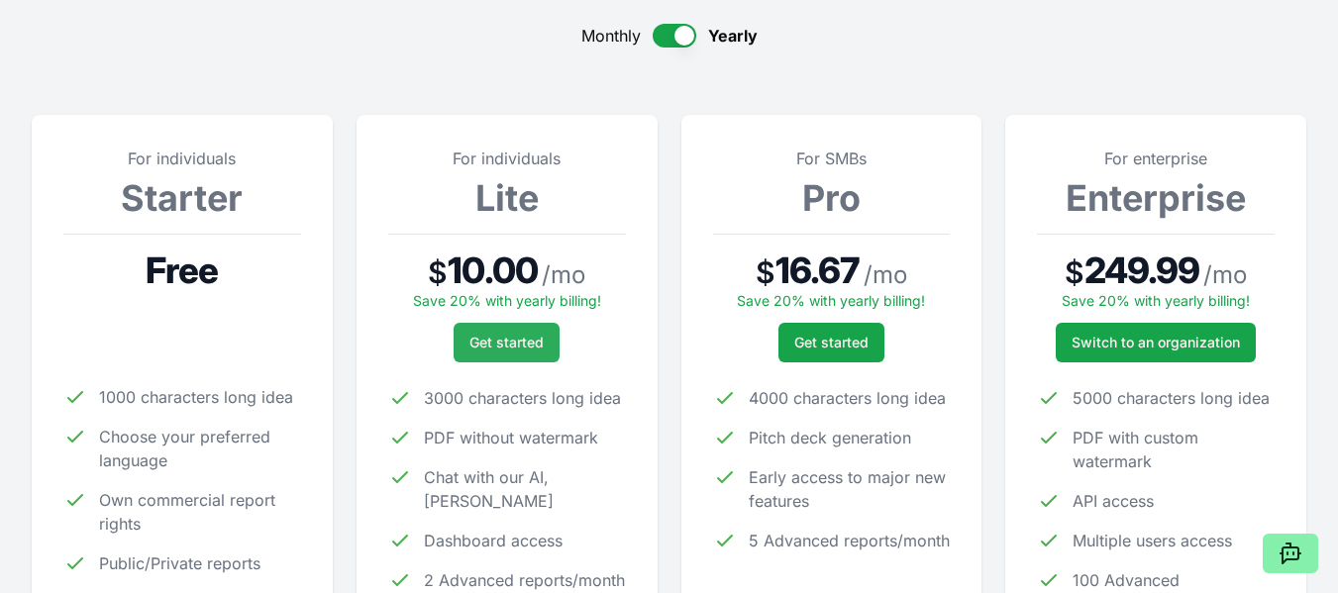
click at [503, 336] on span "Get started" at bounding box center [506, 343] width 74 height 20
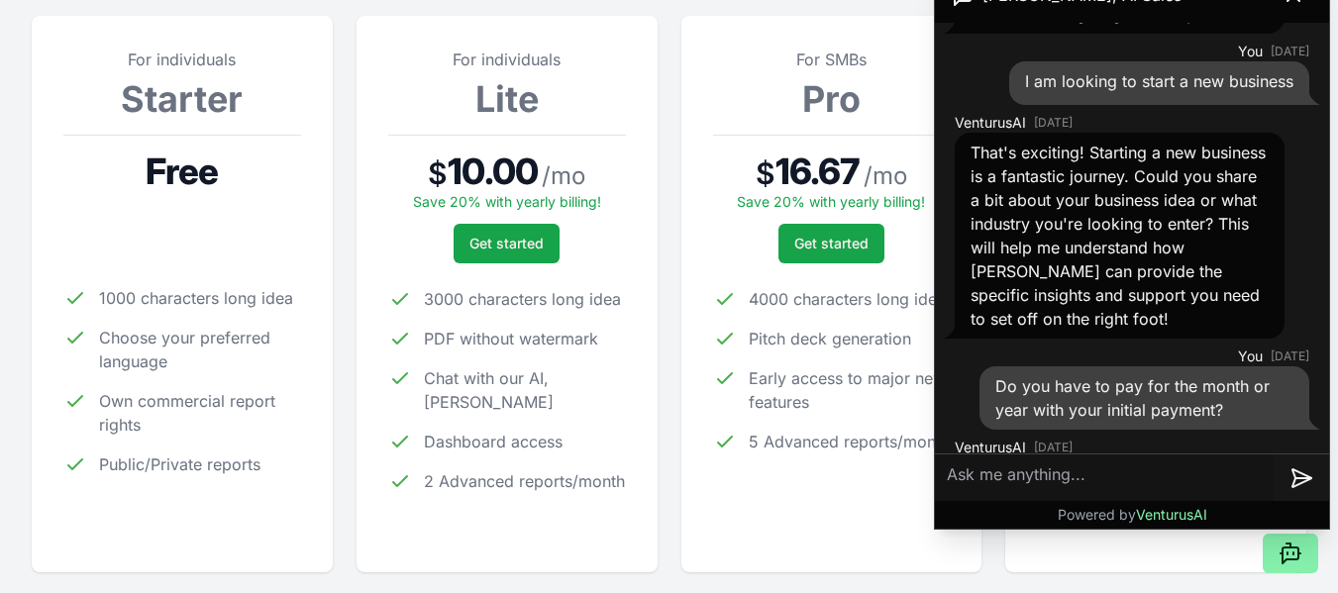
scroll to position [449, 0]
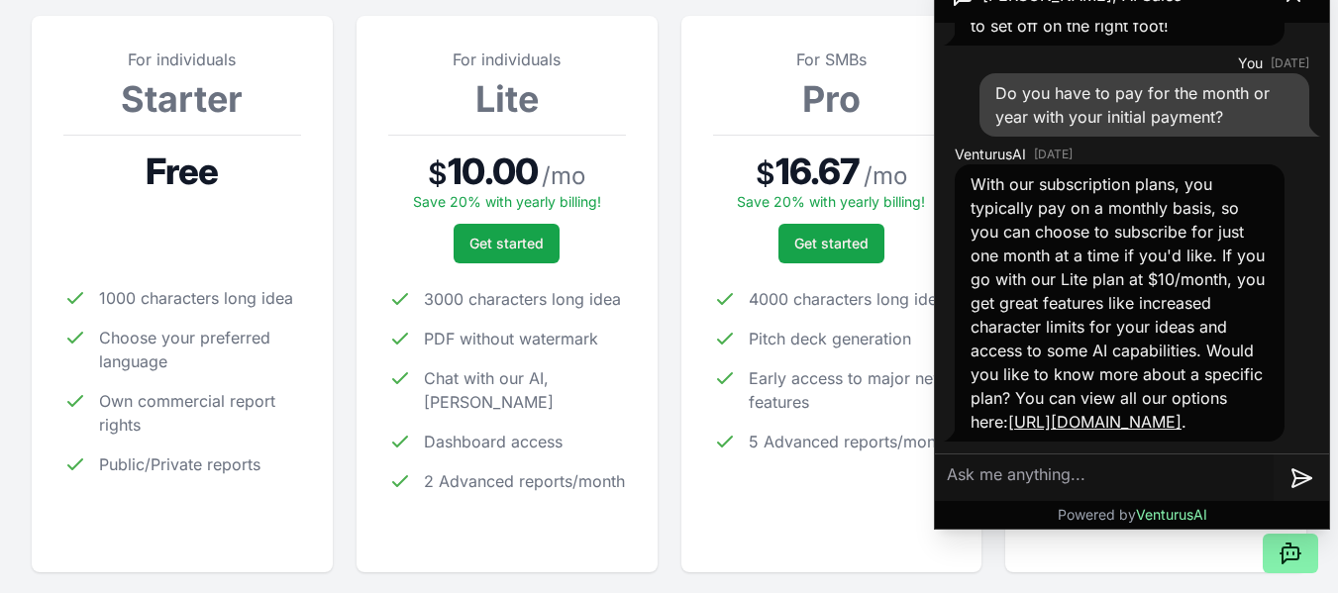
click at [1045, 425] on link "[URL][DOMAIN_NAME]" at bounding box center [1094, 422] width 173 height 20
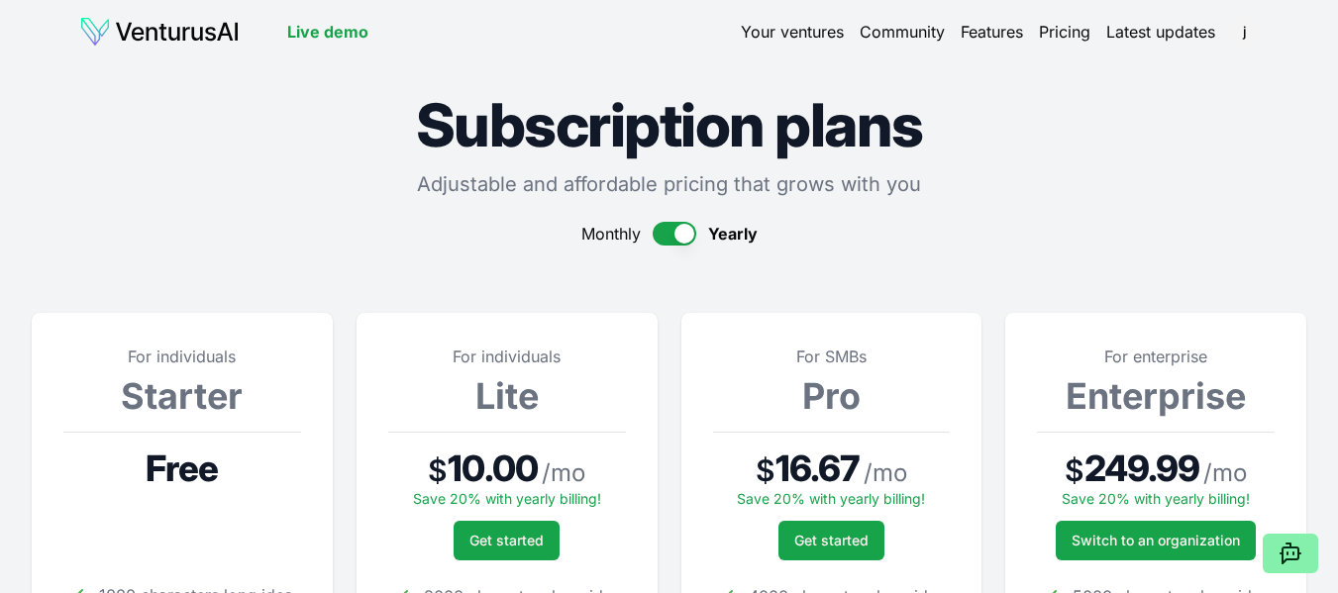
scroll to position [297, 0]
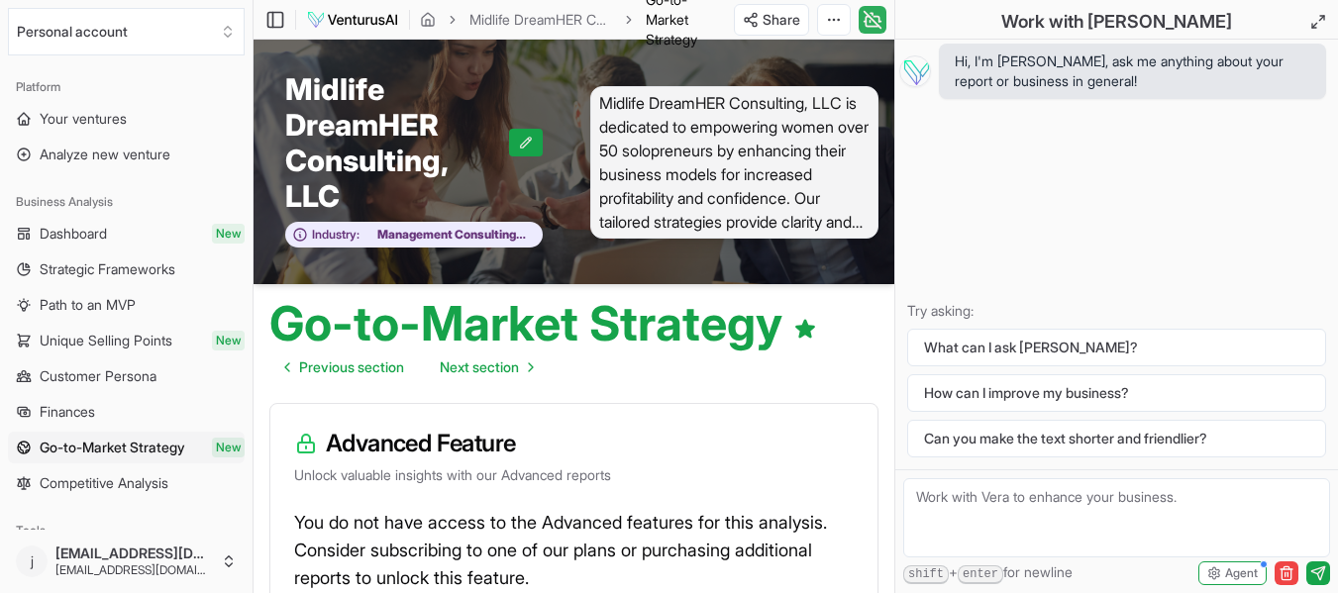
click at [870, 18] on icon at bounding box center [873, 20] width 20 height 24
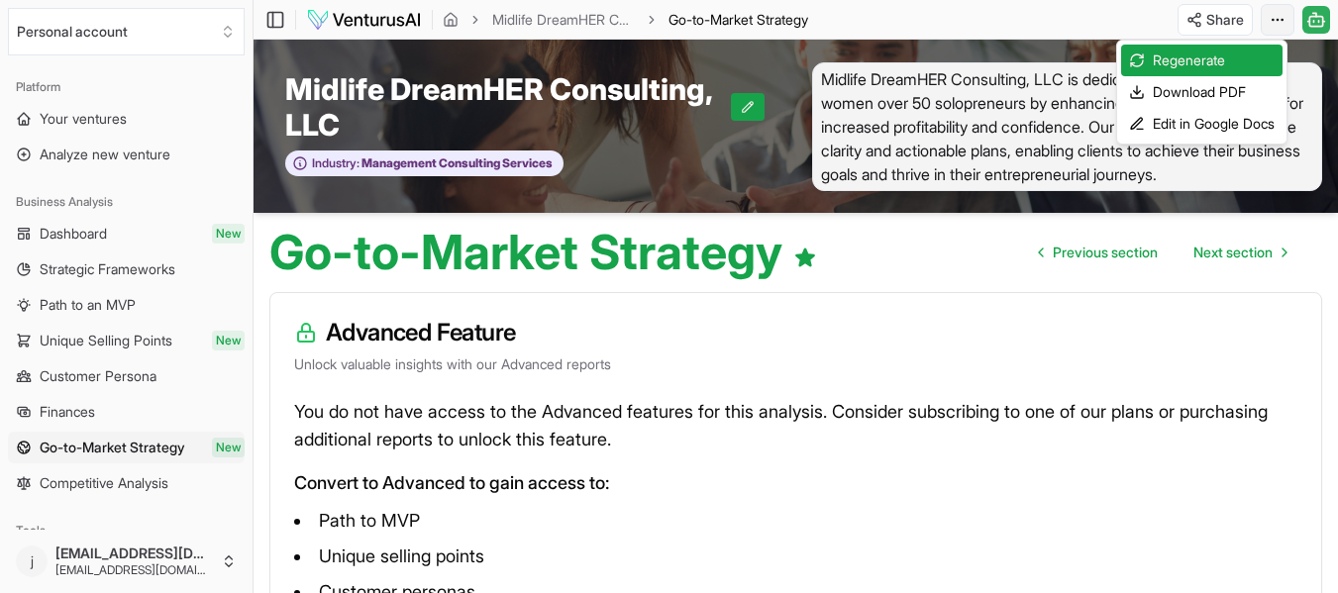
click at [1281, 13] on html "We value your privacy We use cookies to enhance your browsing experience, serve…" at bounding box center [669, 296] width 1338 height 593
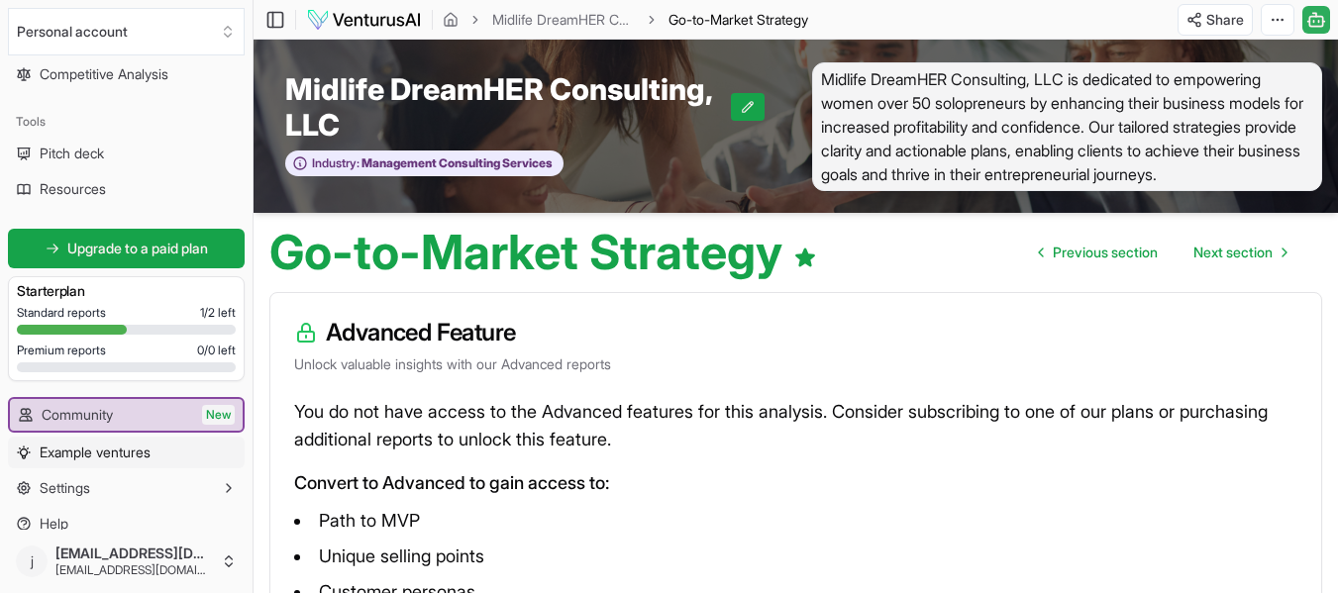
scroll to position [427, 0]
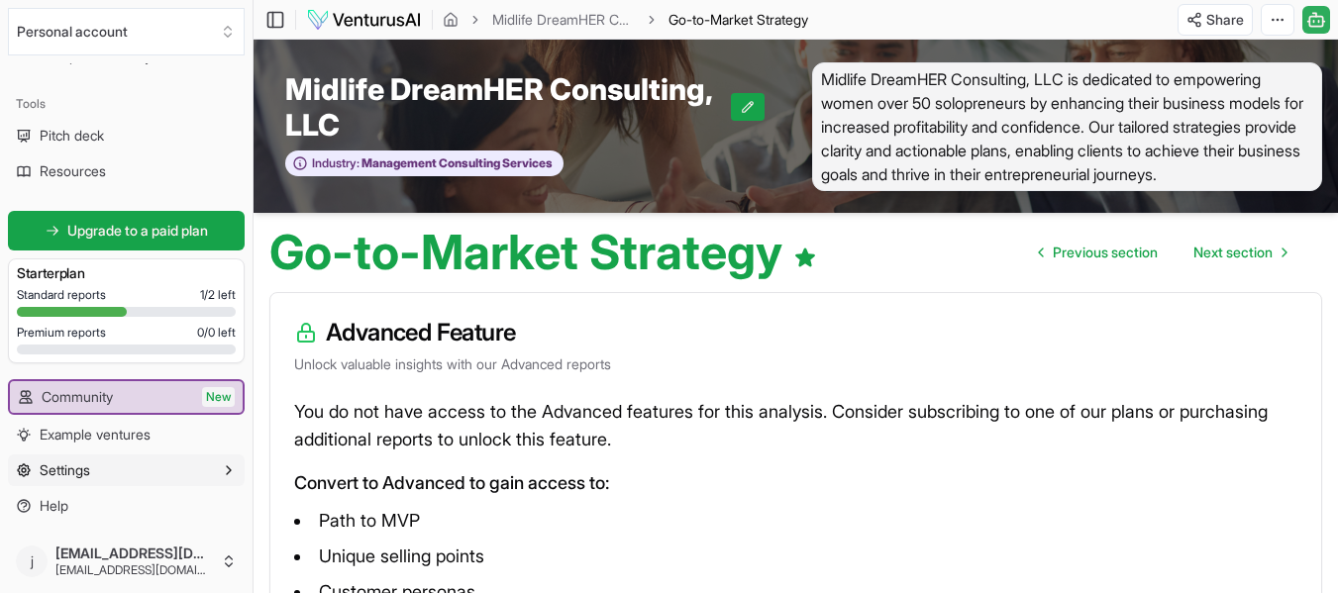
click at [69, 466] on span "Settings" at bounding box center [65, 471] width 51 height 20
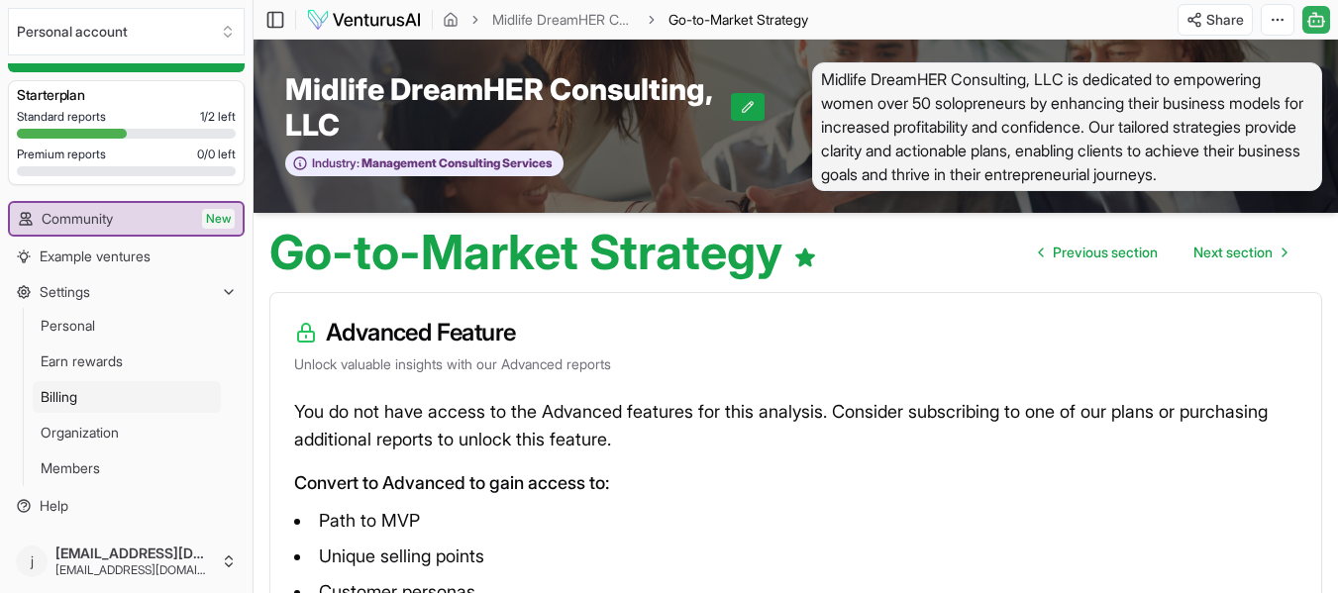
scroll to position [99, 0]
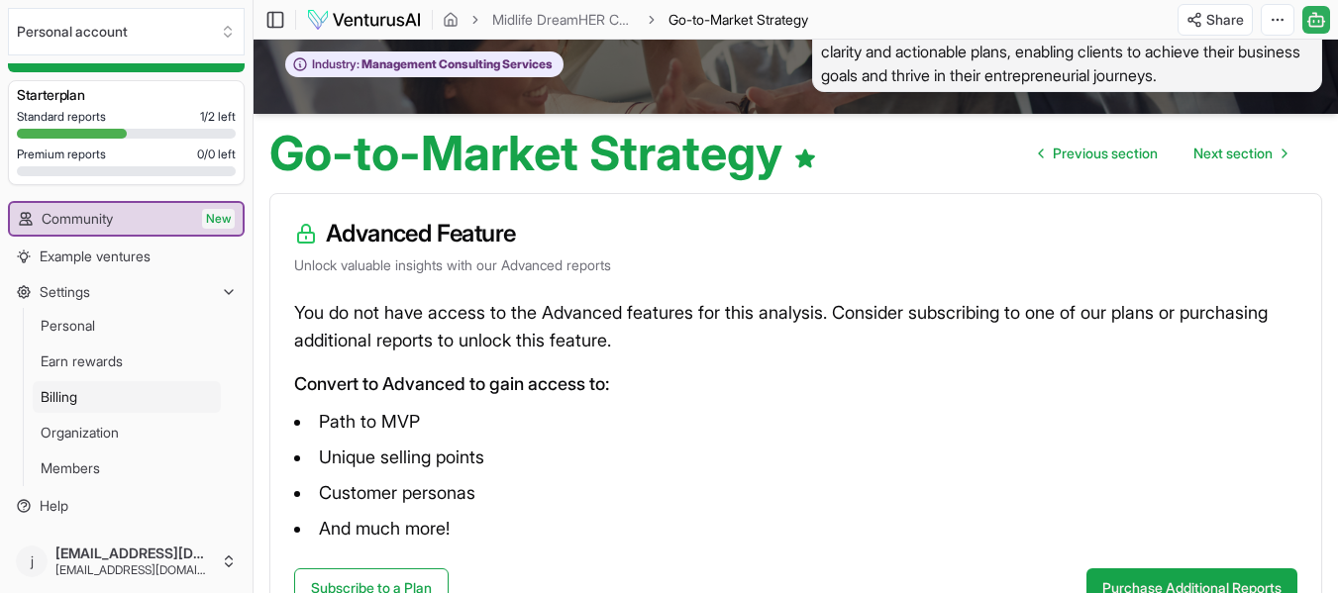
click at [67, 398] on span "Billing" at bounding box center [59, 397] width 37 height 20
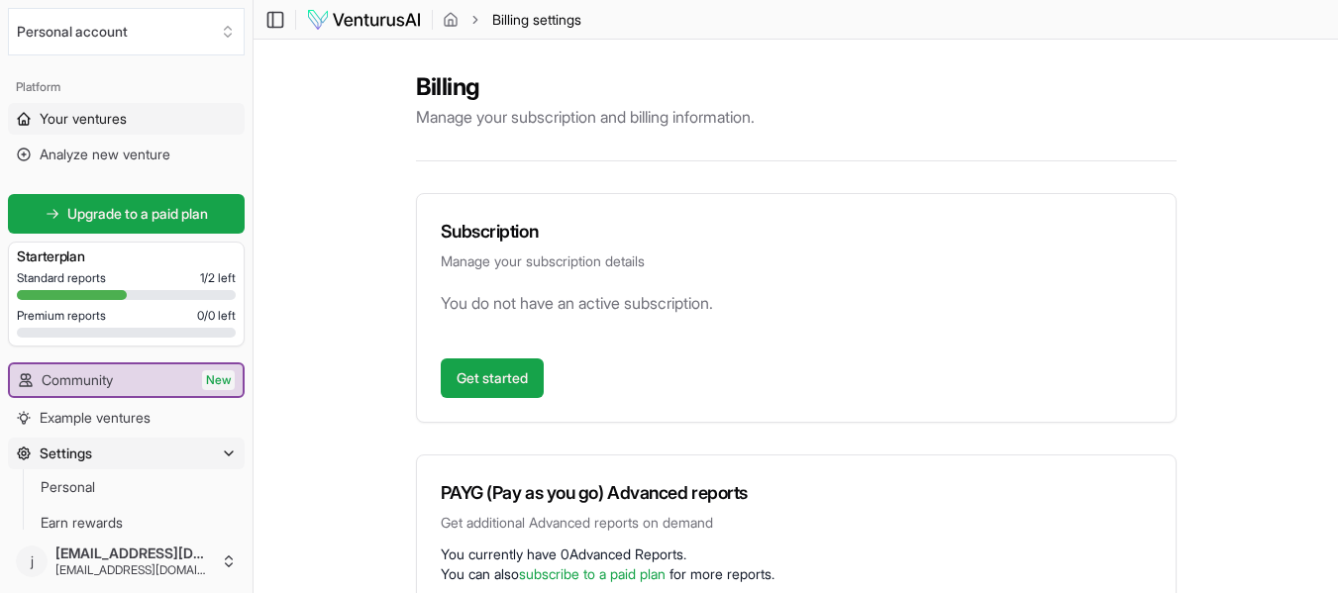
click at [84, 119] on span "Your ventures" at bounding box center [83, 119] width 87 height 20
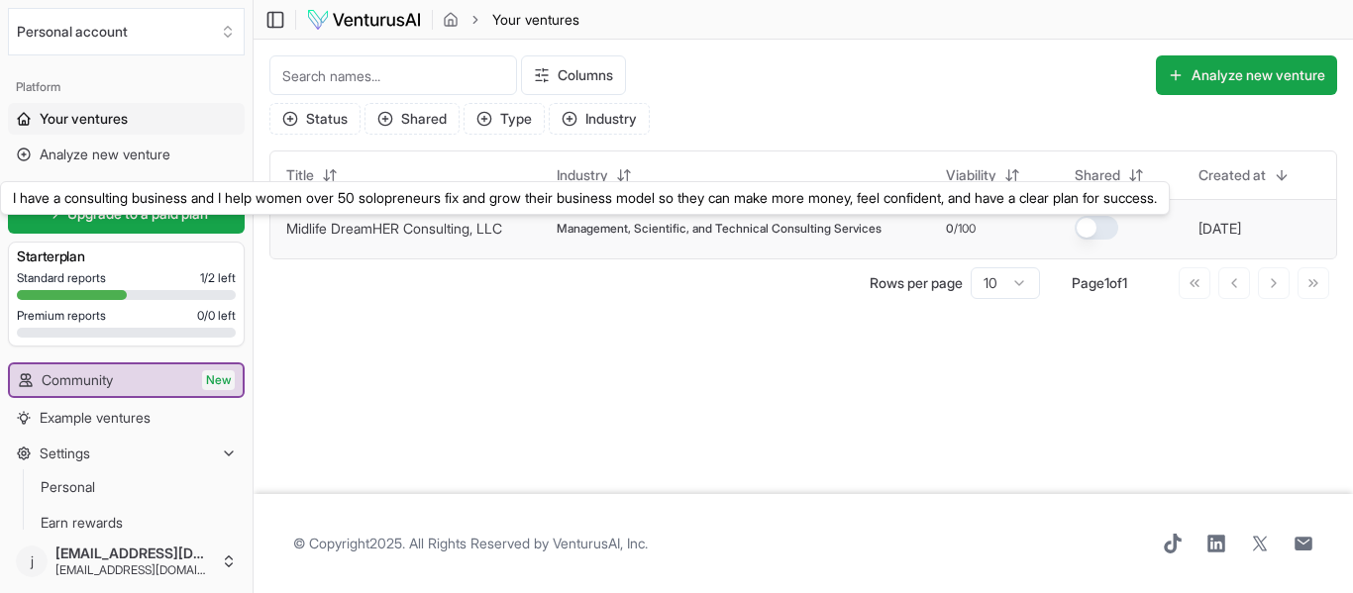
click at [396, 230] on link "Midlife DreamHER Consulting, LLC" at bounding box center [394, 228] width 216 height 17
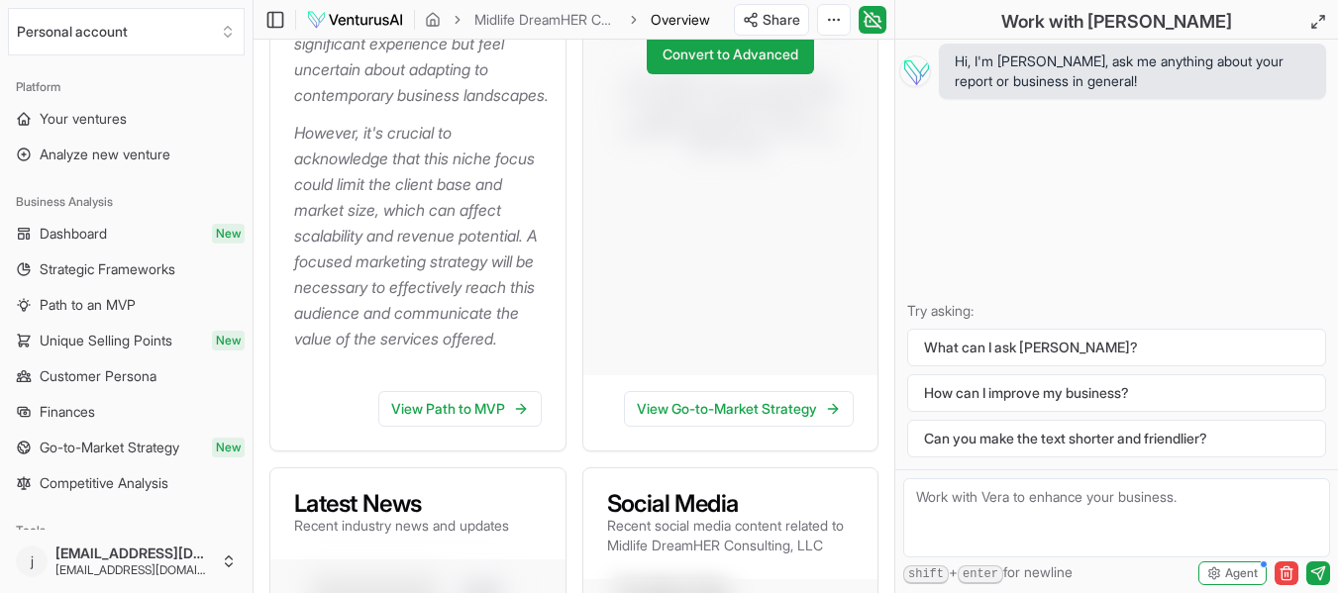
scroll to position [782, 0]
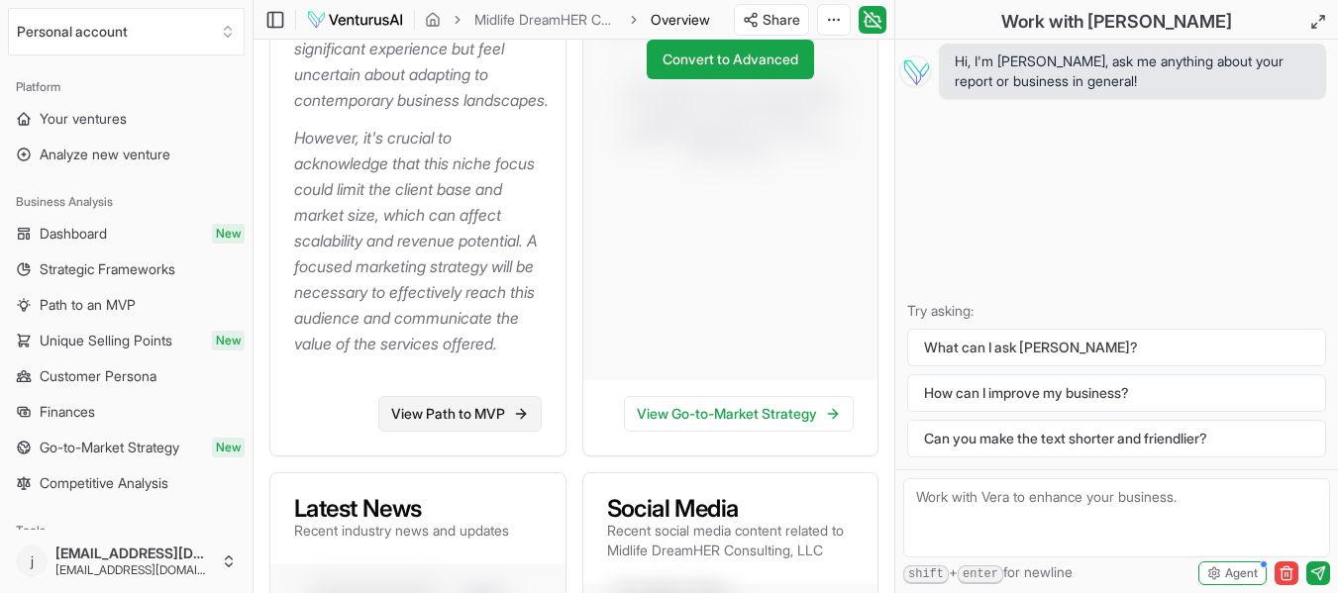
click at [458, 410] on link "View Path to MVP" at bounding box center [459, 414] width 163 height 36
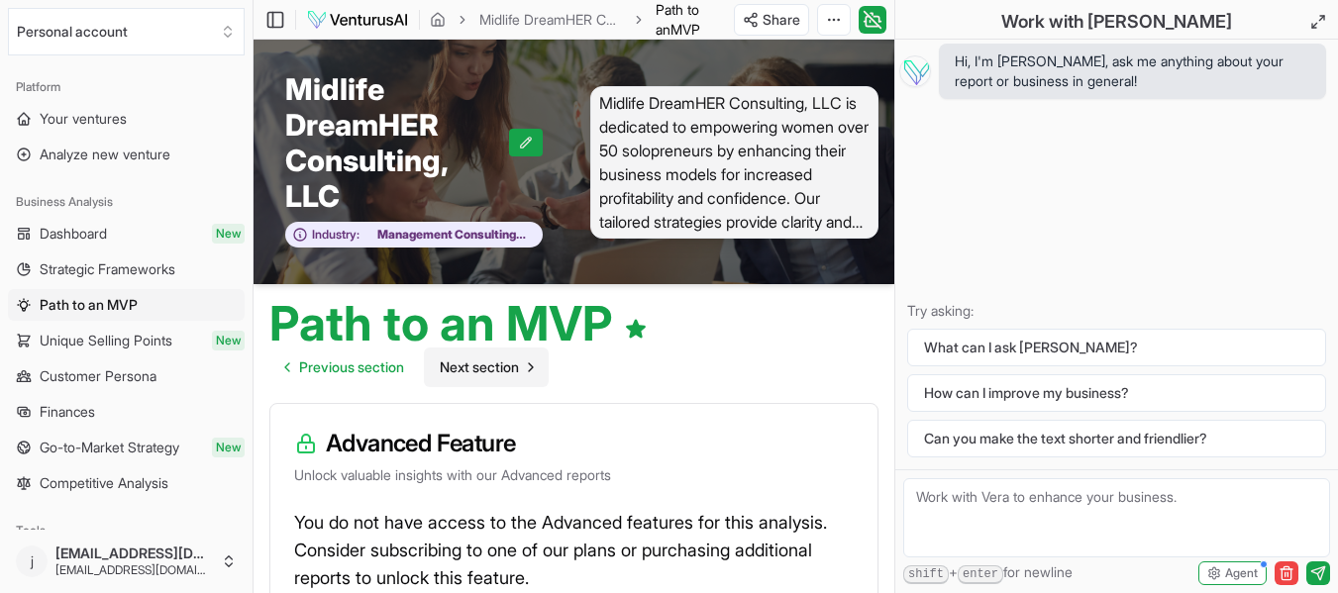
click at [503, 360] on span "Next section" at bounding box center [479, 368] width 79 height 20
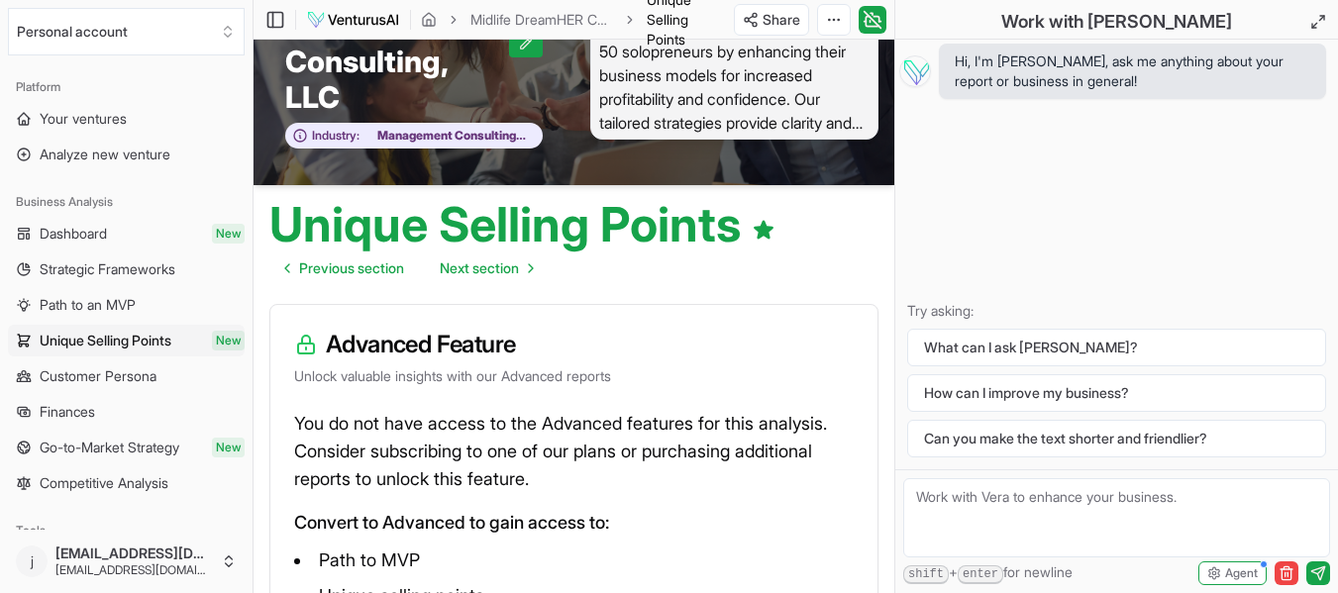
scroll to position [199, 0]
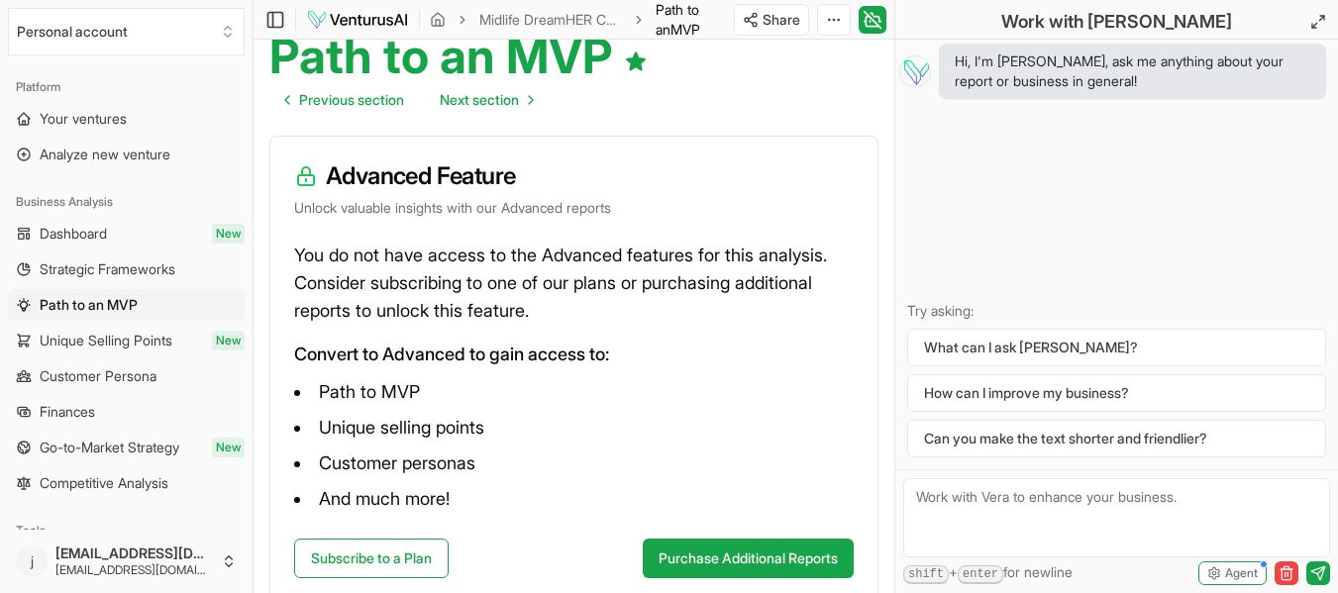
scroll to position [251, 0]
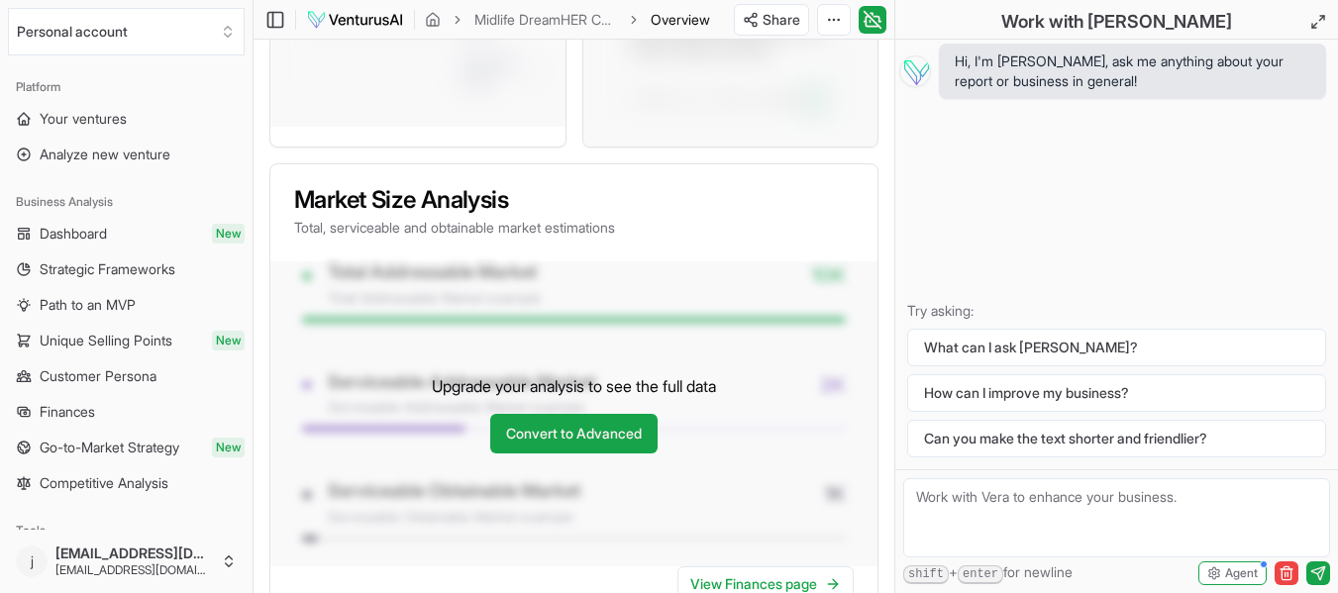
scroll to position [2268, 0]
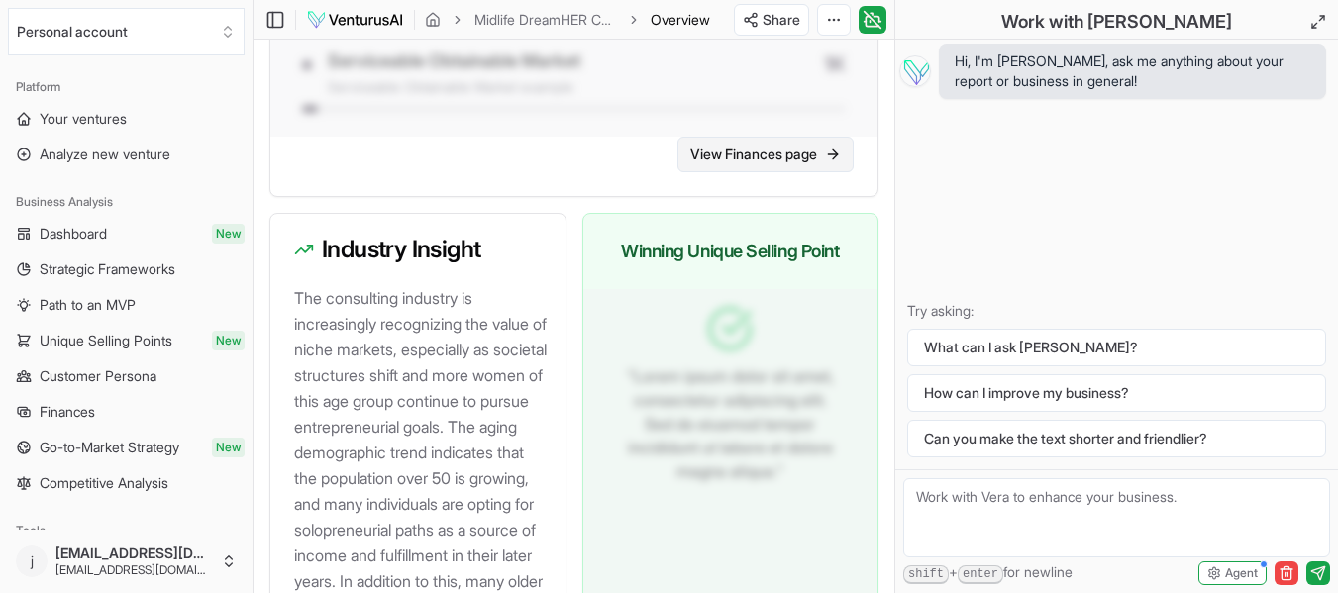
click at [710, 155] on link "View Finances page" at bounding box center [765, 155] width 176 height 36
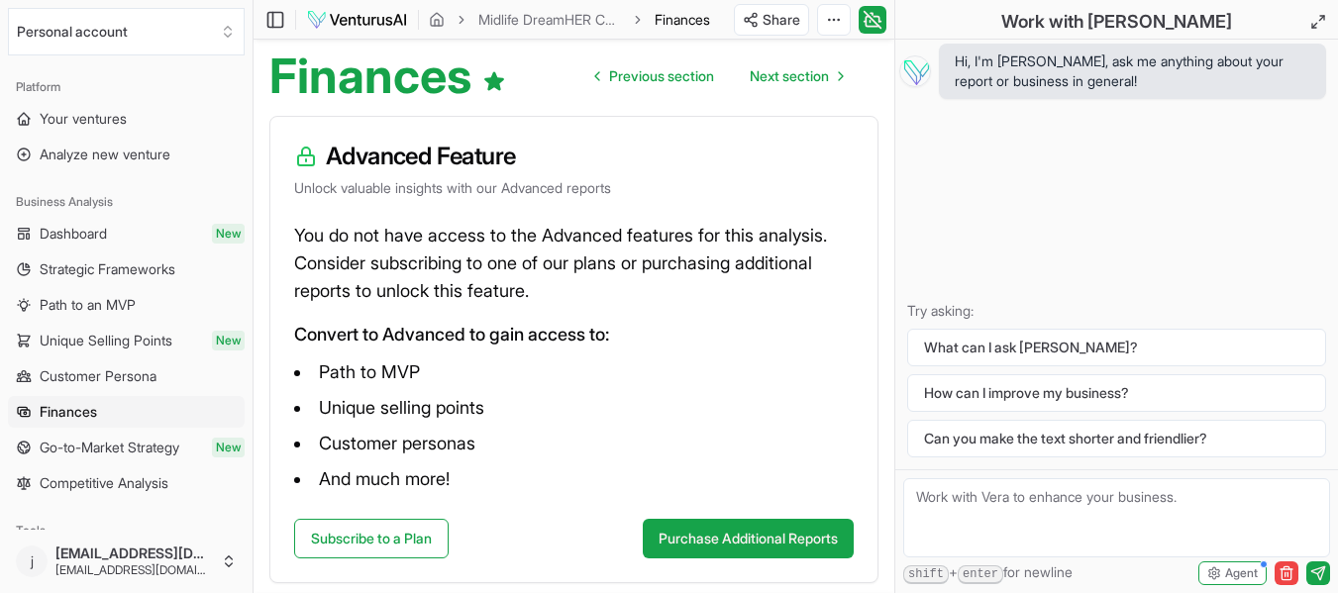
scroll to position [297, 0]
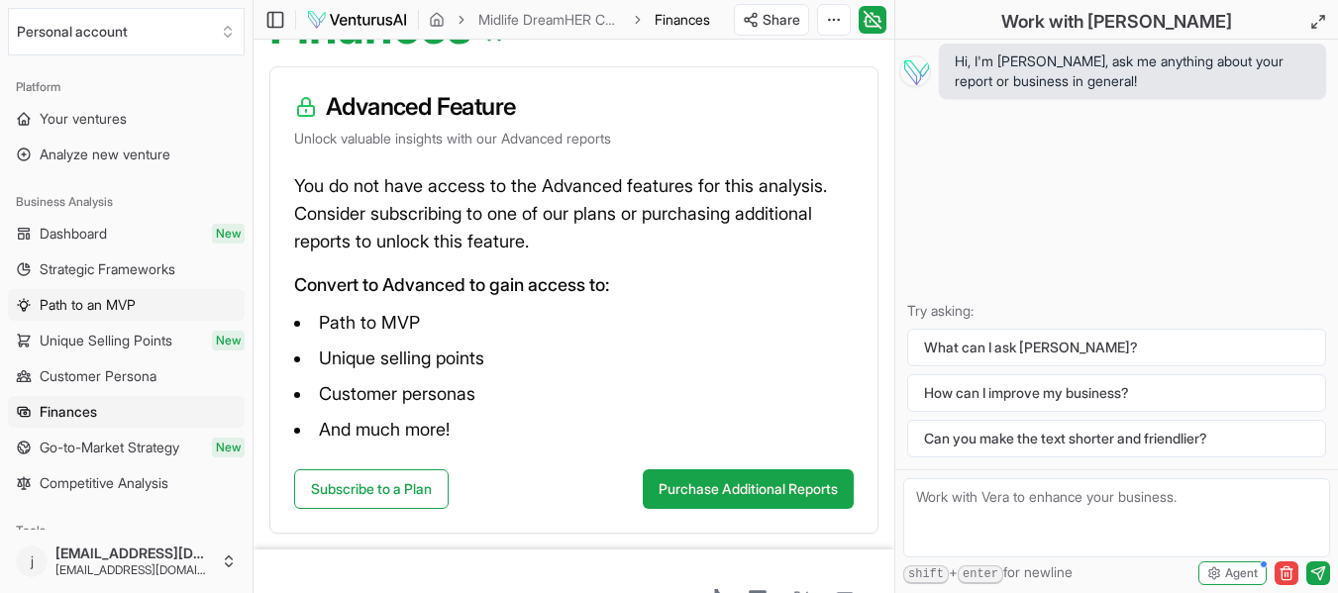
click at [105, 298] on span "Path to an MVP" at bounding box center [88, 305] width 96 height 20
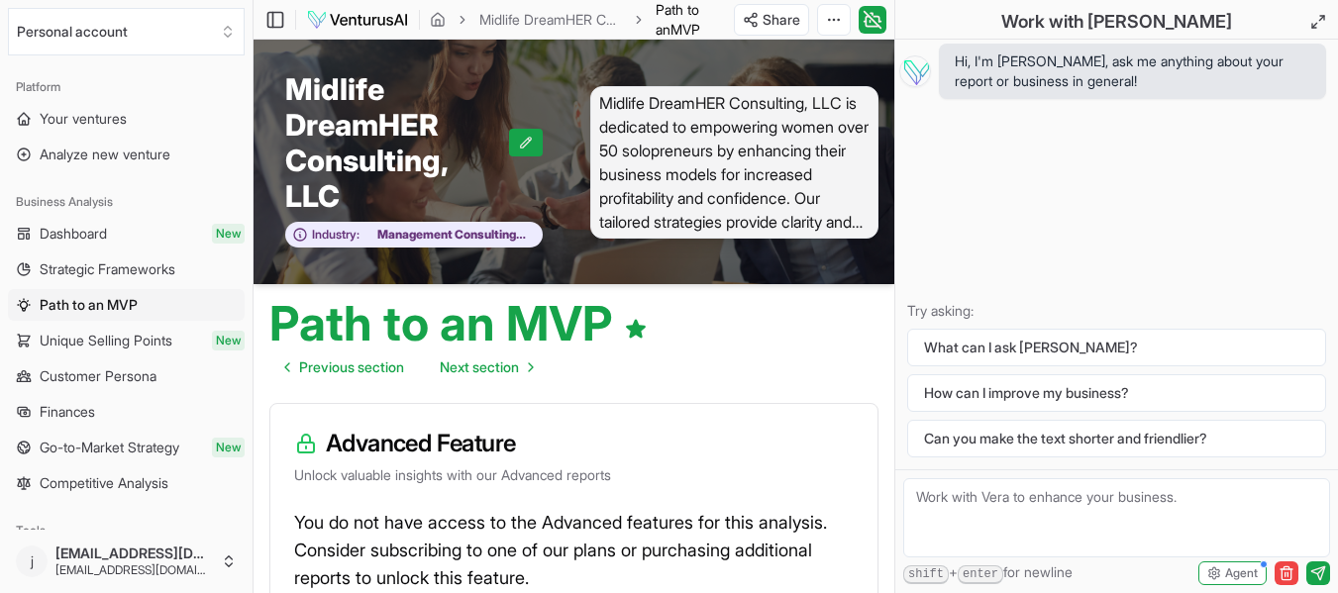
click at [964, 498] on textarea at bounding box center [1116, 517] width 427 height 79
type textarea "Is there any info regarding what the Advanced Reports include?"
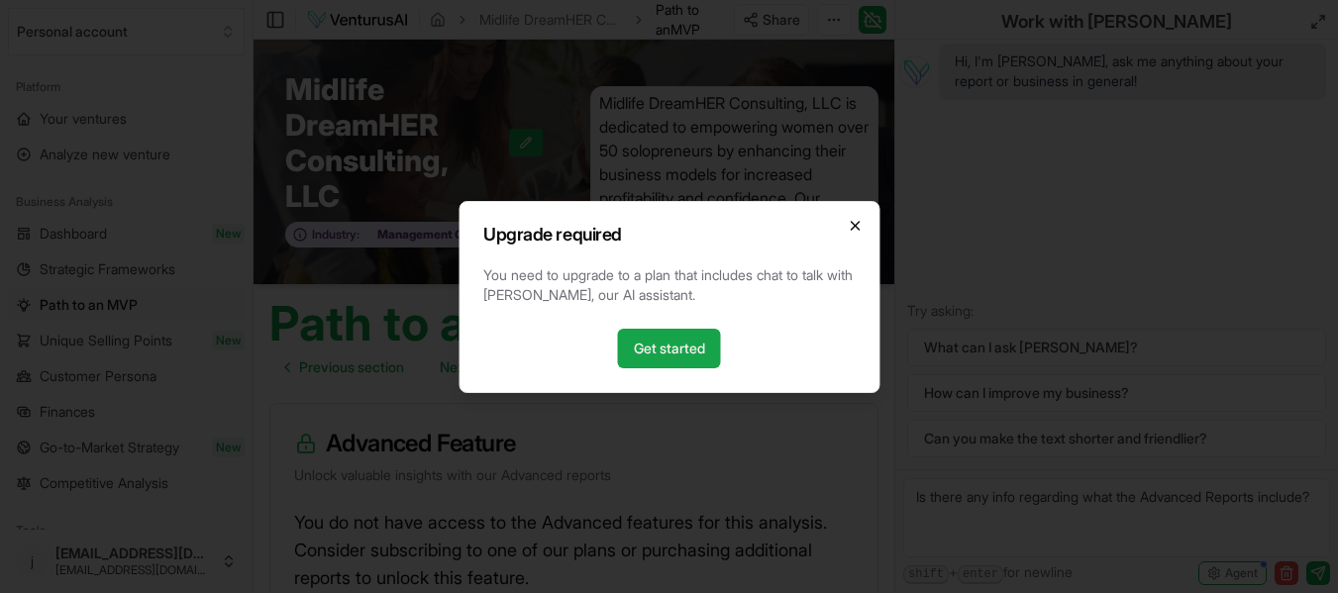
click at [848, 223] on icon "button" at bounding box center [855, 226] width 16 height 16
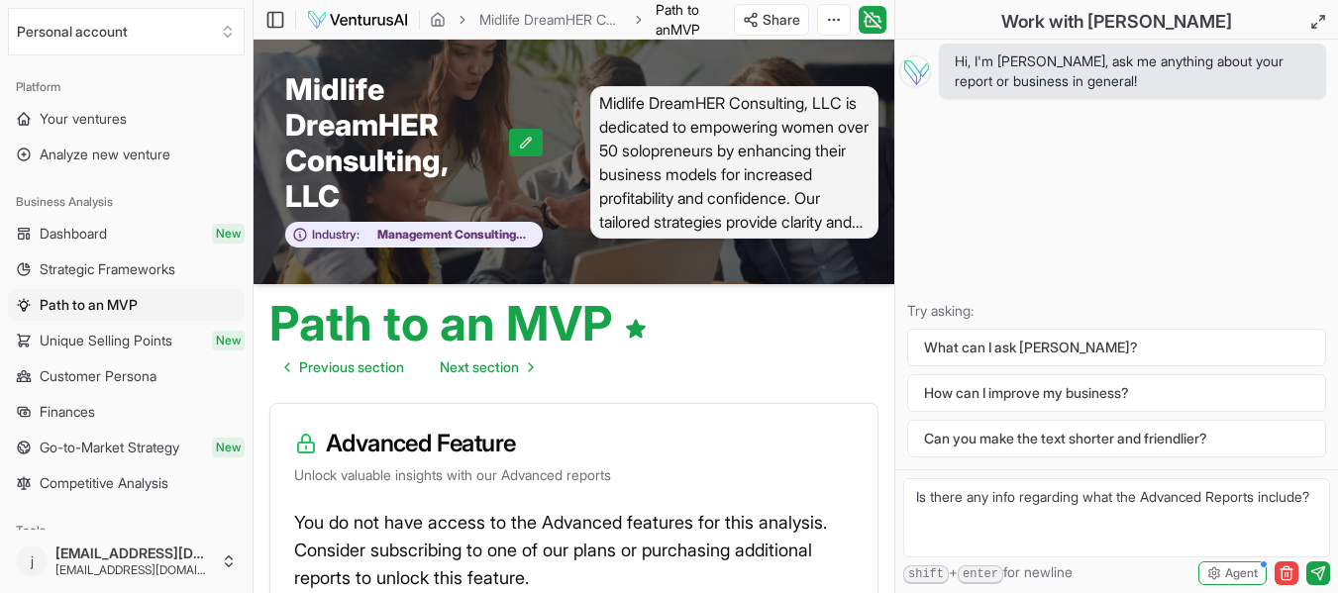
drag, startPoint x: 913, startPoint y: 497, endPoint x: 999, endPoint y: 515, distance: 88.0
click at [999, 515] on textarea "Is there any info regarding what the Advanced Reports include?" at bounding box center [1116, 517] width 427 height 79
click at [871, 20] on icon at bounding box center [873, 20] width 20 height 24
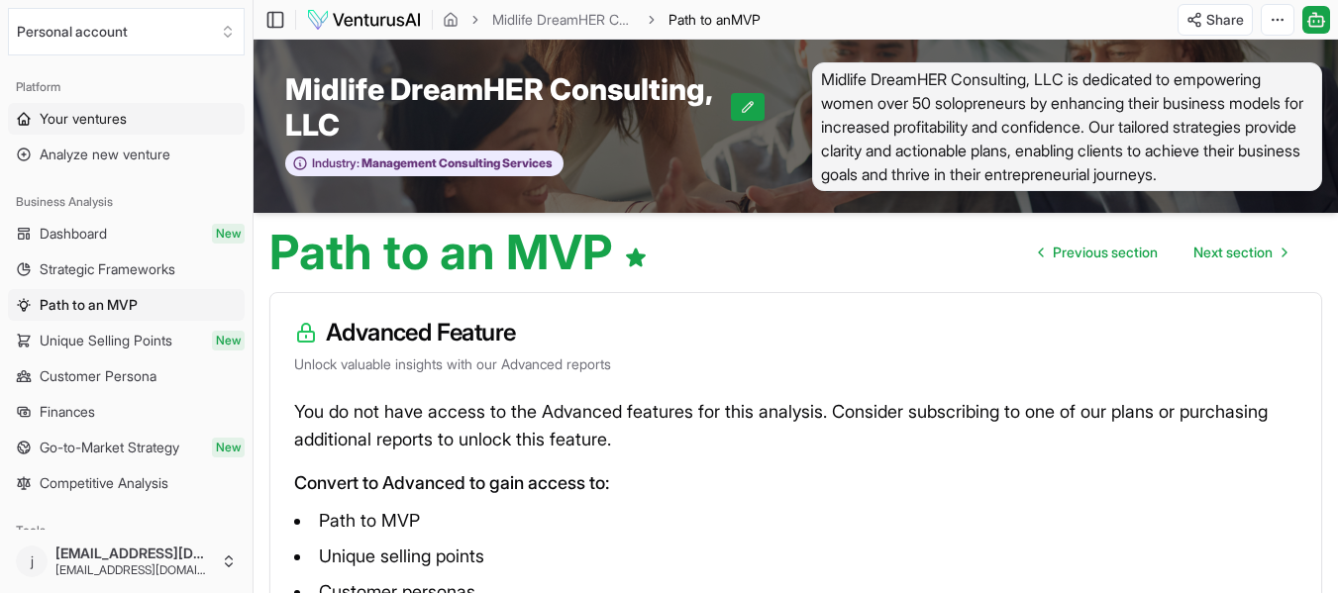
click at [87, 118] on span "Your ventures" at bounding box center [83, 119] width 87 height 20
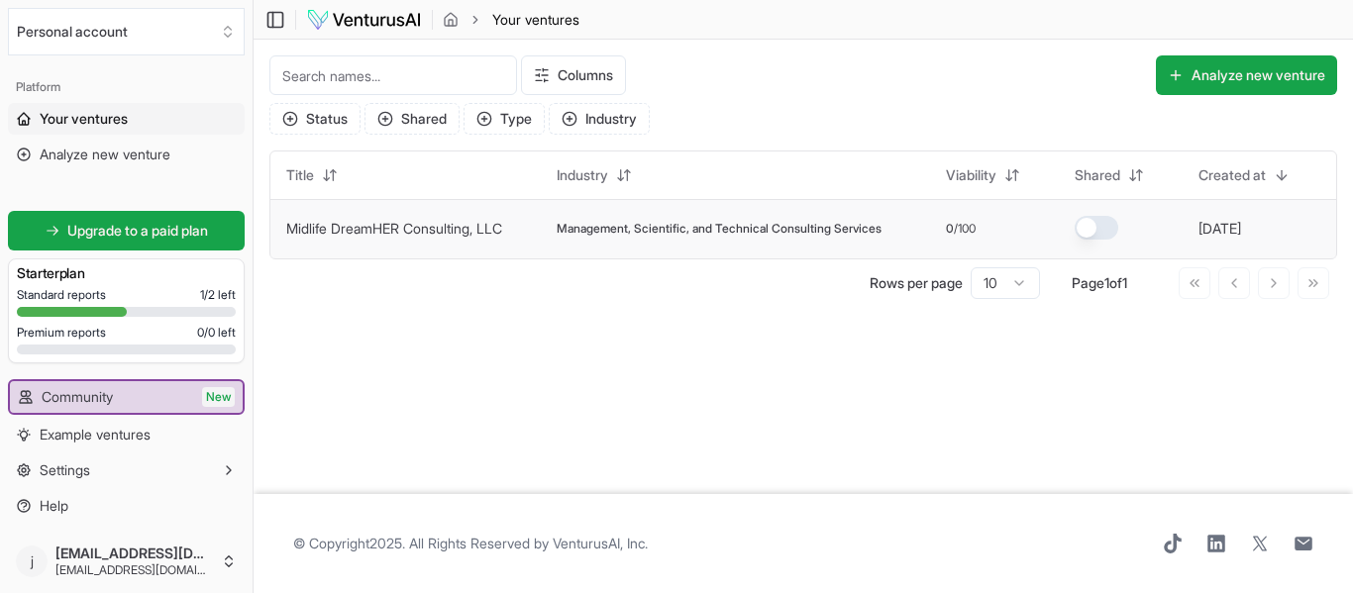
click at [355, 227] on link "Midlife DreamHER Consulting, LLC" at bounding box center [394, 228] width 216 height 17
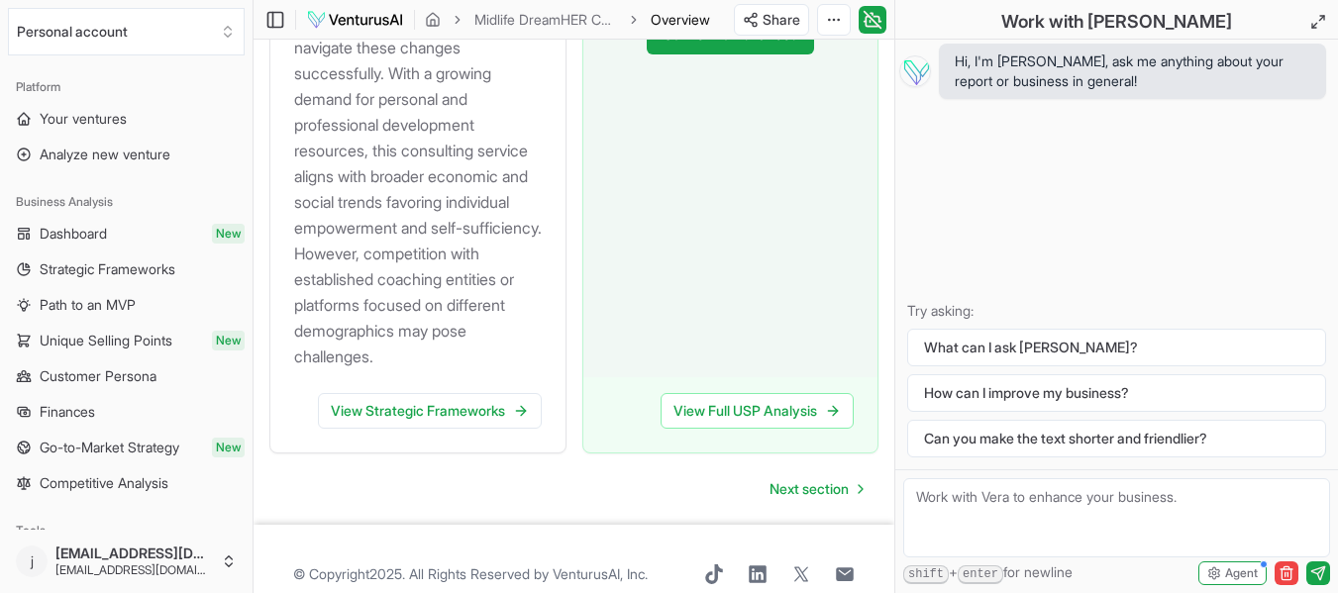
scroll to position [2961, 0]
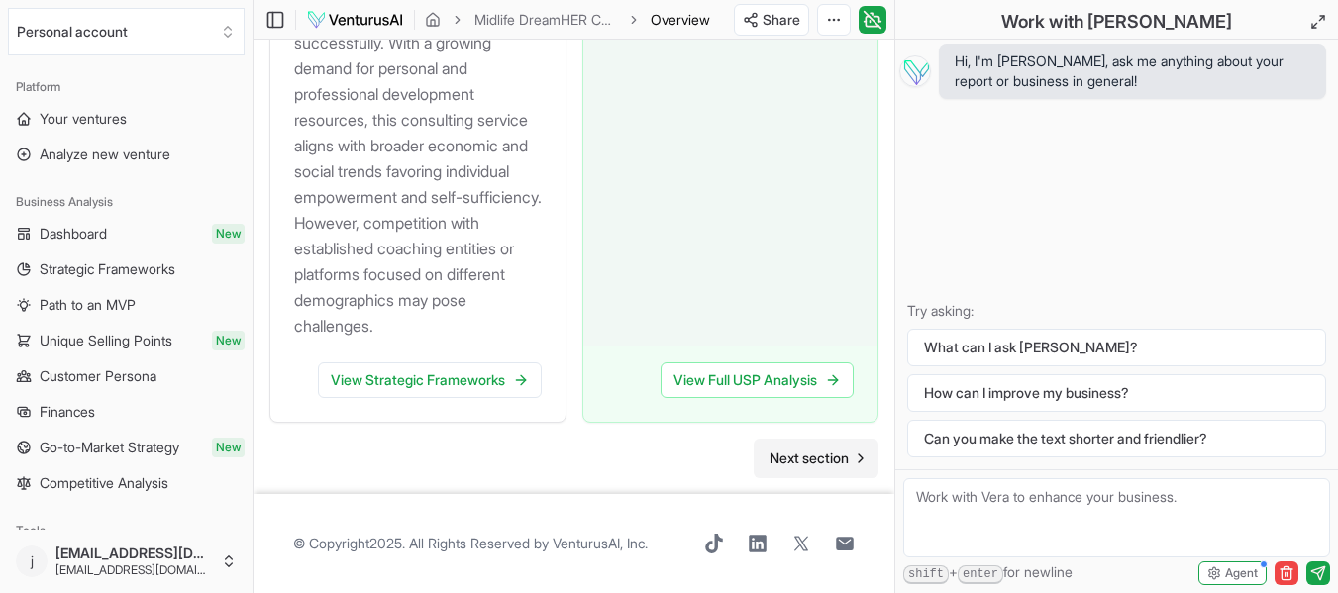
click at [791, 461] on span "Next section" at bounding box center [808, 459] width 79 height 20
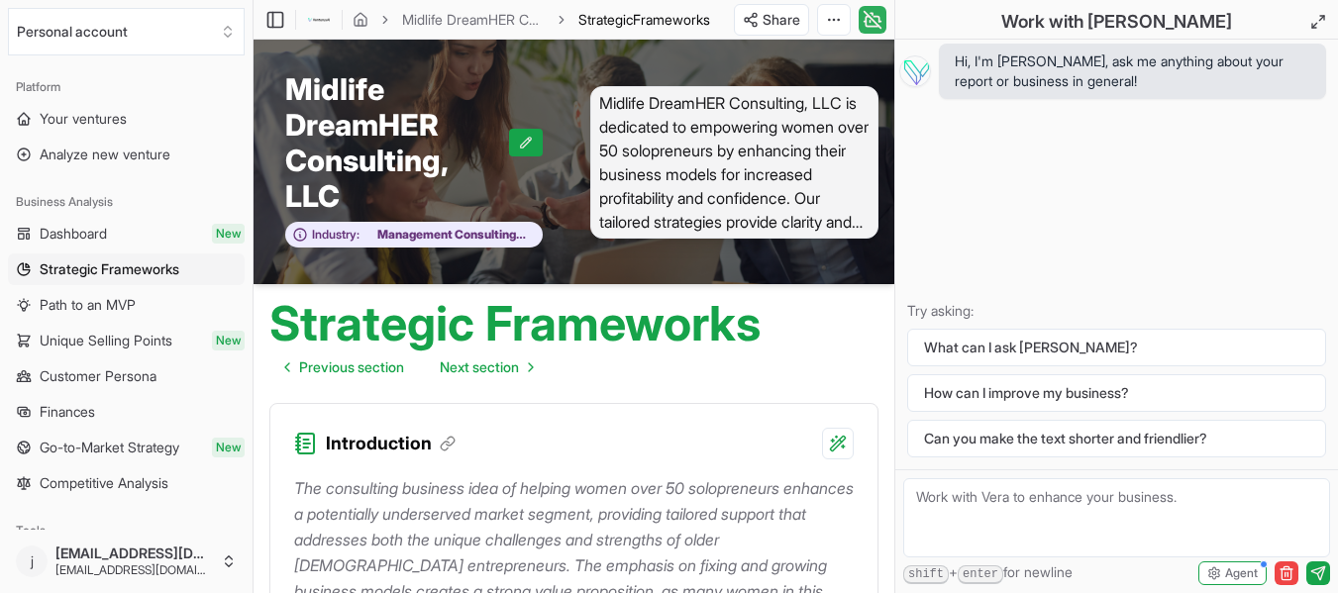
click at [870, 24] on icon at bounding box center [873, 20] width 20 height 24
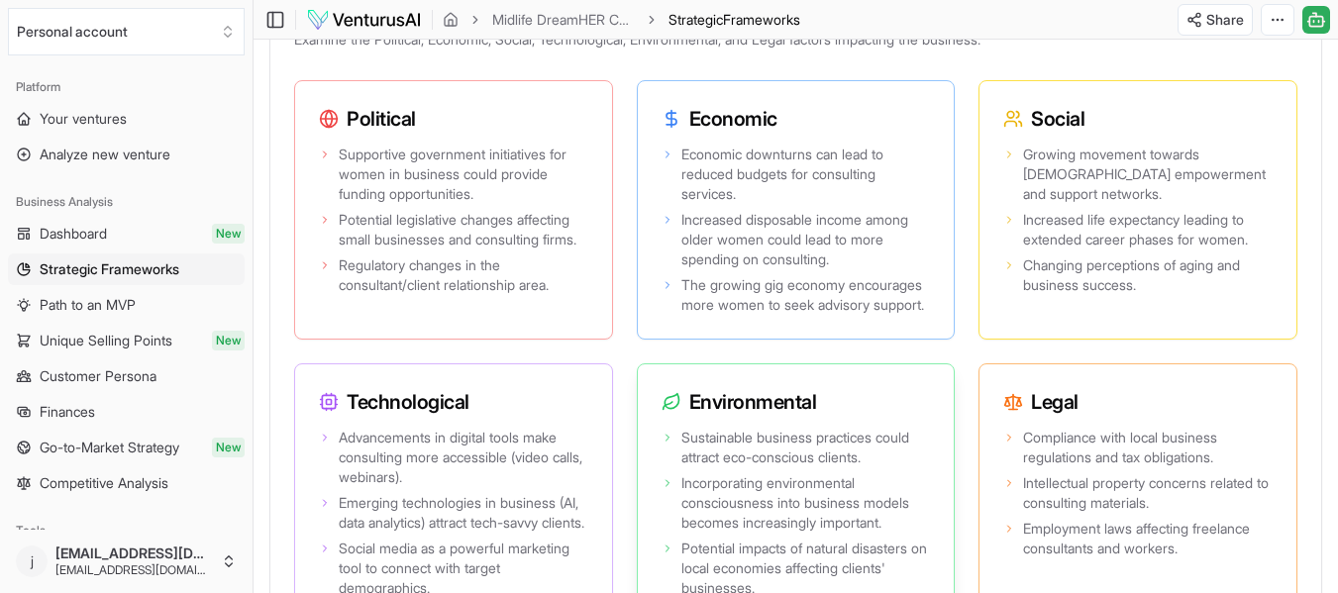
scroll to position [2179, 0]
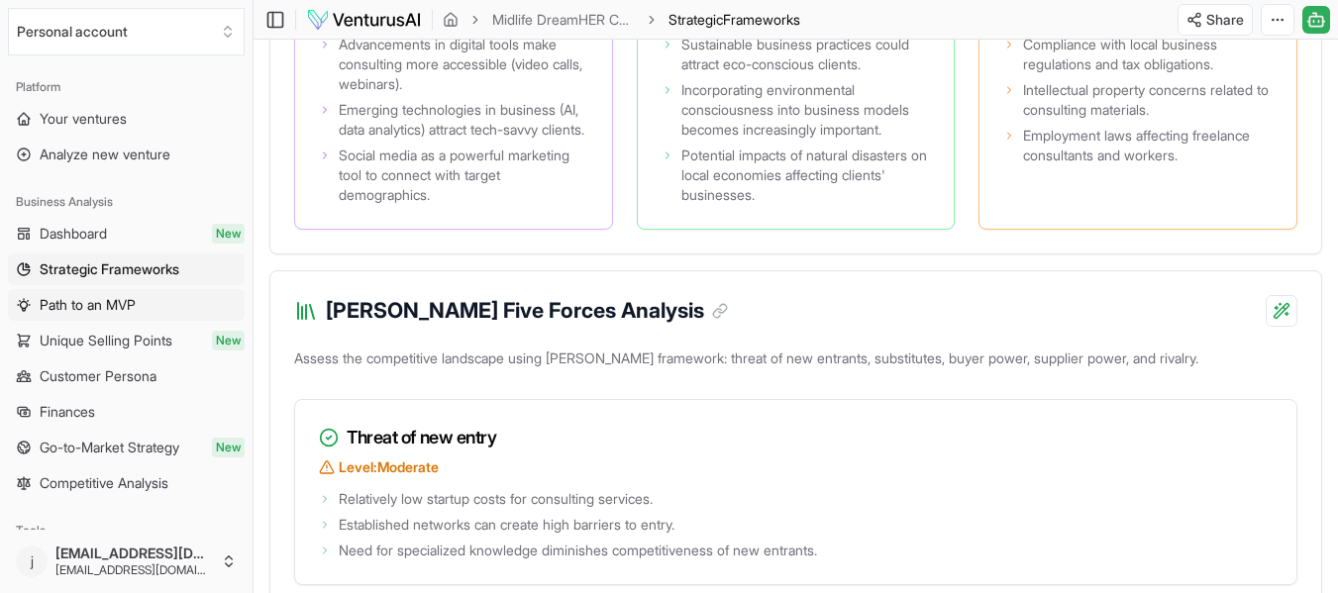
click at [72, 302] on span "Path to an MVP" at bounding box center [88, 305] width 96 height 20
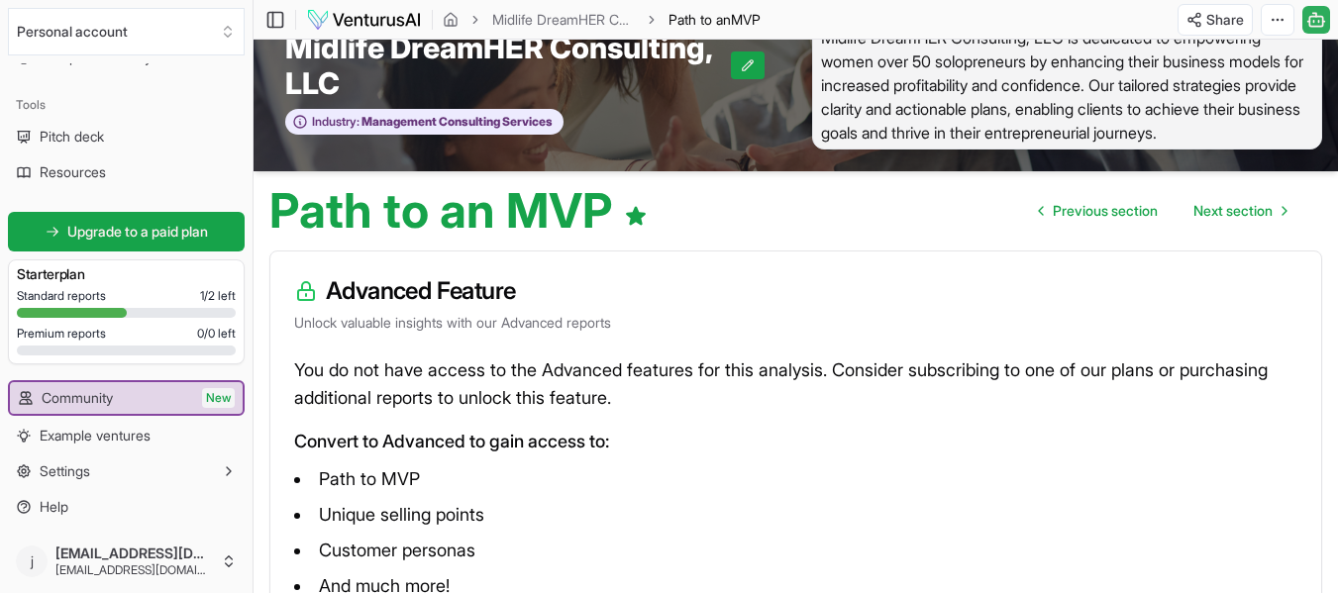
scroll to position [427, 0]
click at [76, 437] on span "Example ventures" at bounding box center [95, 435] width 111 height 20
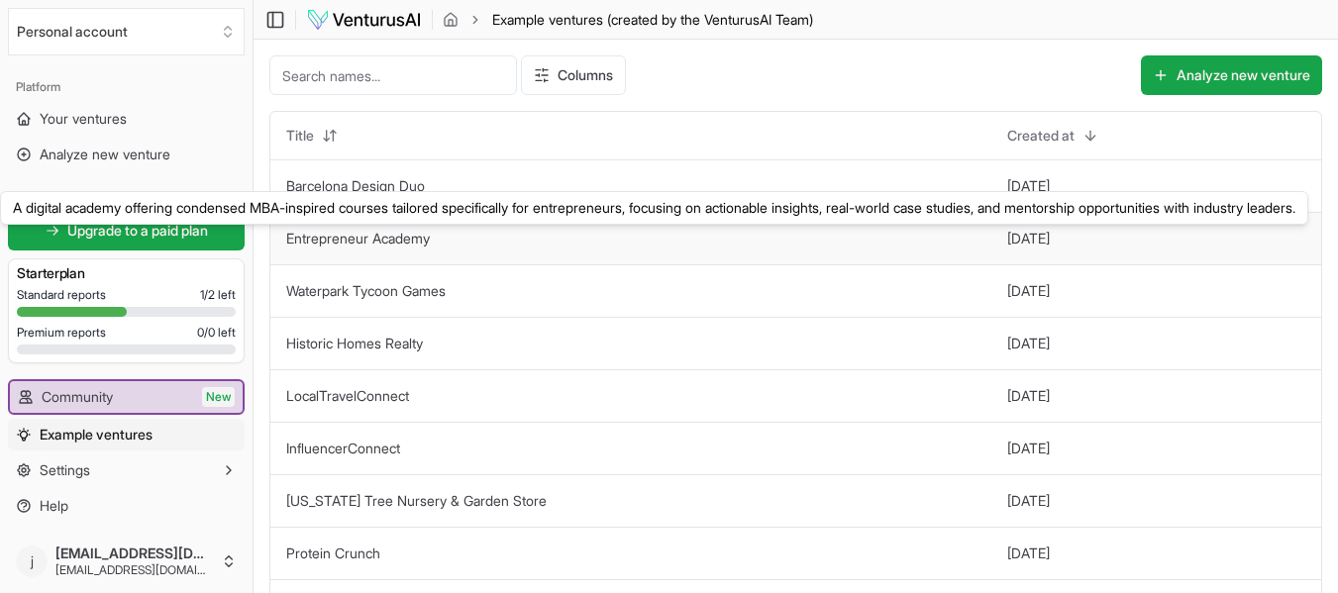
click at [341, 239] on link "Entrepreneur Academy" at bounding box center [358, 238] width 144 height 17
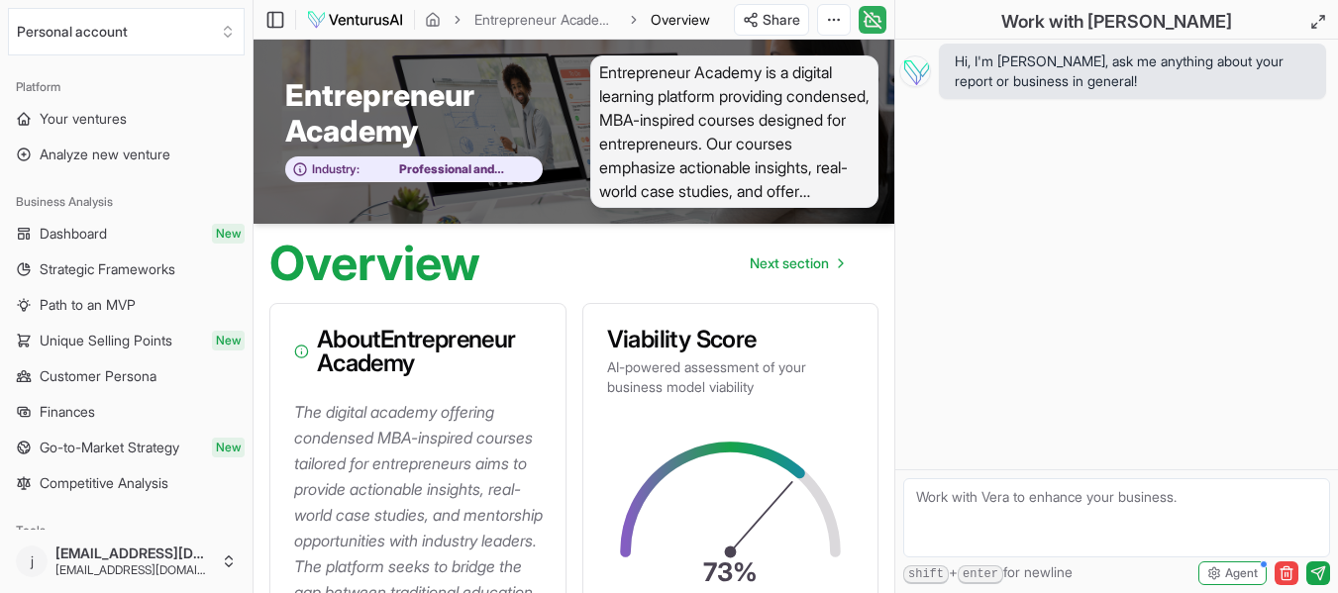
click at [866, 22] on icon at bounding box center [872, 21] width 13 height 10
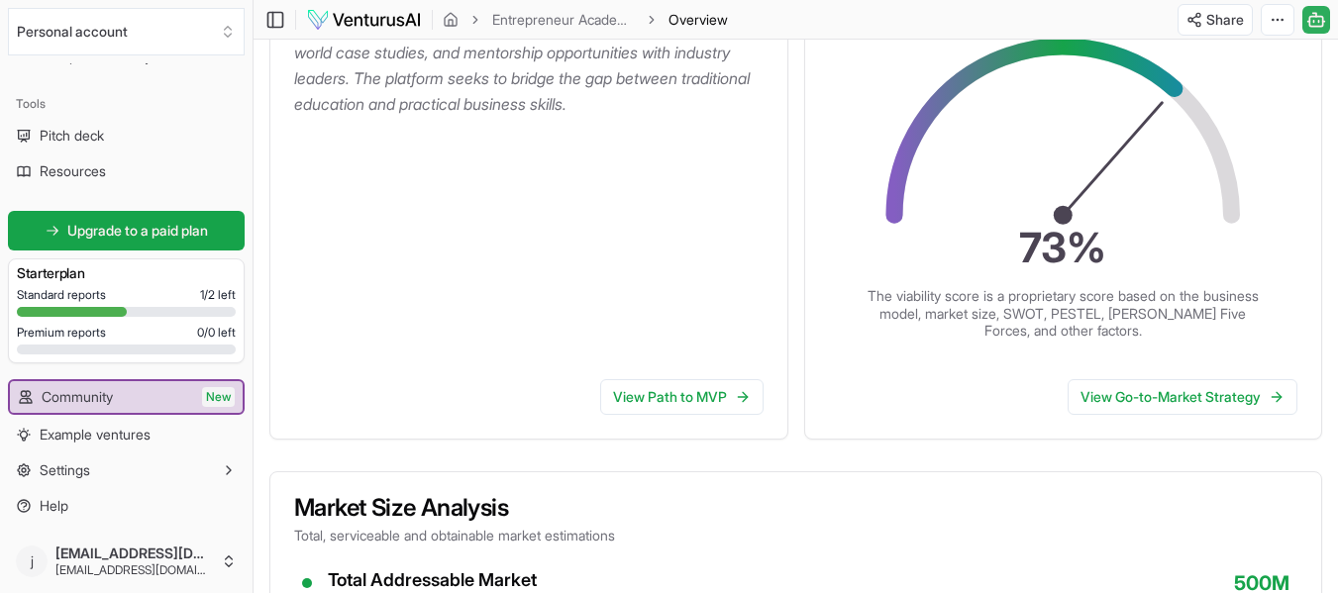
scroll to position [495, 0]
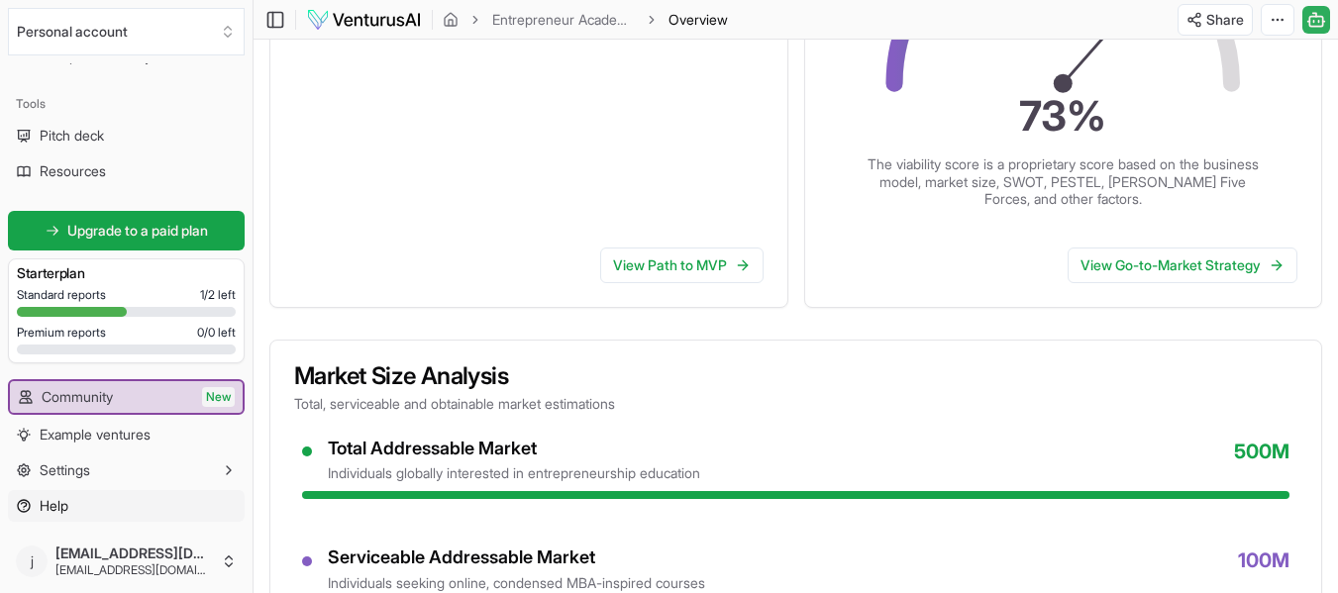
click at [48, 505] on span "Help" at bounding box center [54, 506] width 29 height 20
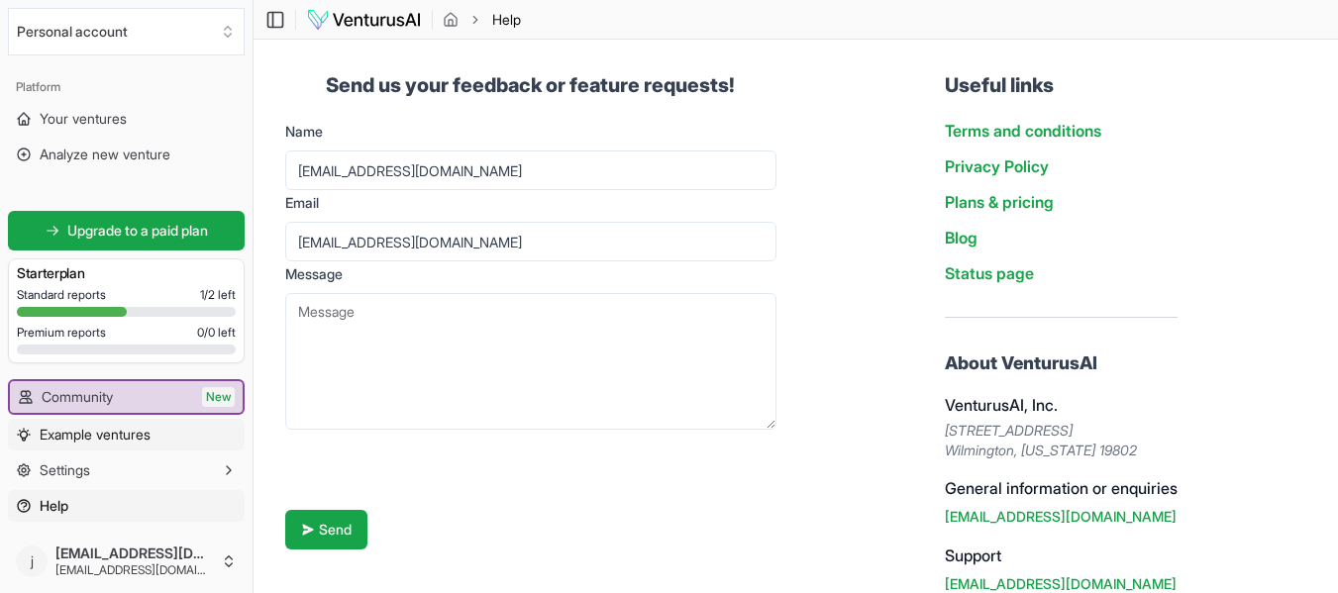
click at [68, 435] on span "Example ventures" at bounding box center [95, 435] width 111 height 20
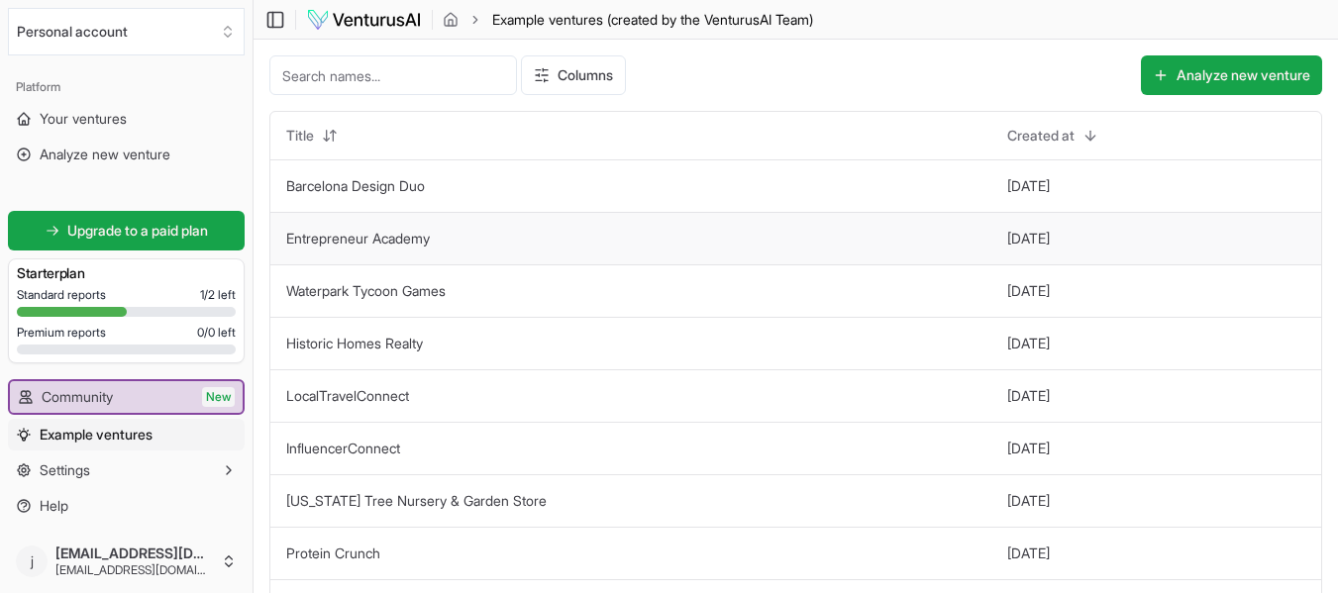
click at [304, 238] on link "Entrepreneur Academy" at bounding box center [358, 238] width 144 height 17
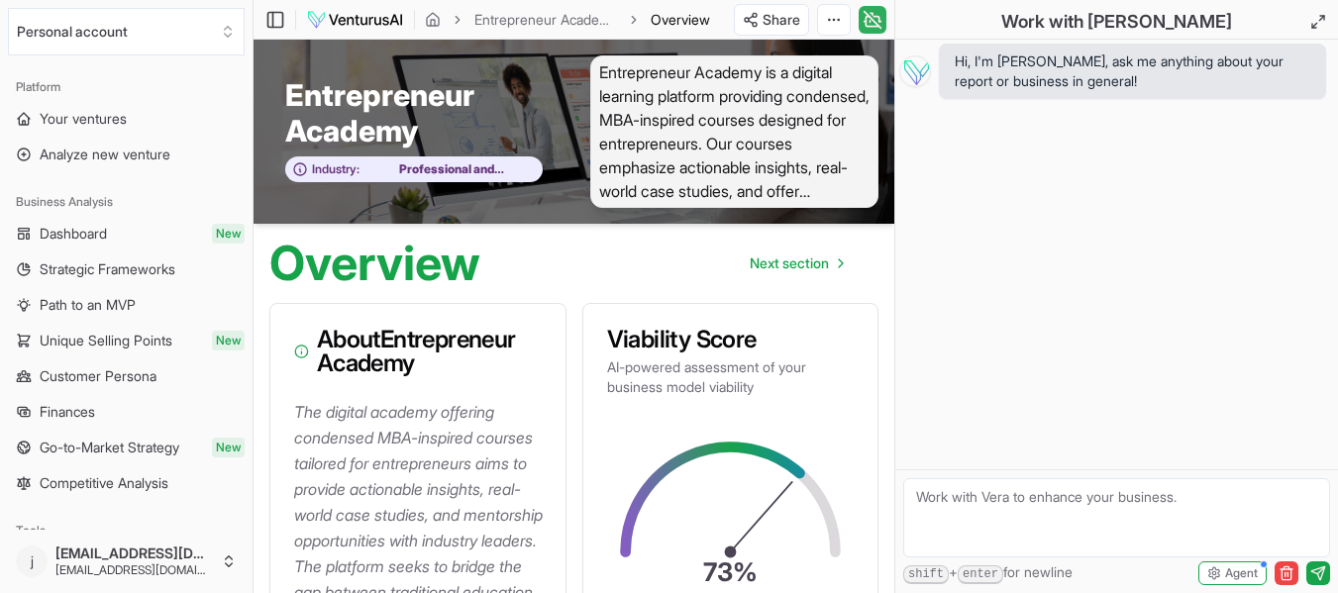
click at [875, 24] on icon at bounding box center [873, 20] width 20 height 24
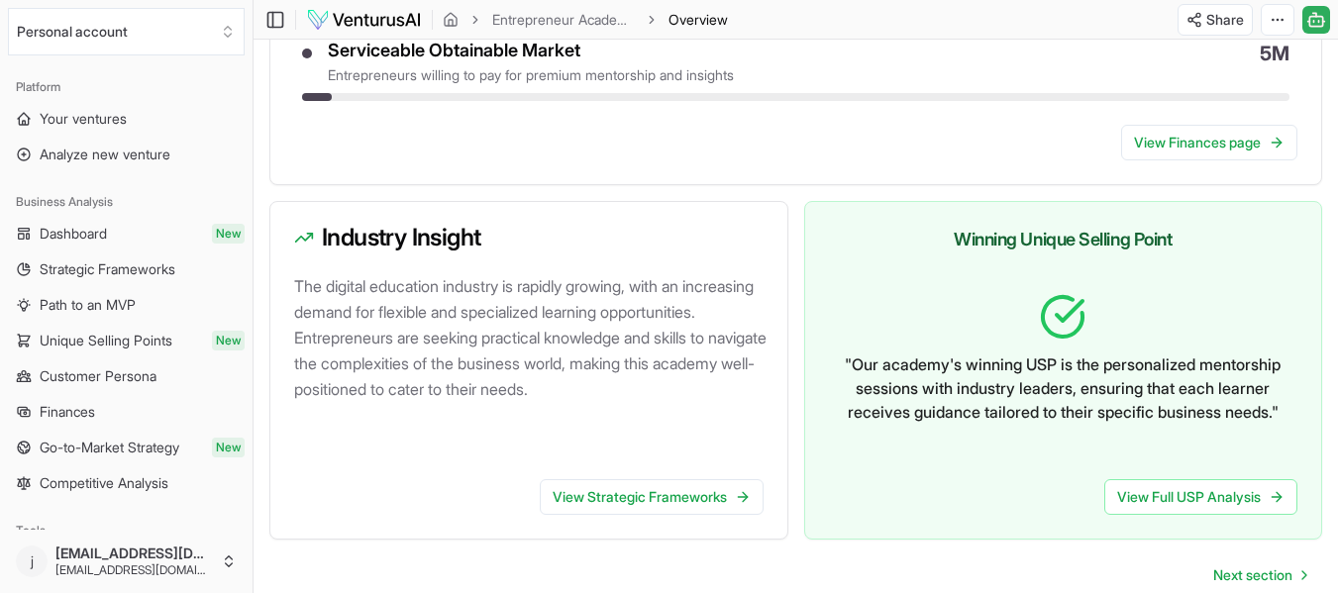
scroll to position [891, 0]
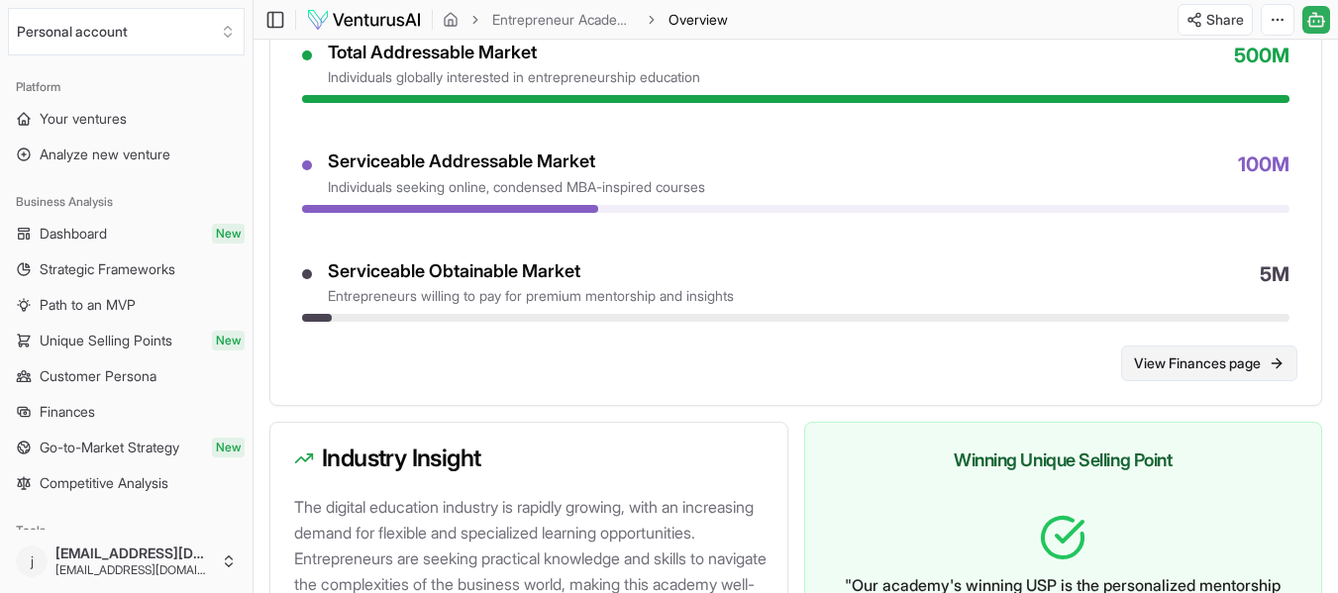
click at [1121, 359] on link "View Finances page" at bounding box center [1209, 364] width 176 height 36
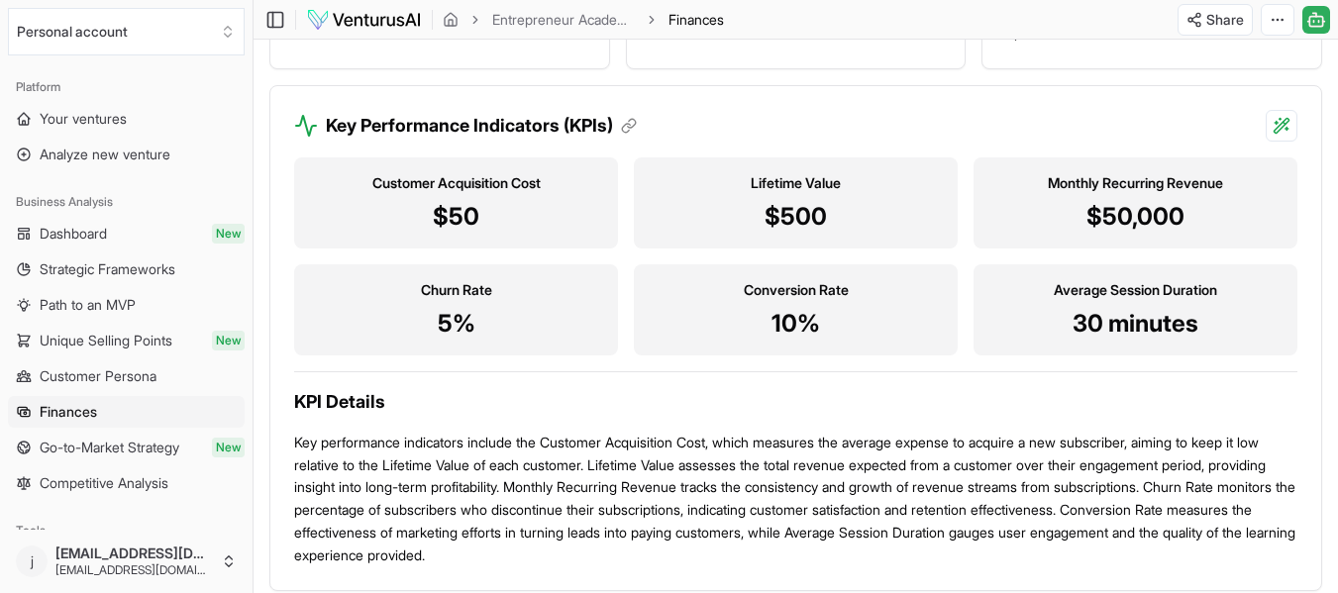
scroll to position [2262, 0]
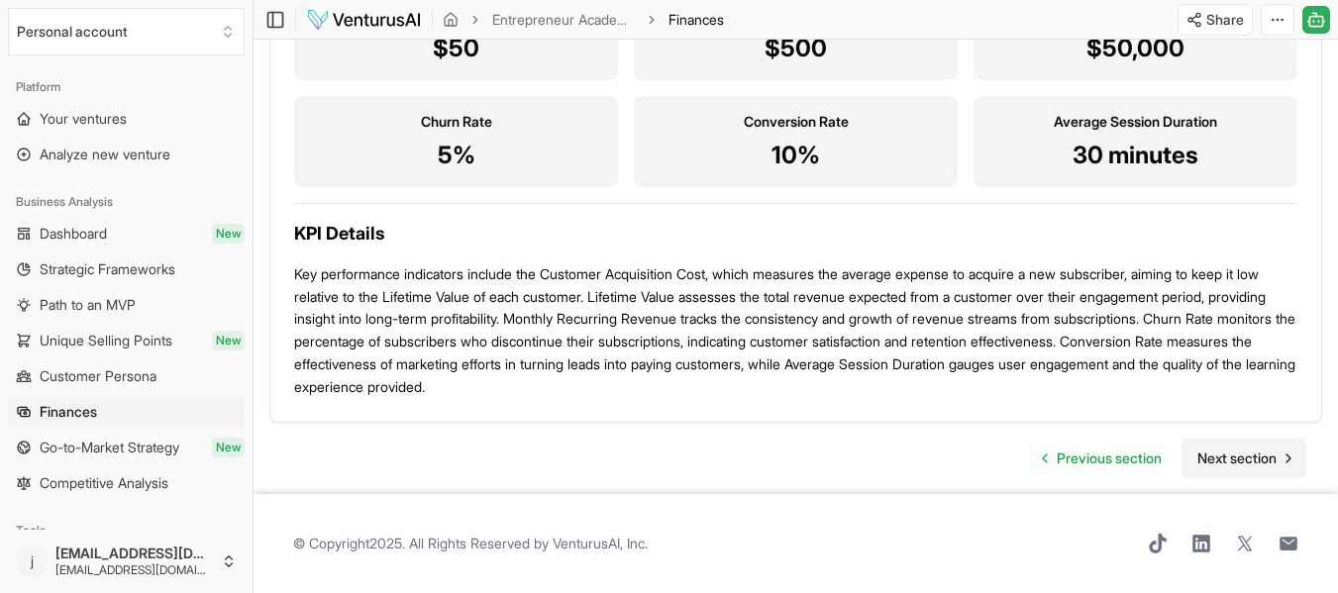
click at [1272, 458] on span "Next section" at bounding box center [1236, 459] width 79 height 20
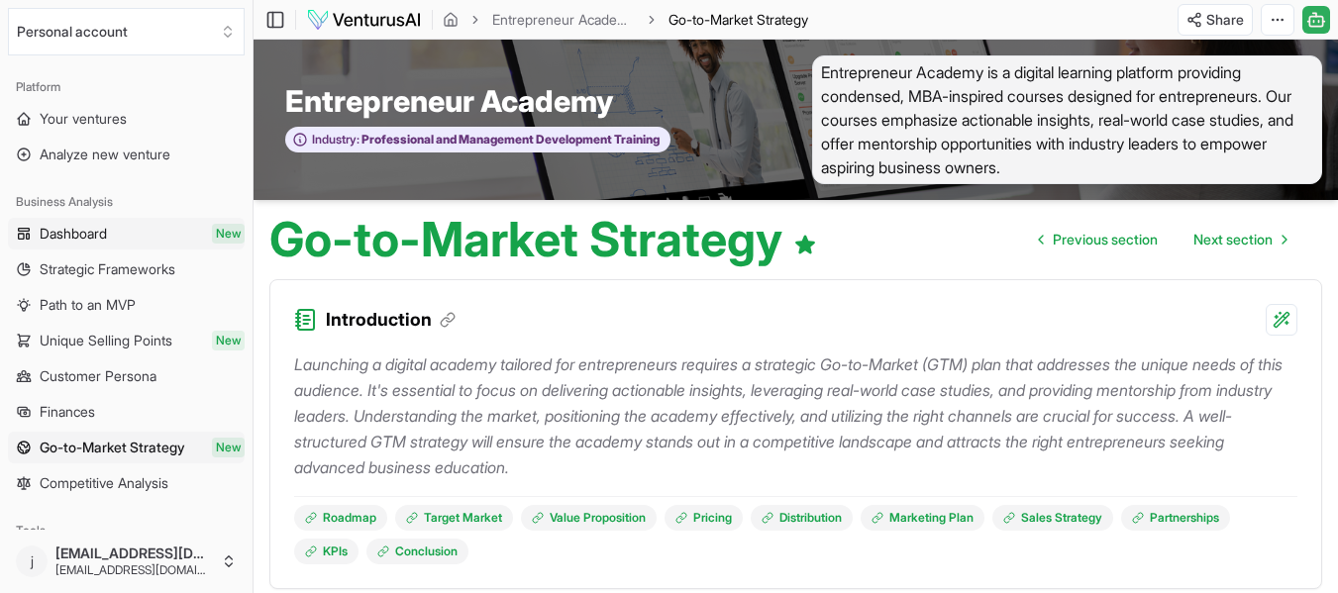
click at [70, 237] on span "Dashboard" at bounding box center [73, 234] width 67 height 20
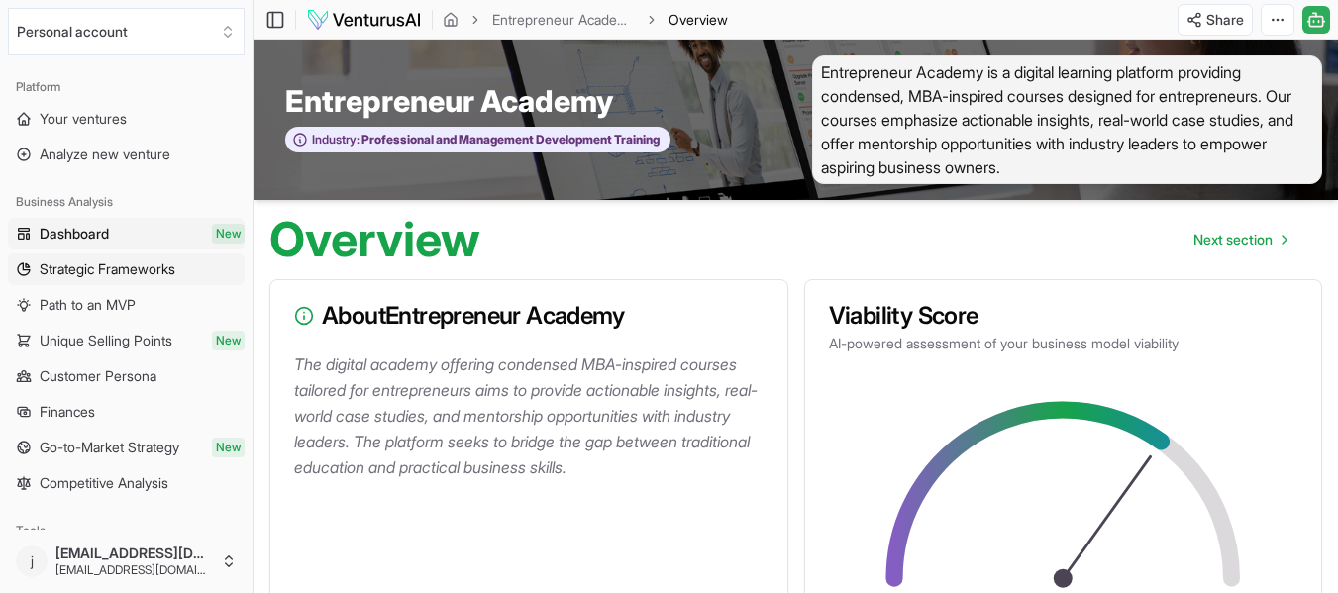
click at [83, 271] on span "Strategic Frameworks" at bounding box center [108, 269] width 136 height 20
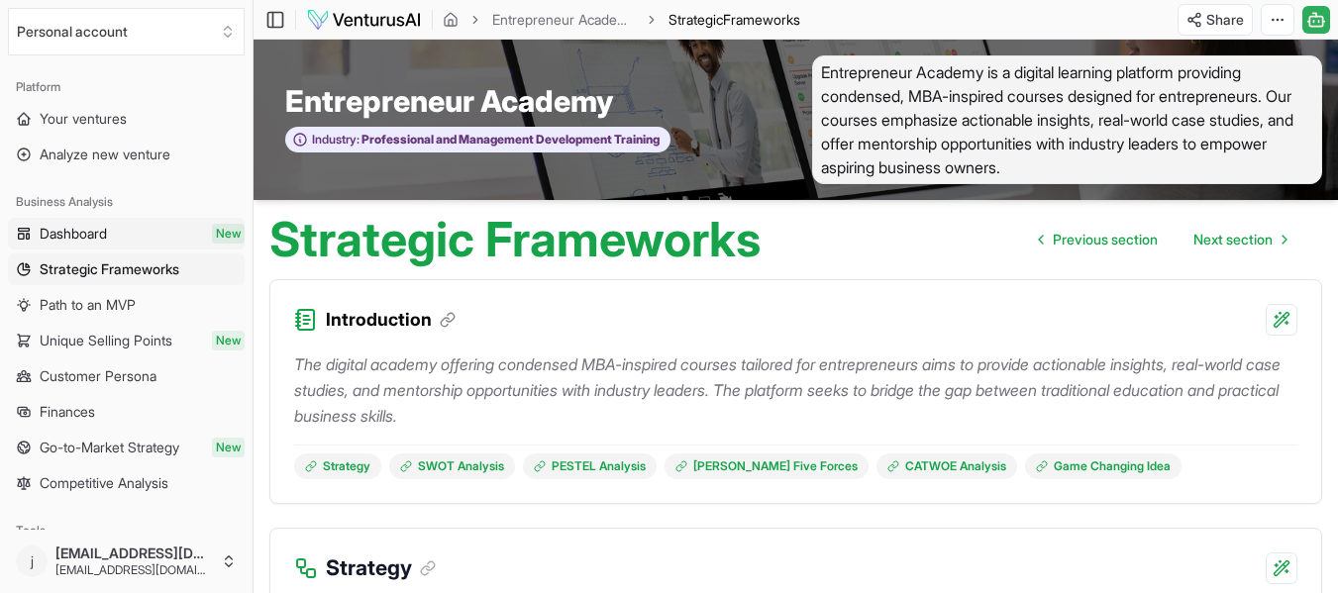
click at [85, 230] on span "Dashboard" at bounding box center [73, 234] width 67 height 20
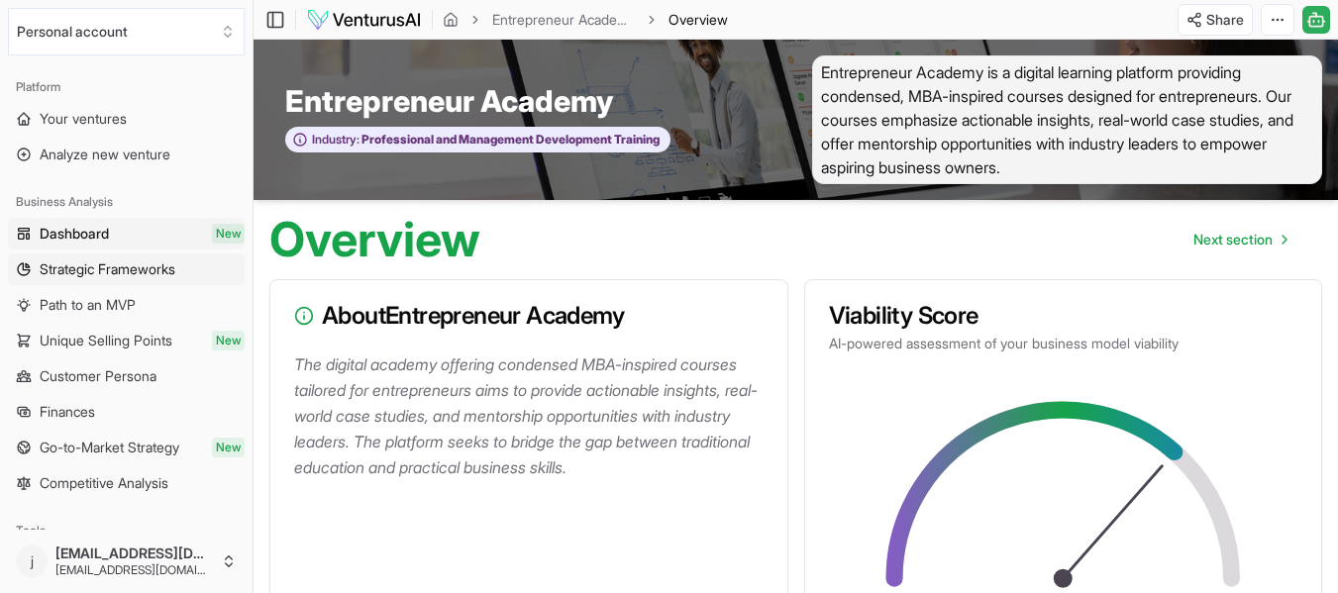
click at [114, 269] on span "Strategic Frameworks" at bounding box center [108, 269] width 136 height 20
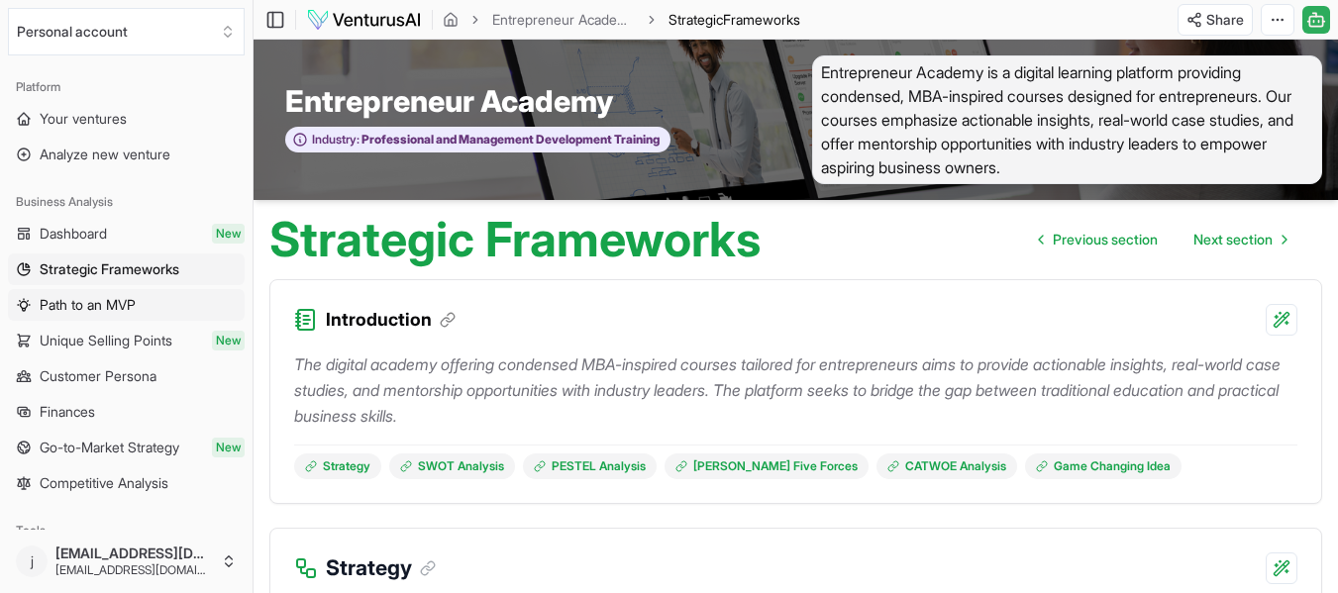
click at [96, 304] on span "Path to an MVP" at bounding box center [88, 305] width 96 height 20
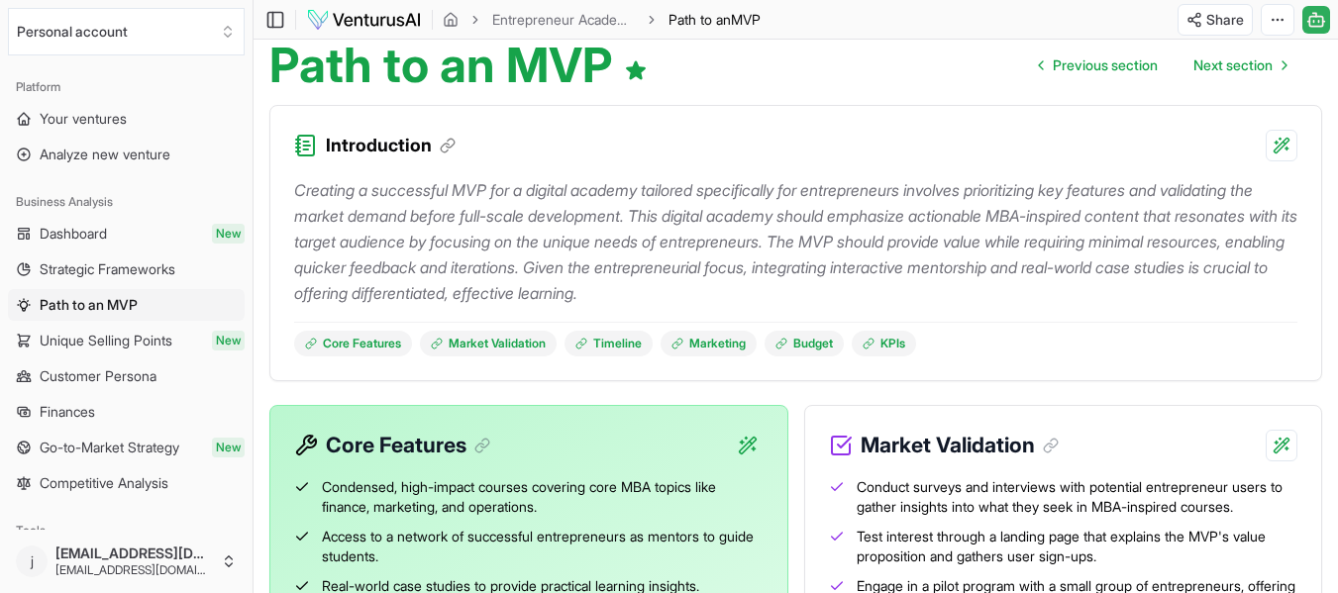
scroll to position [207, 0]
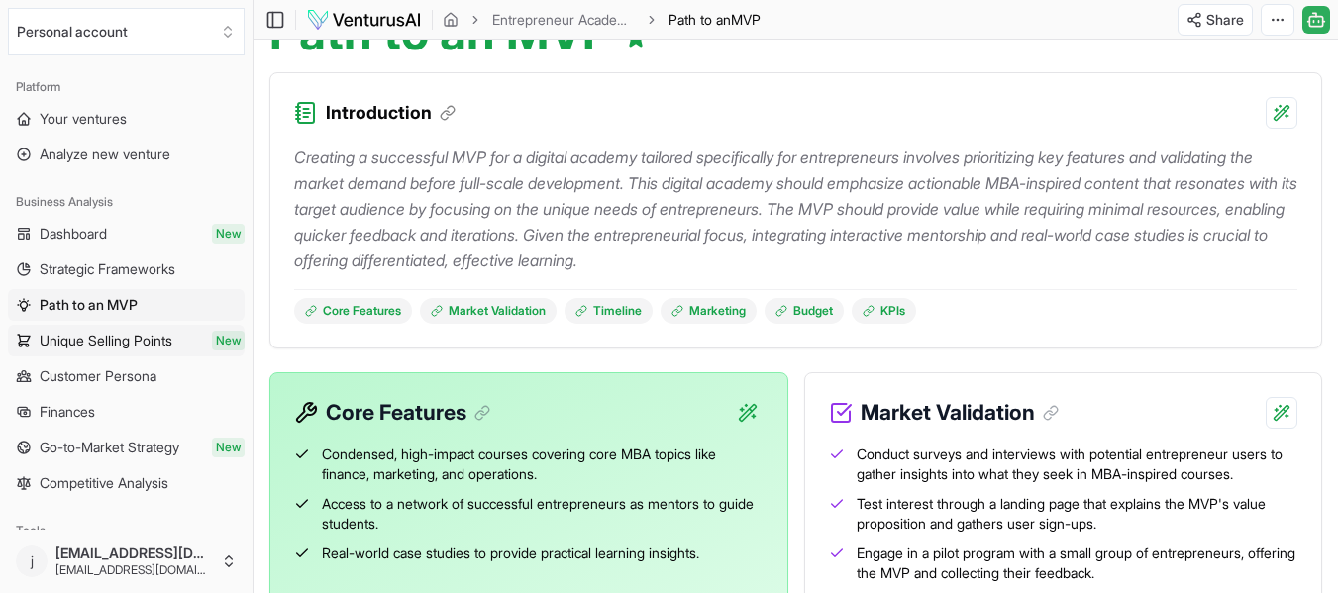
click at [81, 333] on span "Unique Selling Points" at bounding box center [106, 341] width 133 height 20
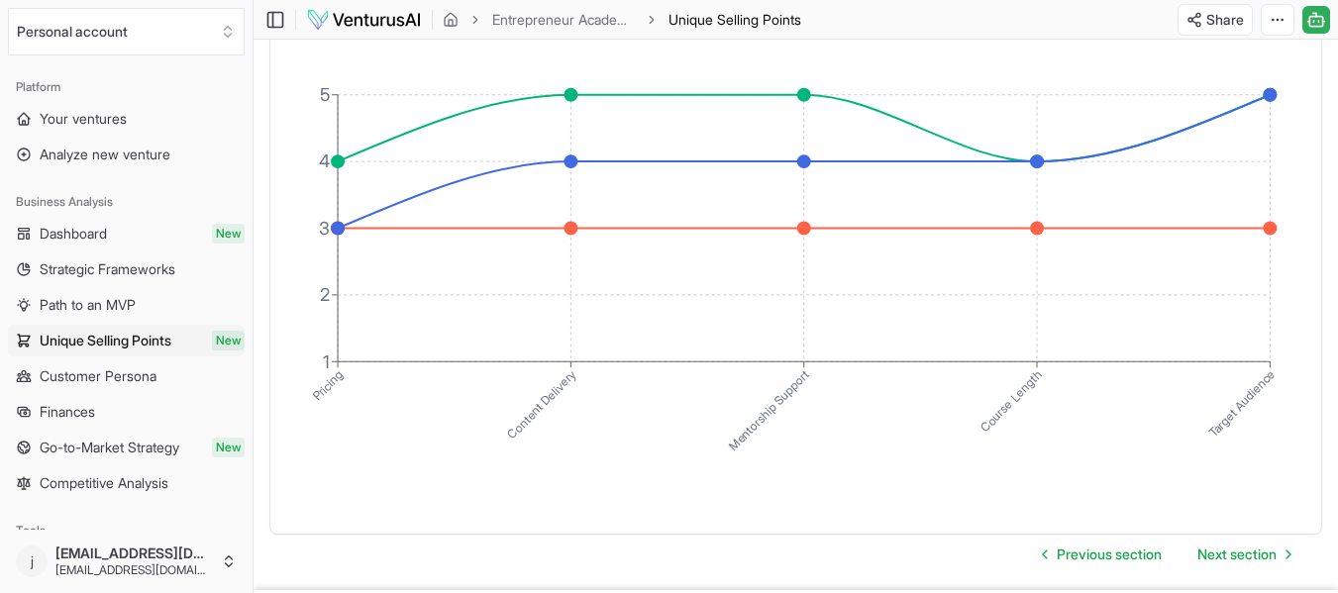
scroll to position [3814, 0]
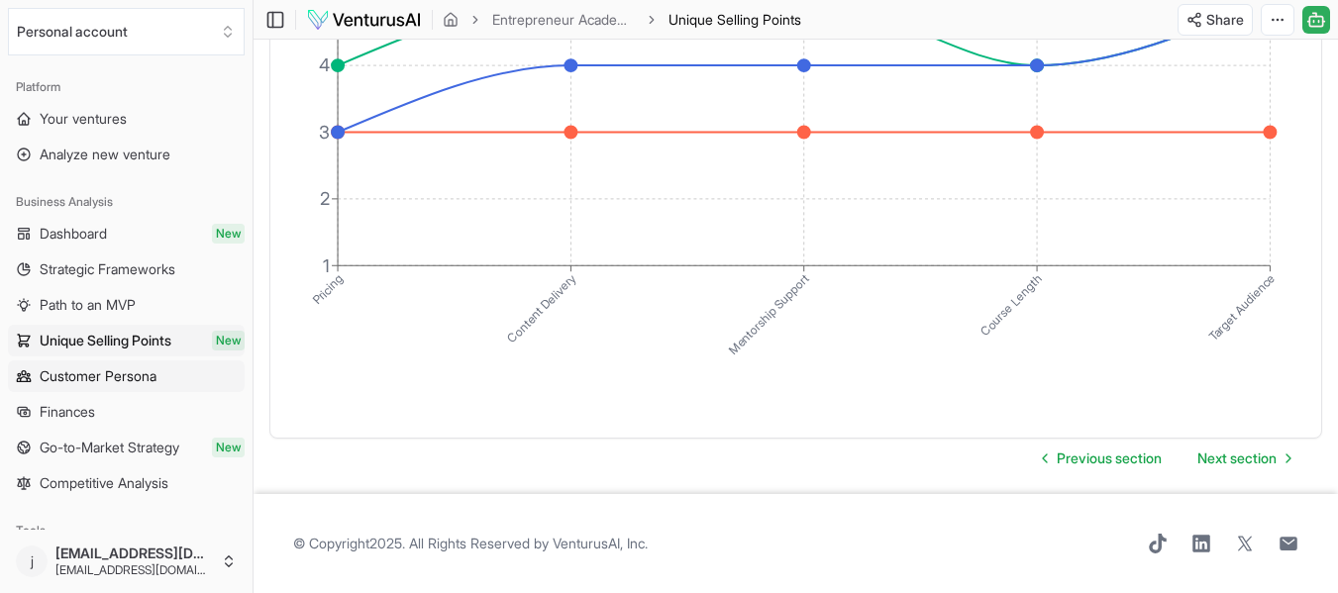
click at [60, 378] on span "Customer Persona" at bounding box center [98, 376] width 117 height 20
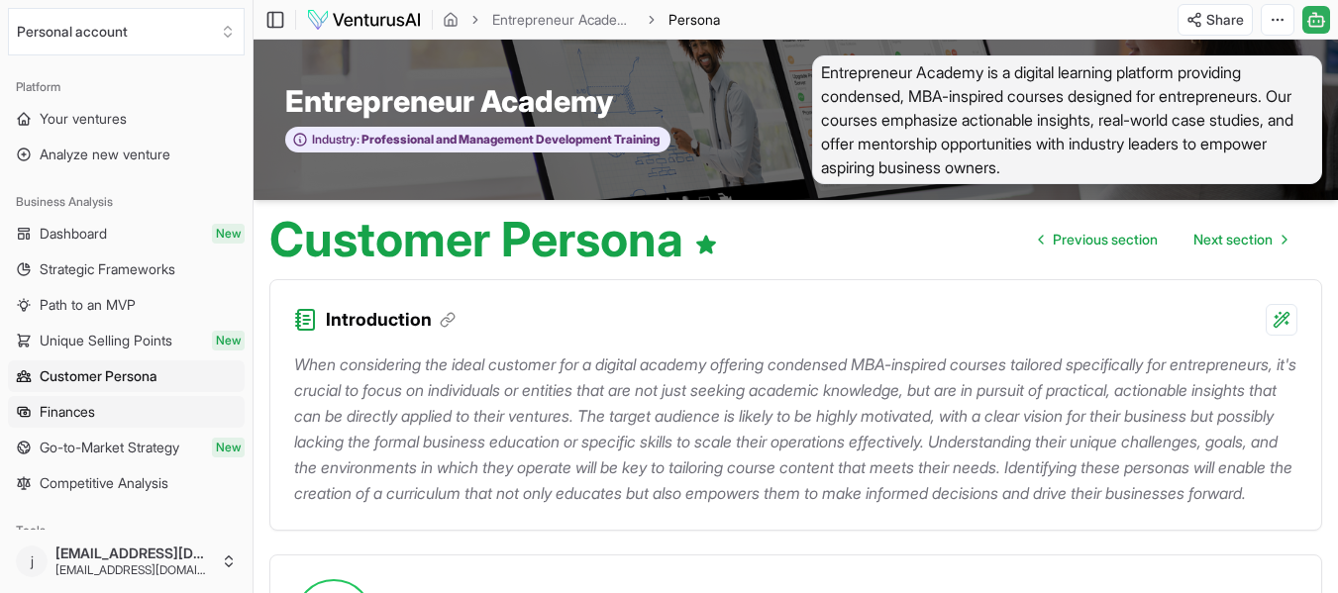
click at [67, 409] on span "Finances" at bounding box center [67, 412] width 55 height 20
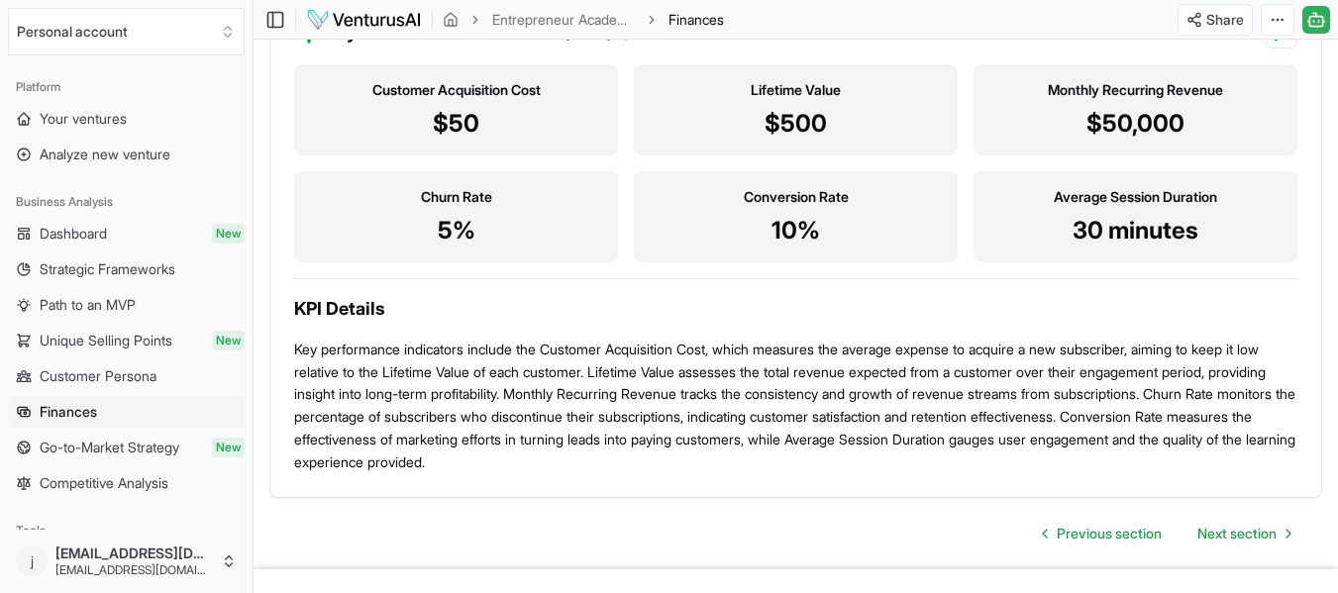
scroll to position [2262, 0]
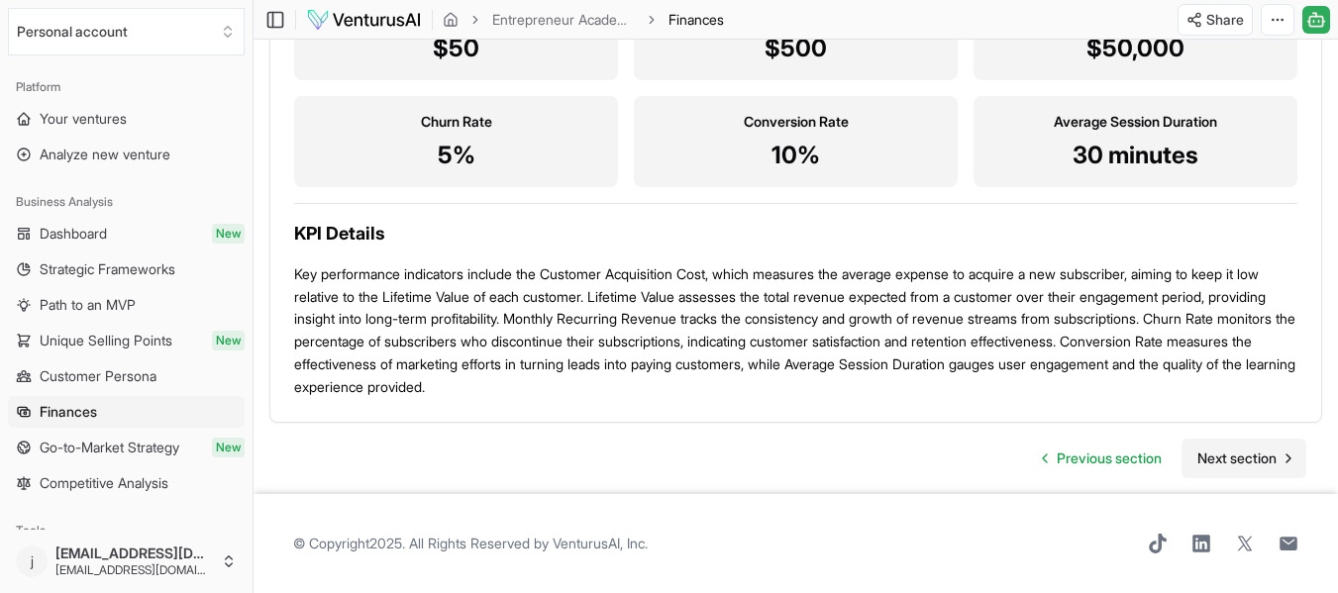
click at [1204, 457] on span "Next section" at bounding box center [1236, 459] width 79 height 20
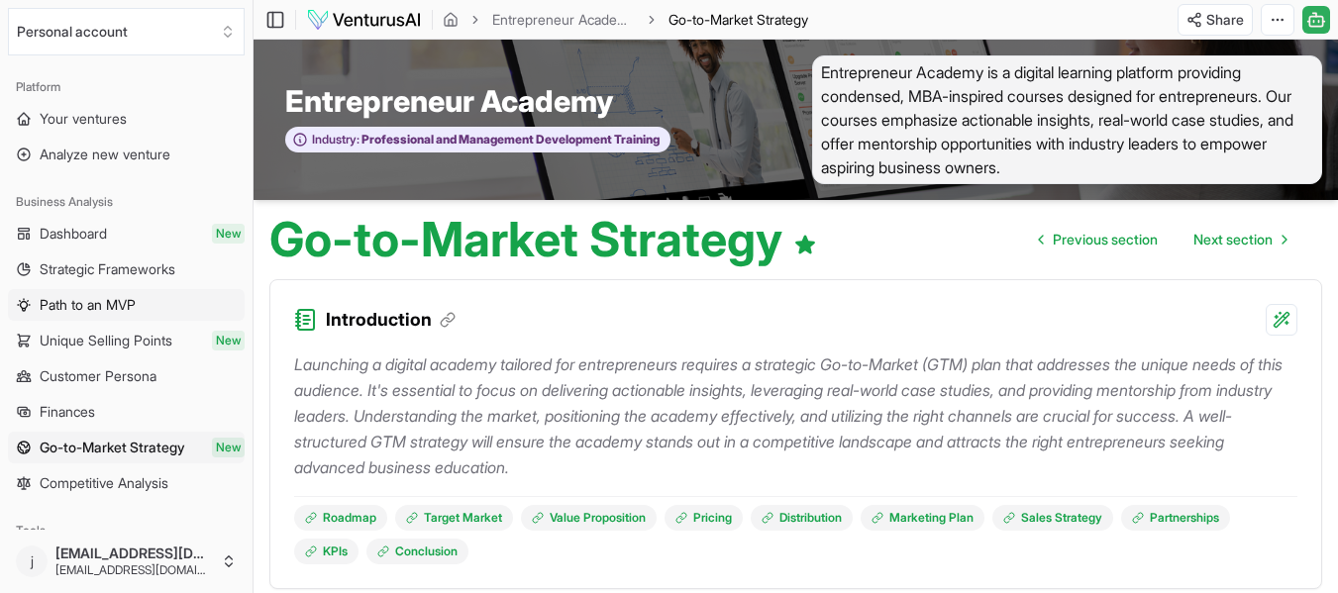
click at [79, 302] on span "Path to an MVP" at bounding box center [88, 305] width 96 height 20
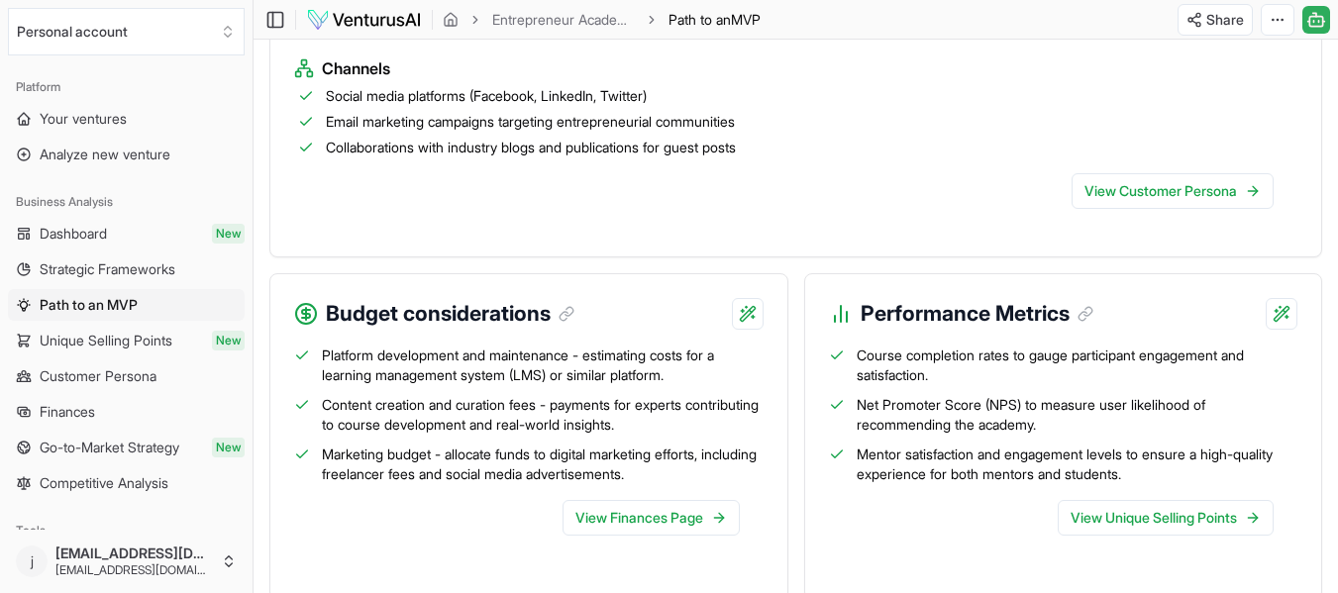
scroll to position [2188, 0]
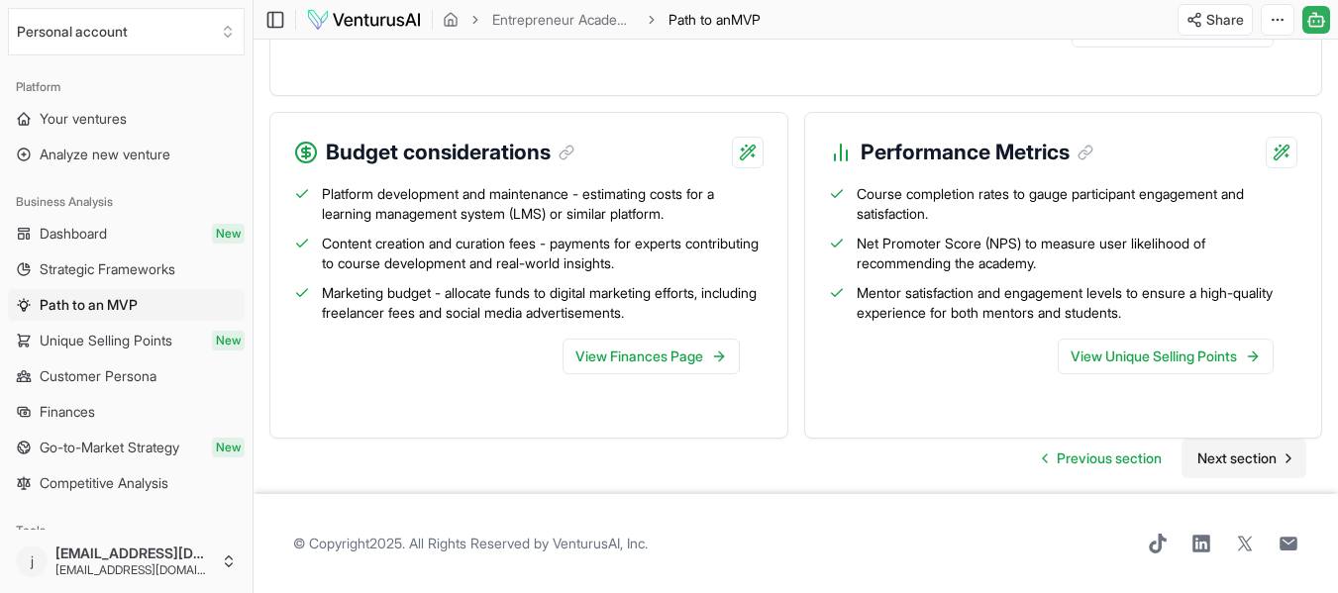
click at [1221, 455] on span "Next section" at bounding box center [1236, 459] width 79 height 20
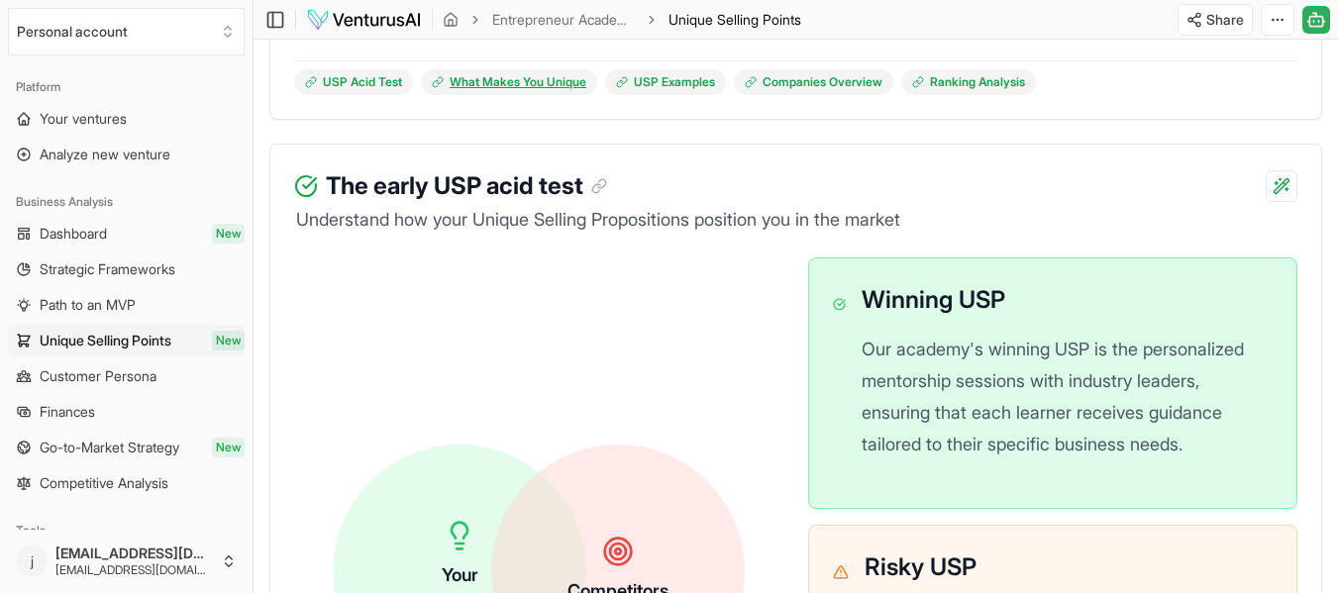
scroll to position [150, 0]
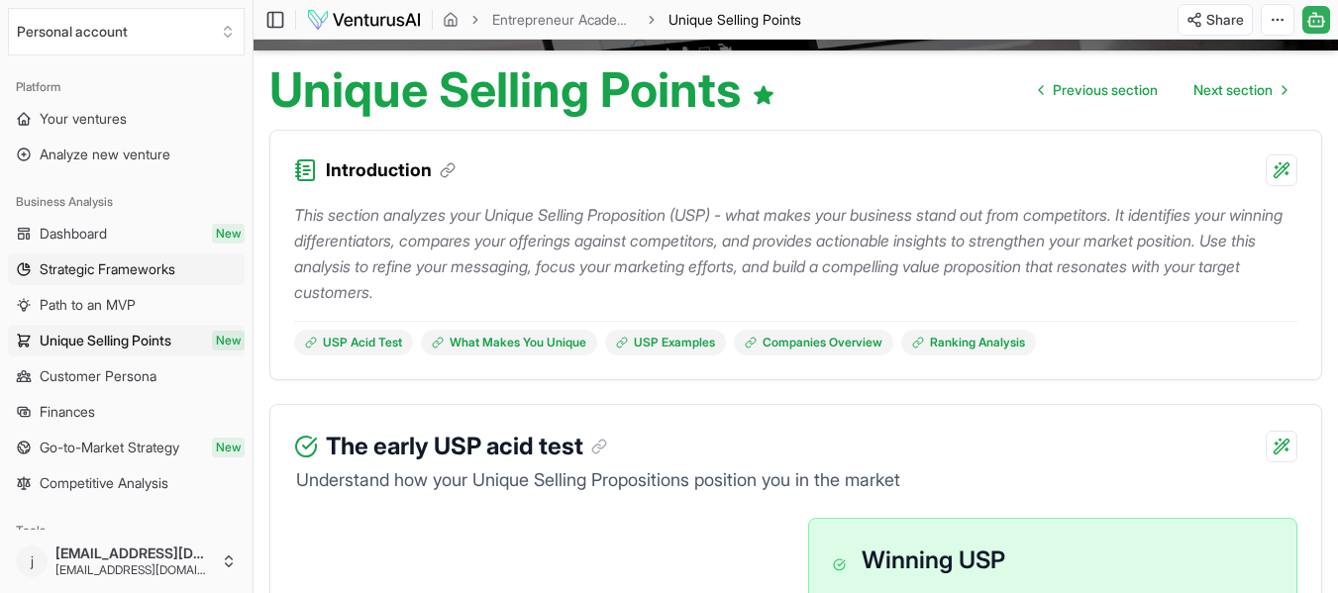
click at [56, 256] on link "Strategic Frameworks" at bounding box center [126, 270] width 237 height 32
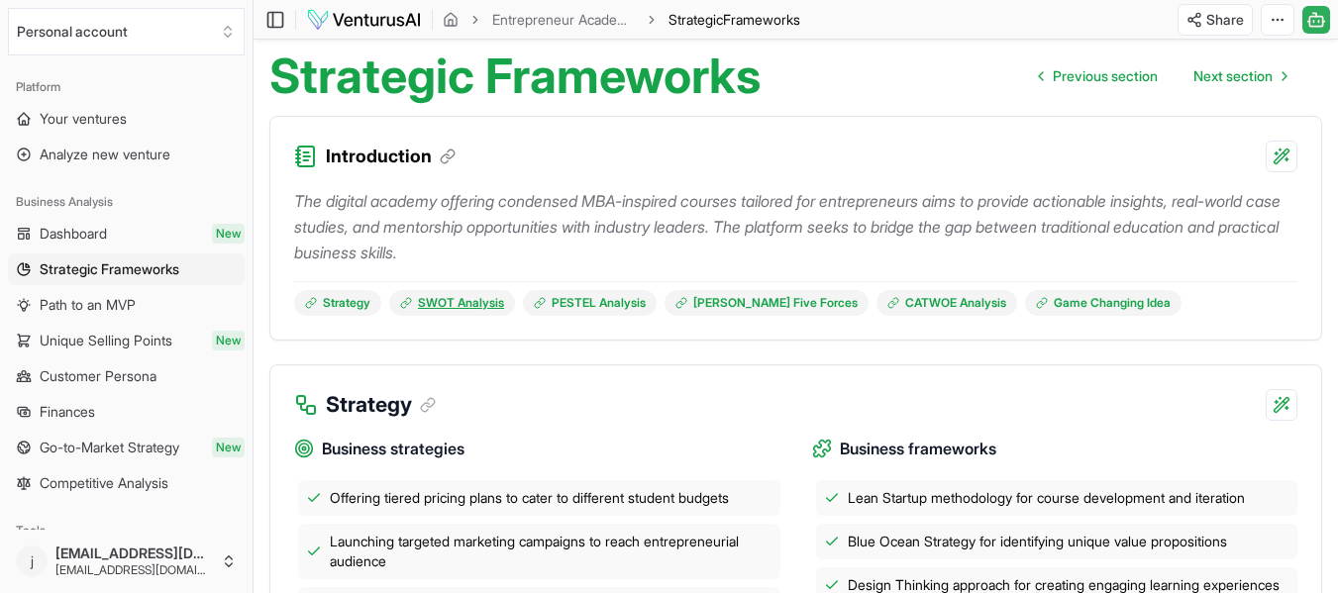
scroll to position [297, 0]
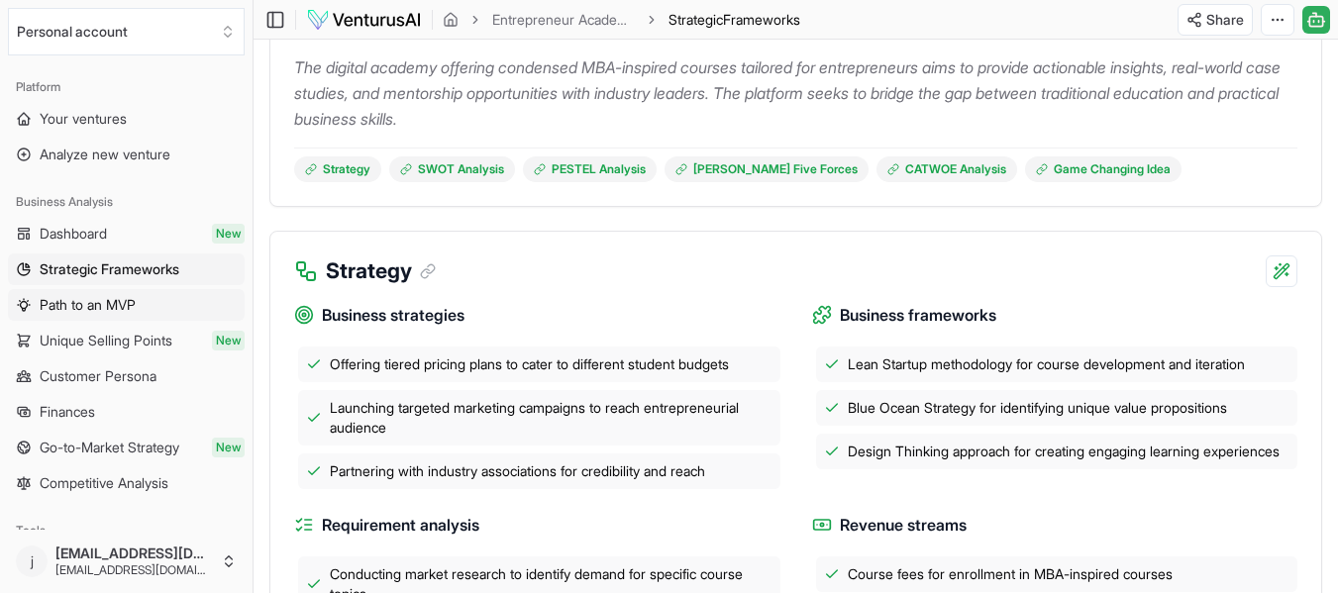
click at [80, 299] on span "Path to an MVP" at bounding box center [88, 305] width 96 height 20
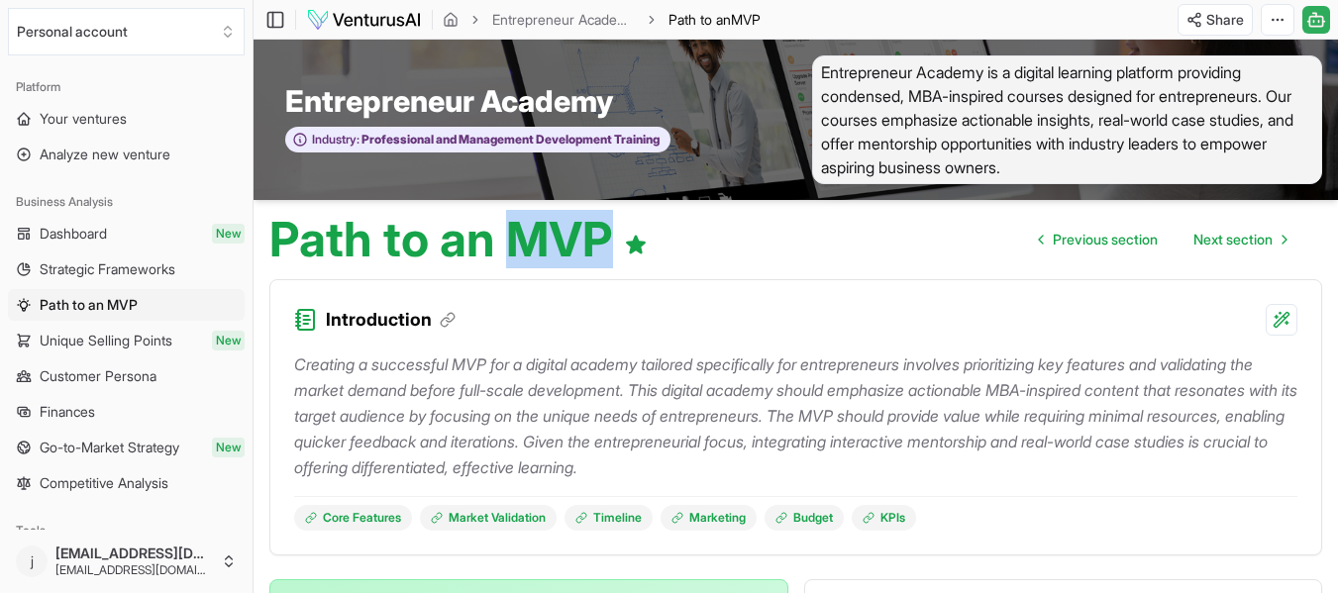
drag, startPoint x: 514, startPoint y: 237, endPoint x: 624, endPoint y: 236, distance: 109.9
click at [624, 236] on h1 "Path to an MVP" at bounding box center [458, 240] width 378 height 48
copy h1 "MVP"
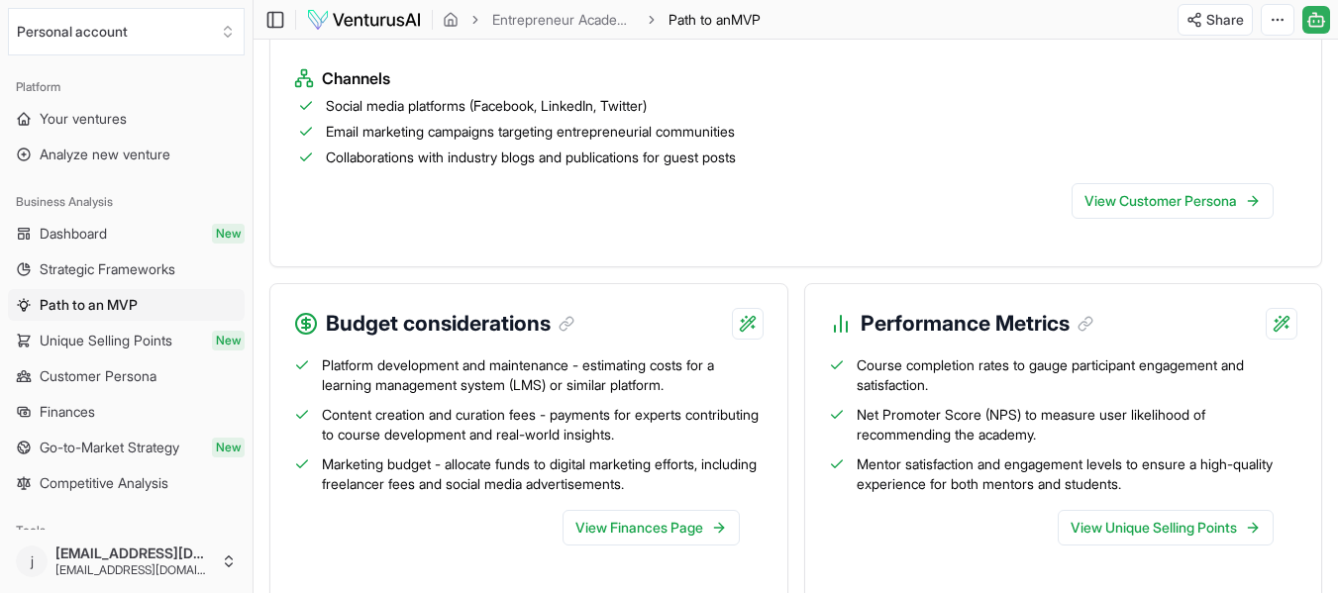
scroll to position [2188, 0]
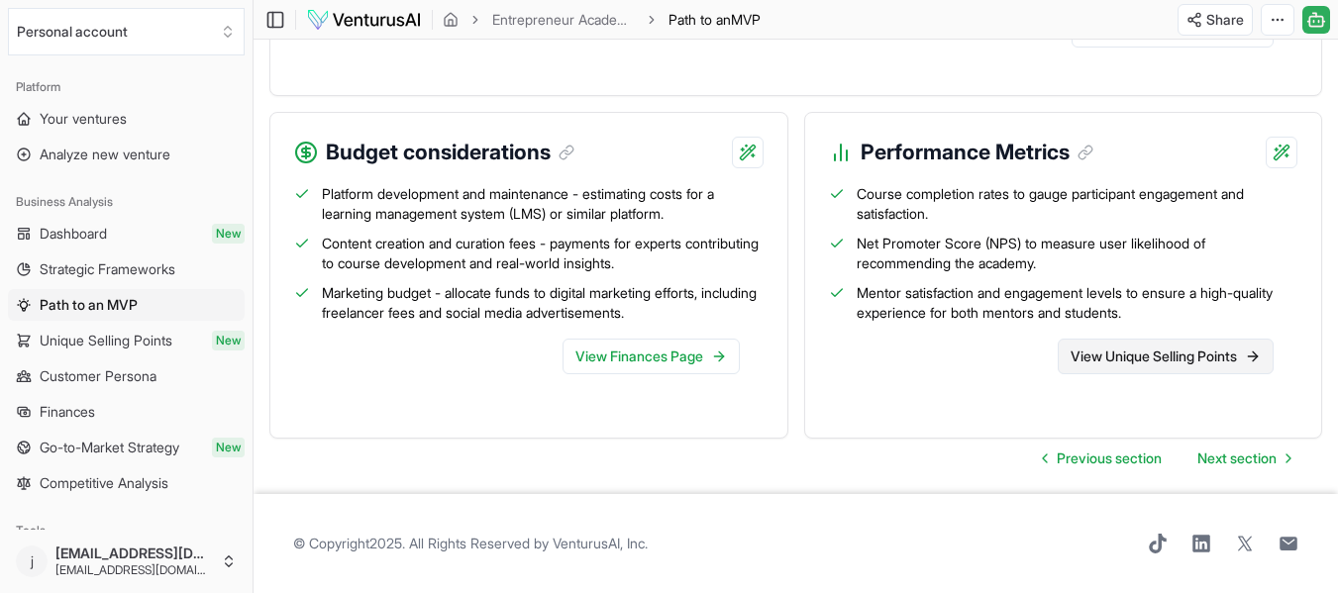
click at [1113, 353] on link "View Unique Selling Points" at bounding box center [1166, 357] width 216 height 36
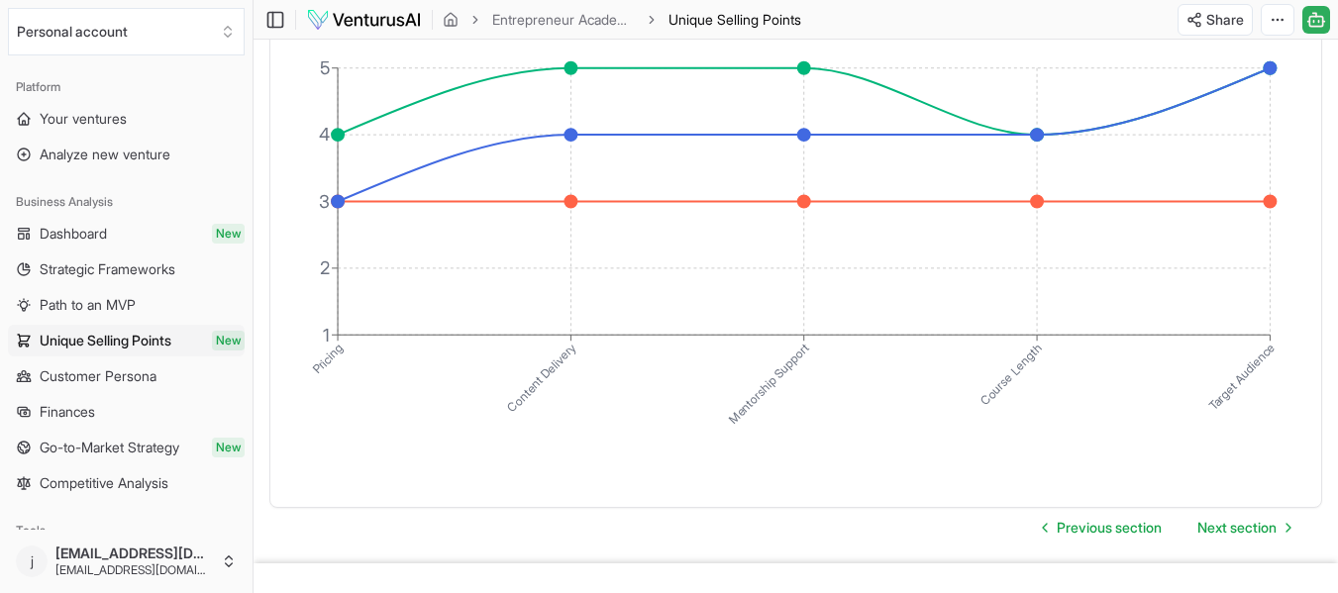
scroll to position [3715, 0]
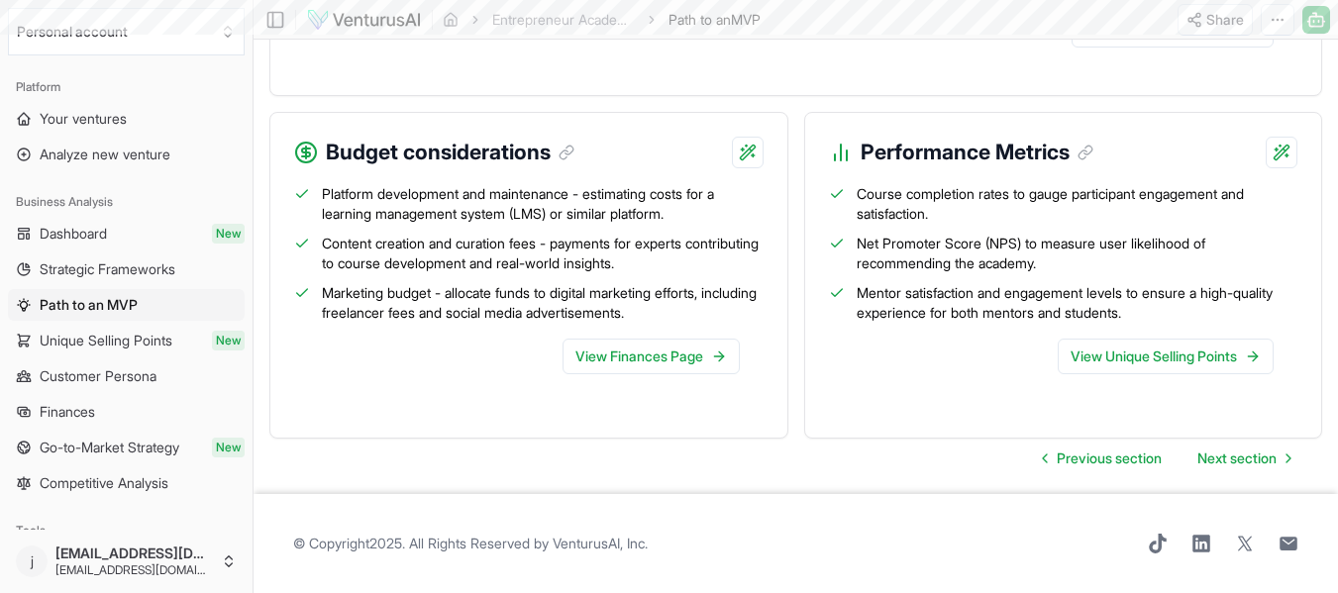
scroll to position [2188, 0]
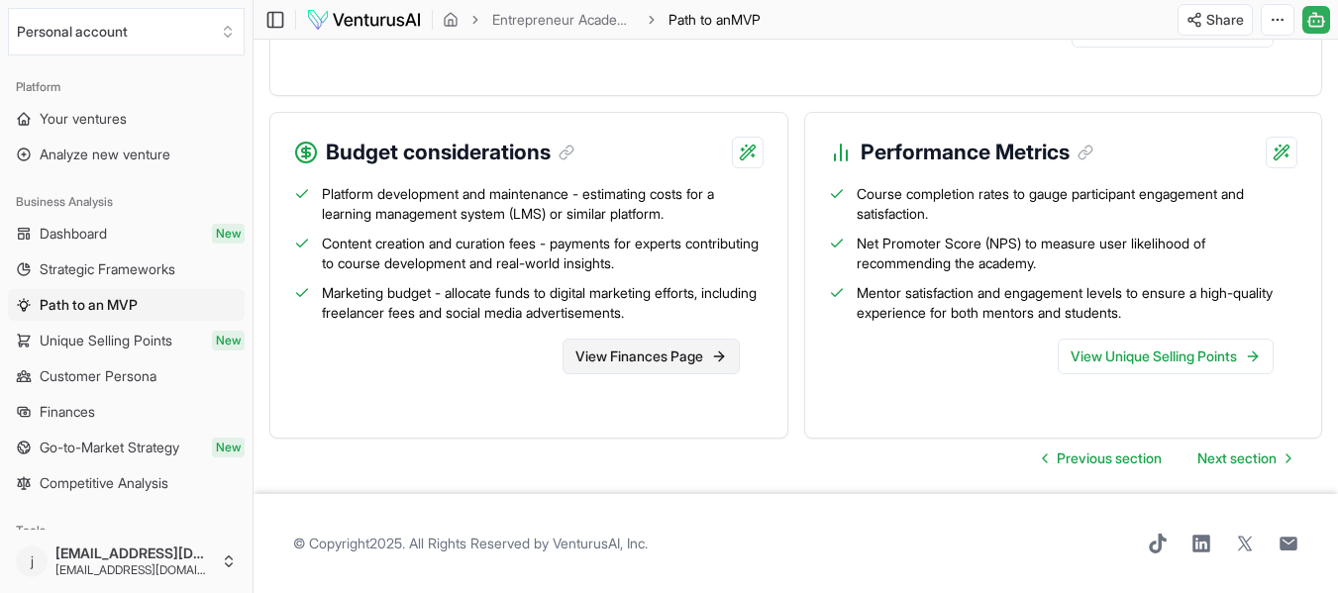
click at [587, 357] on link "View Finances Page" at bounding box center [651, 357] width 177 height 36
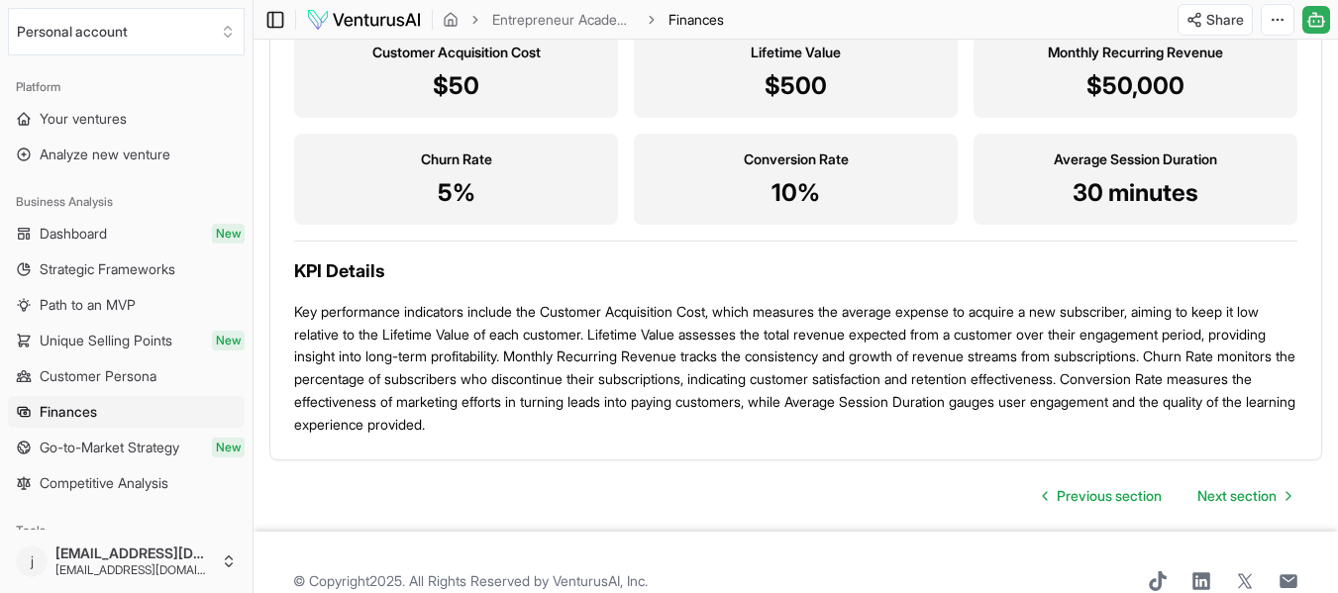
scroll to position [1882, 0]
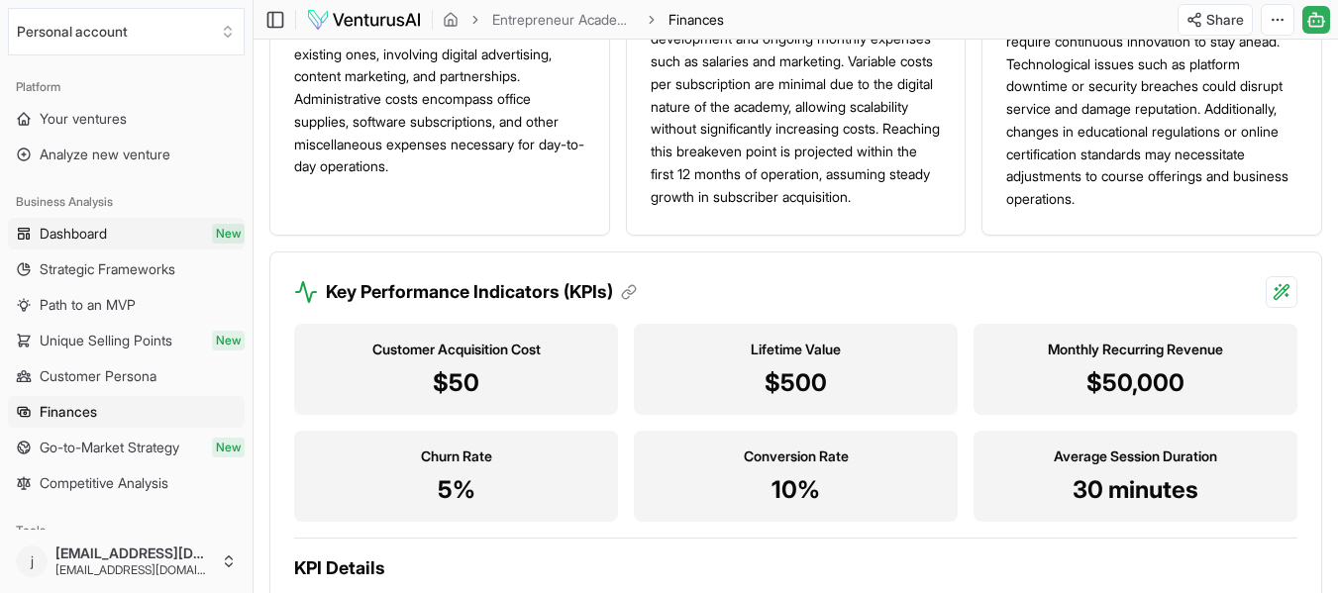
click at [60, 231] on span "Dashboard" at bounding box center [73, 234] width 67 height 20
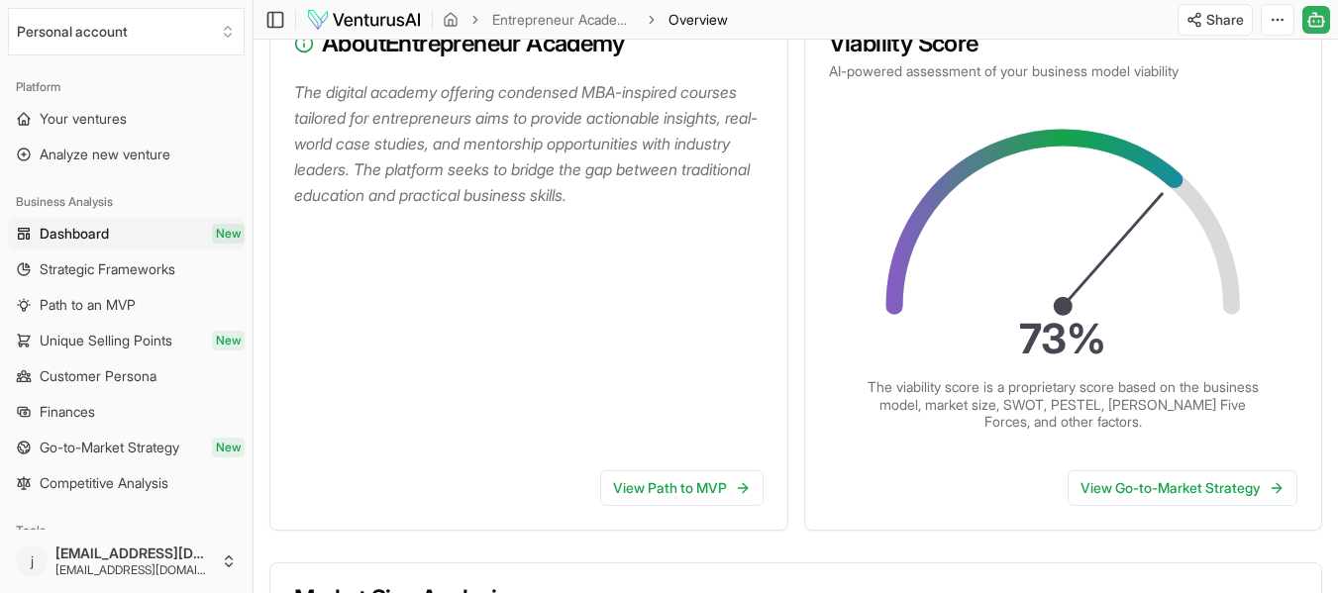
scroll to position [297, 0]
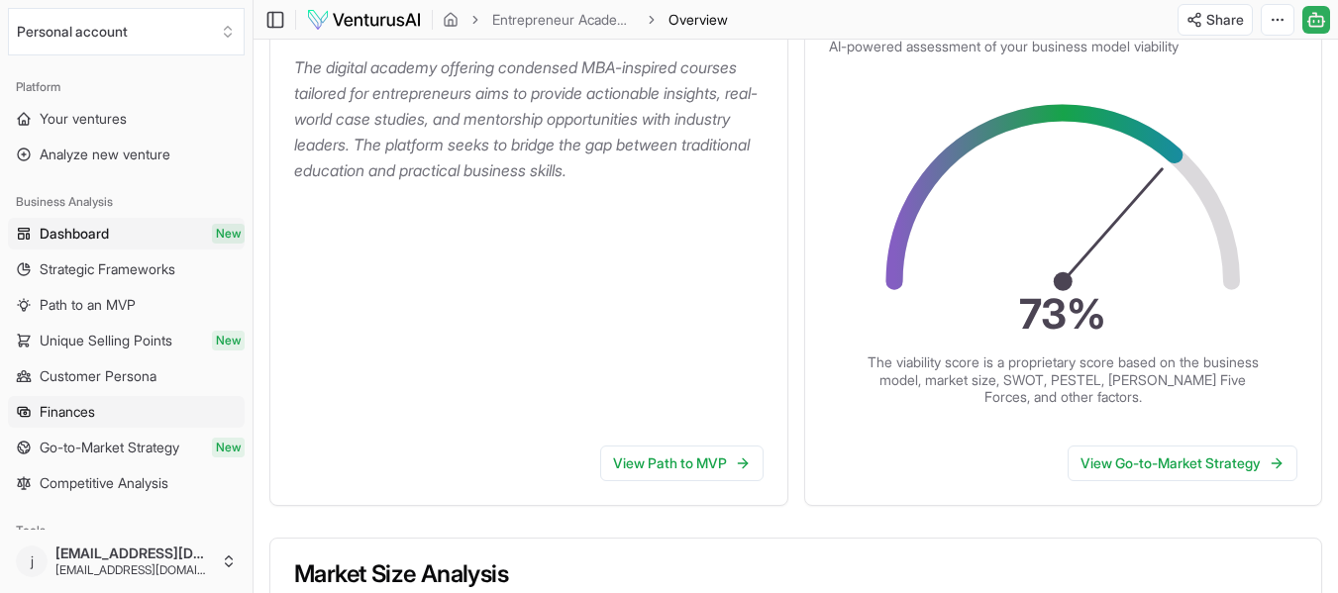
click at [60, 414] on span "Finances" at bounding box center [67, 412] width 55 height 20
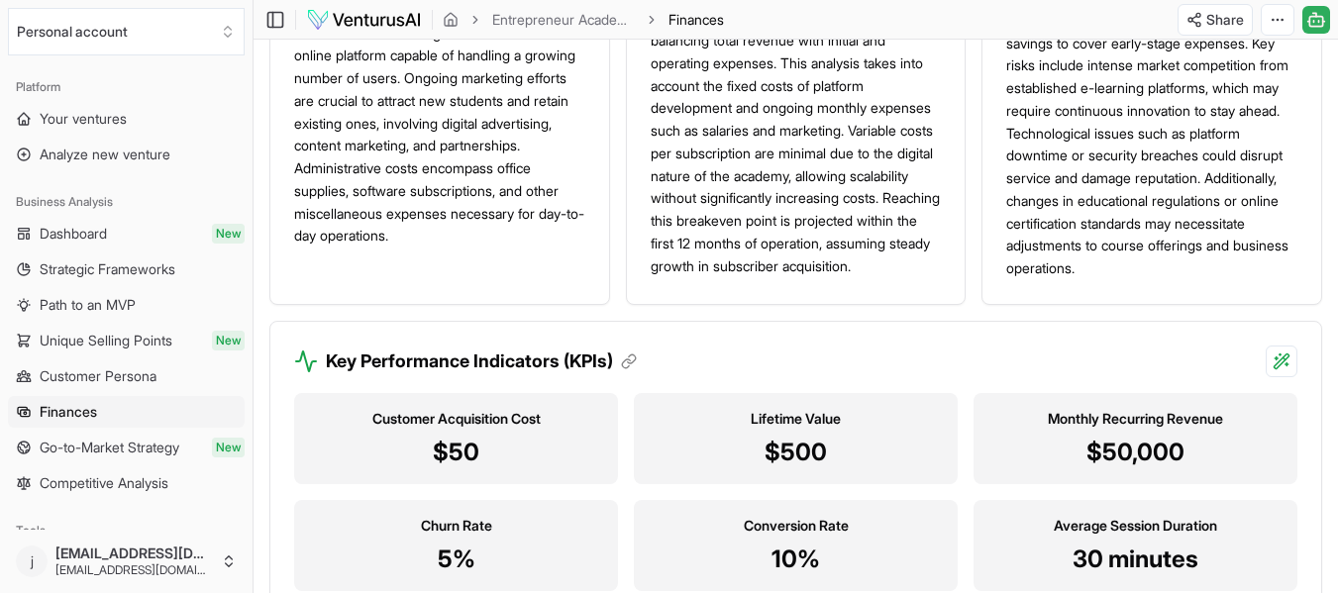
scroll to position [1767, 0]
